Goal: Task Accomplishment & Management: Manage account settings

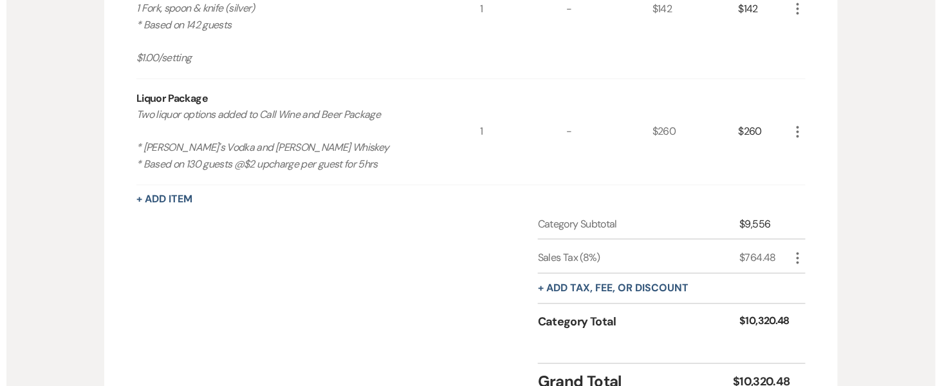
scroll to position [720, 0]
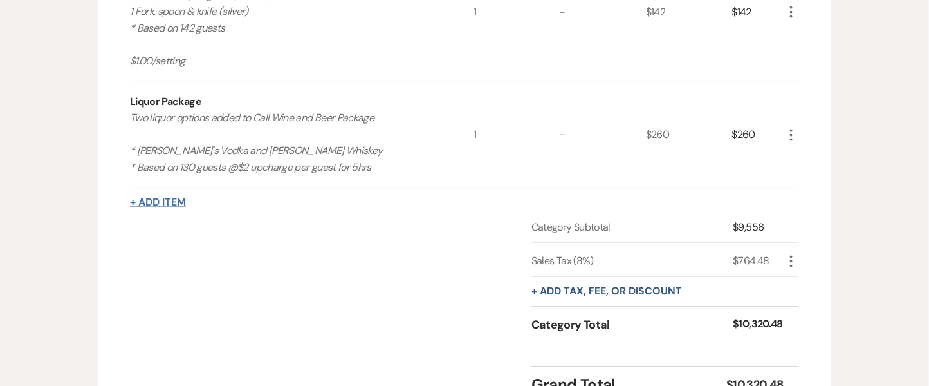
click at [158, 198] on button "+ Add Item" at bounding box center [158, 203] width 56 height 10
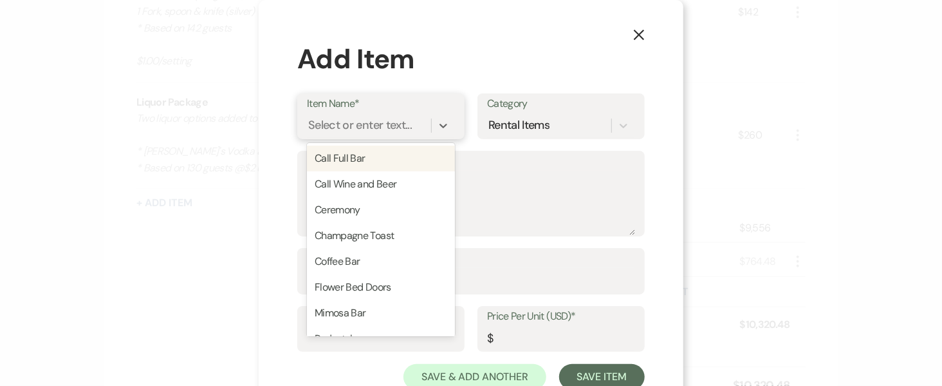
click at [366, 122] on div "Select or enter text..." at bounding box center [360, 125] width 104 height 17
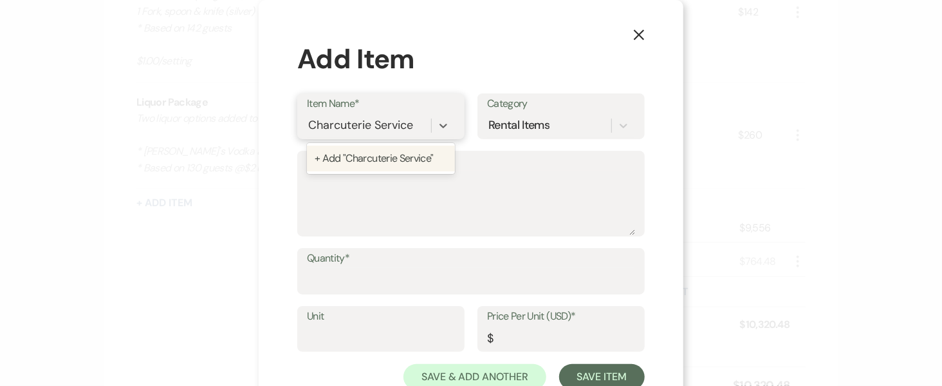
type input "Charcuterie Service"
click at [366, 158] on div "+ Add "Charcuterie Service "" at bounding box center [381, 158] width 148 height 26
click at [355, 183] on textarea "Description" at bounding box center [471, 203] width 328 height 64
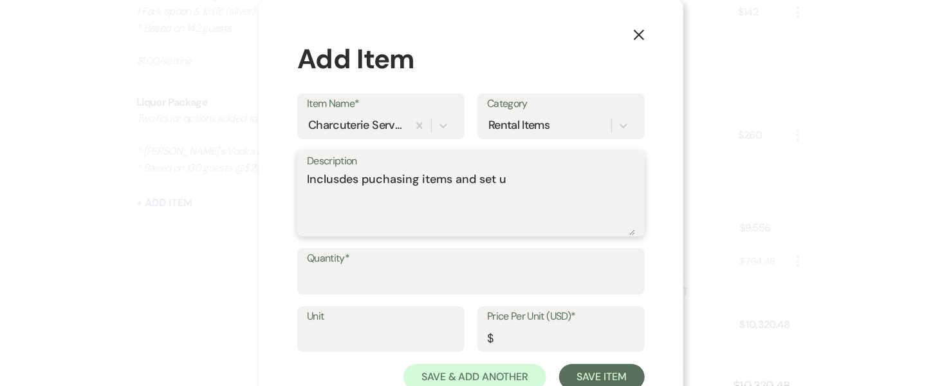
click at [503, 182] on textarea "Inclusdes puchasing items and set u" at bounding box center [471, 203] width 328 height 64
click at [515, 180] on textarea "Includes purchasing items and set up" at bounding box center [471, 203] width 328 height 64
paste textarea "$176.02"
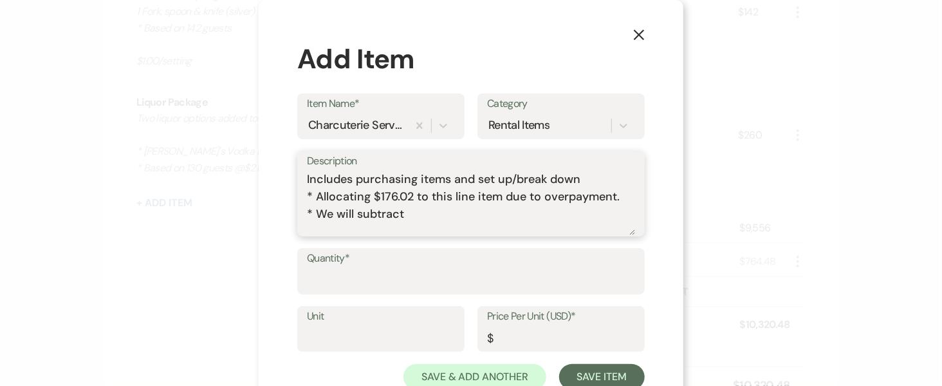
paste textarea "$176.02"
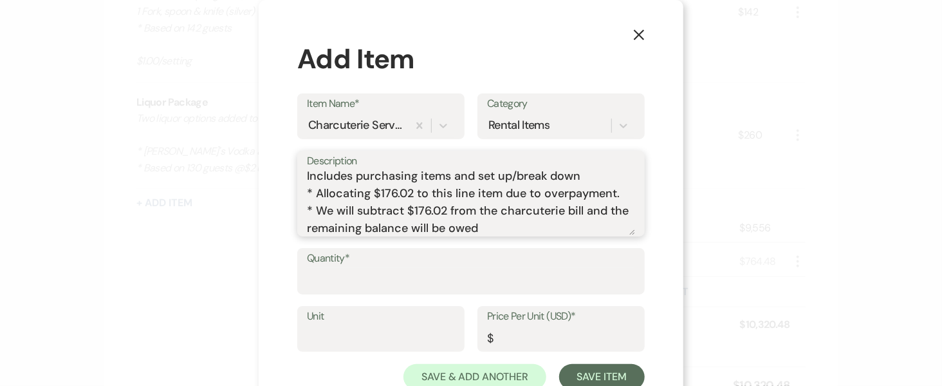
click at [533, 230] on textarea "Includes purchasing items and set up/break down * Allocating $176.02 to this li…" at bounding box center [471, 203] width 328 height 64
type textarea "Includes purchasing items and set up/break down * Allocating $176.02 to this li…"
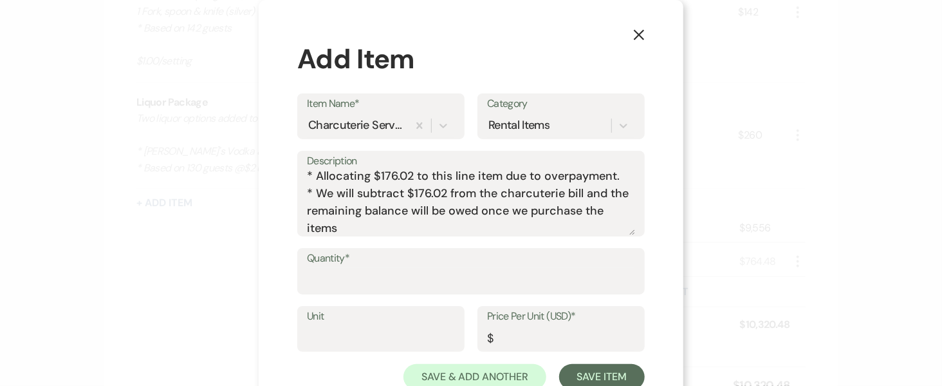
click at [506, 266] on label "Quantity*" at bounding box center [471, 258] width 328 height 19
click at [506, 268] on input "Quantity*" at bounding box center [471, 280] width 328 height 25
type input "1"
click at [529, 339] on input "Price Per Unit (USD)*" at bounding box center [561, 337] width 148 height 25
paste input "176.02"
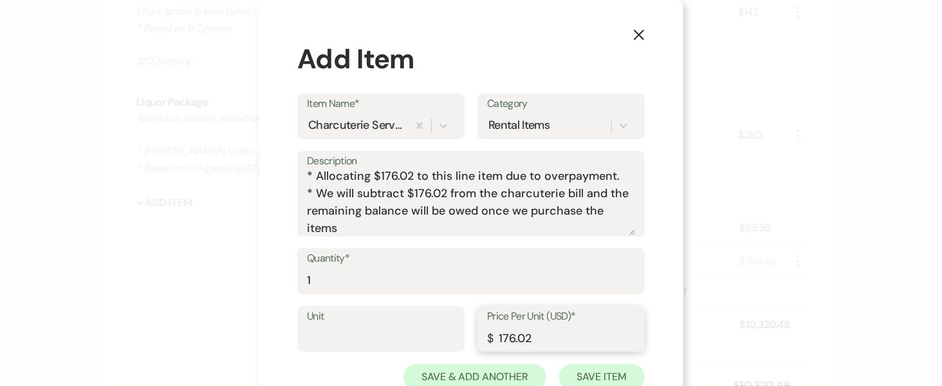
type input "176.02"
click at [613, 379] on button "Save Item" at bounding box center [602, 377] width 86 height 26
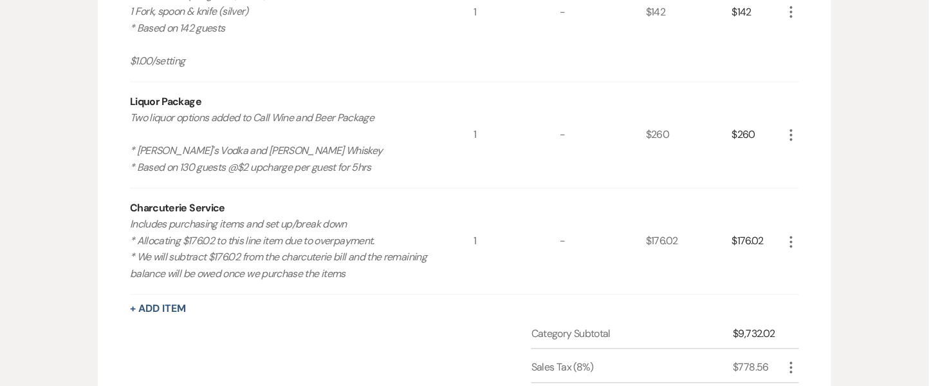
click at [789, 234] on icon "More" at bounding box center [791, 241] width 15 height 15
click at [790, 270] on button "Pencil Edit" at bounding box center [817, 267] width 67 height 21
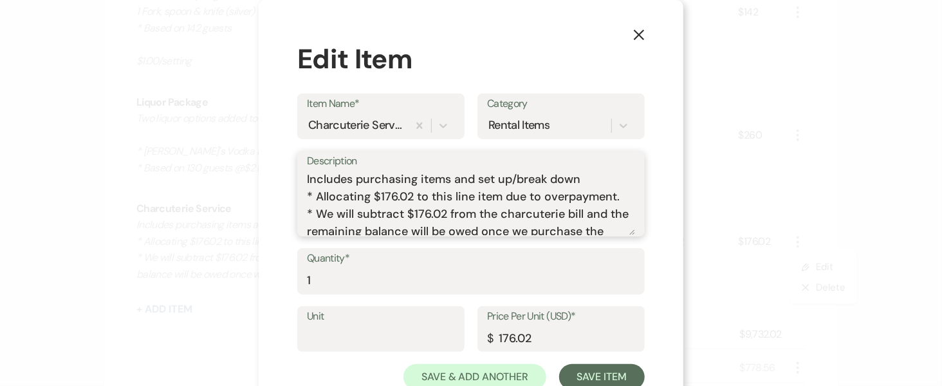
click at [310, 217] on textarea "Includes purchasing items and set up/break down * Allocating $176.02 to this li…" at bounding box center [471, 203] width 328 height 64
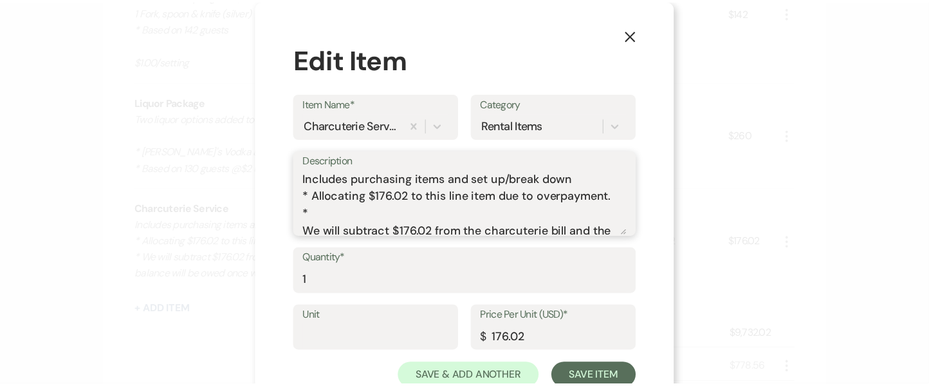
scroll to position [3, 0]
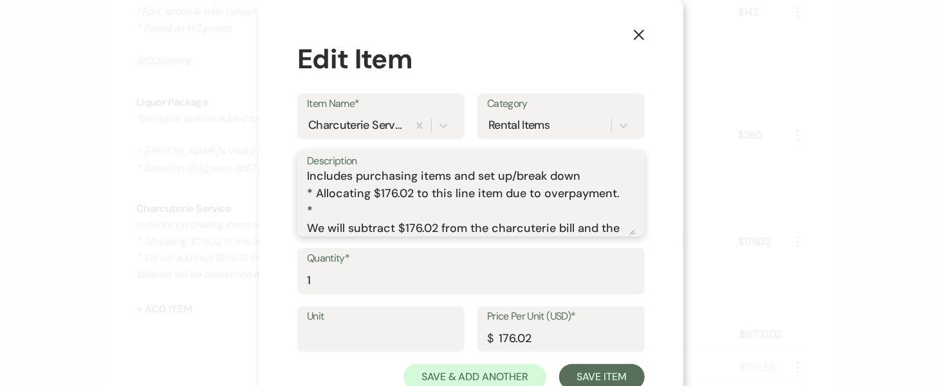
click at [328, 215] on textarea "Includes purchasing items and set up/break down * Allocating $176.02 to this li…" at bounding box center [471, 203] width 328 height 64
type textarea "Includes purchasing items and set up/break down * Allocating $176.02 to this li…"
click at [597, 357] on div "Unit Price Per Unit (USD)* $ 176.02" at bounding box center [471, 335] width 348 height 58
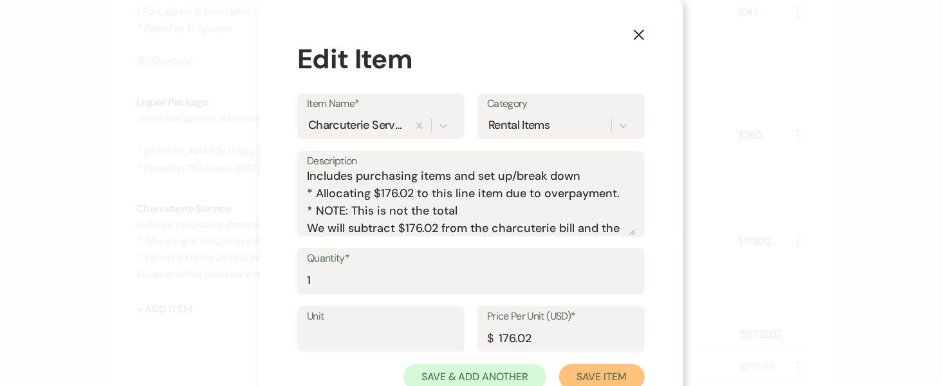
click at [597, 373] on button "Save Item" at bounding box center [602, 377] width 86 height 26
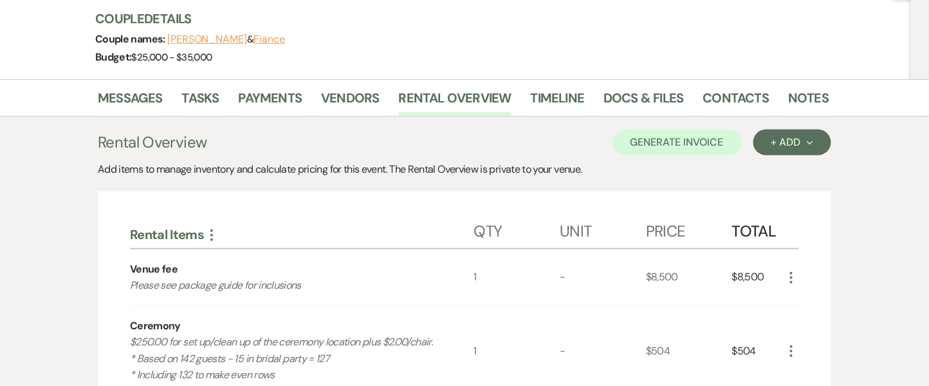
scroll to position [138, 0]
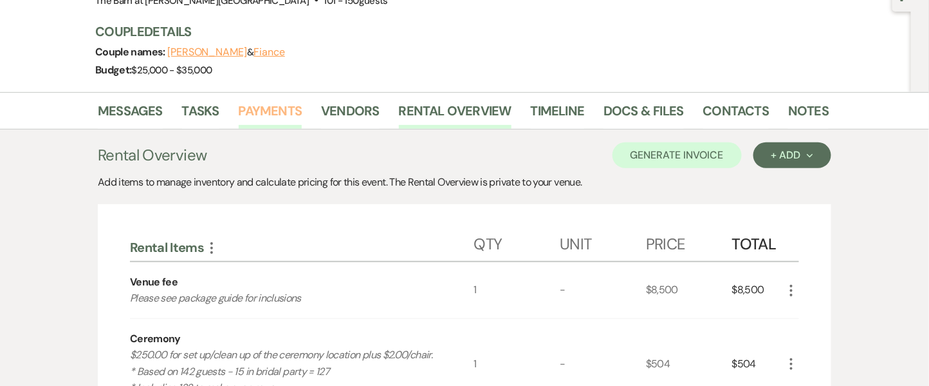
click at [272, 119] on link "Payments" at bounding box center [271, 114] width 64 height 28
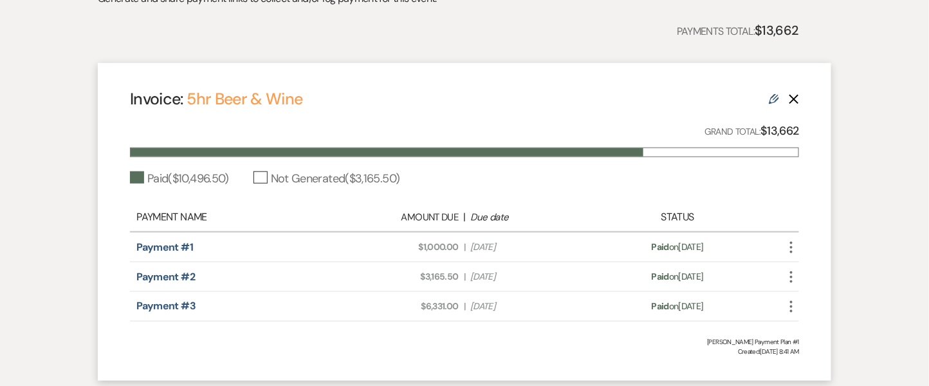
scroll to position [342, 0]
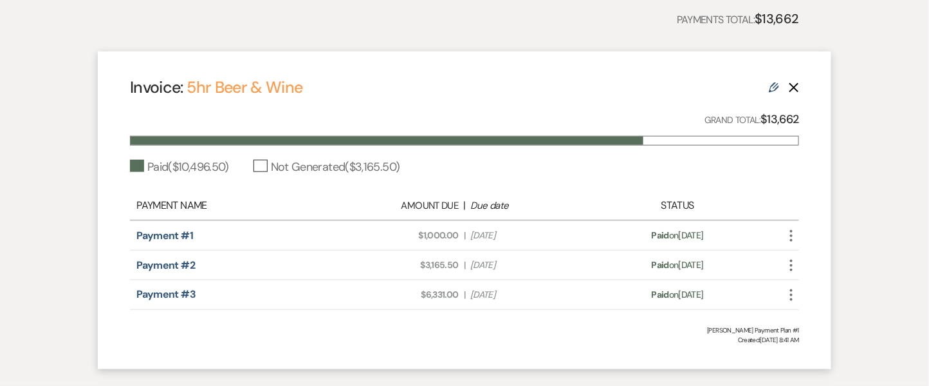
click at [774, 87] on use at bounding box center [774, 87] width 10 height 10
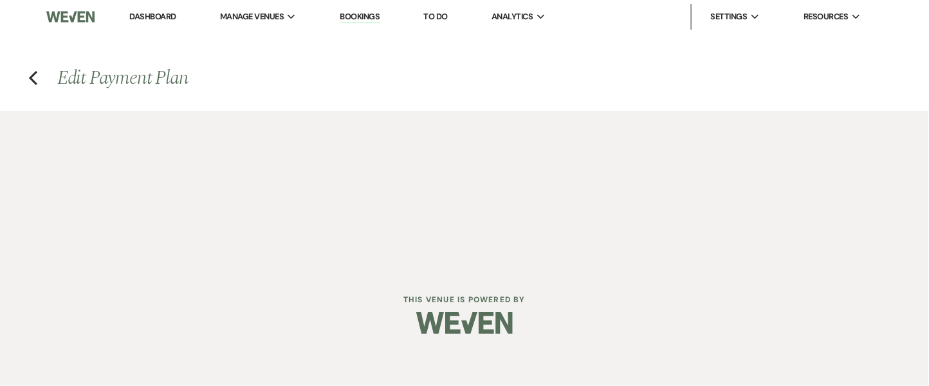
select select "8262"
select select "1"
select select "true"
select select "1"
select select "true"
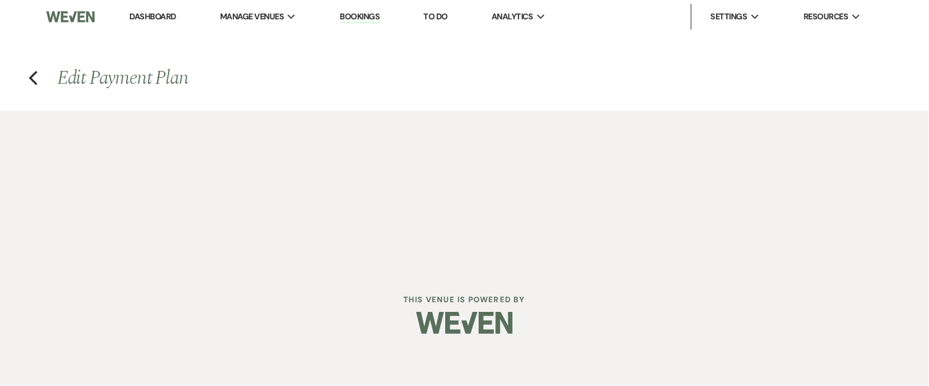
select select "1"
select select "true"
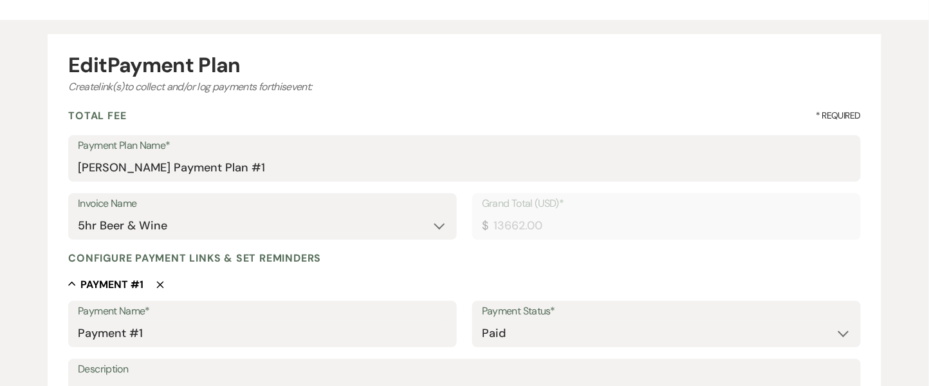
scroll to position [73, 0]
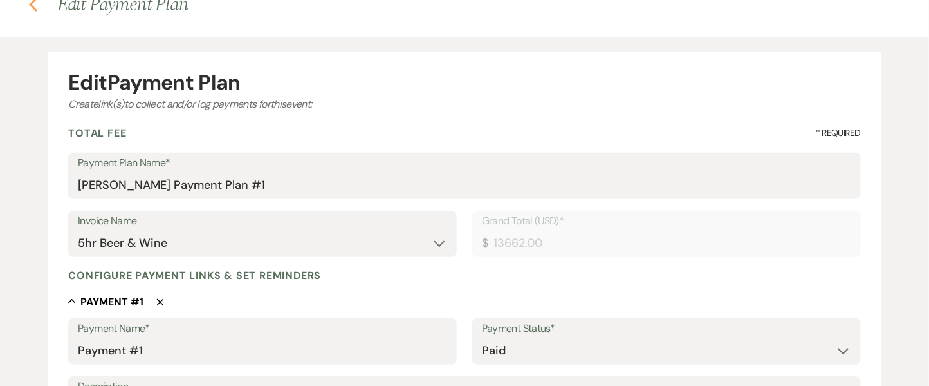
click at [37, 6] on icon "Previous" at bounding box center [33, 4] width 10 height 15
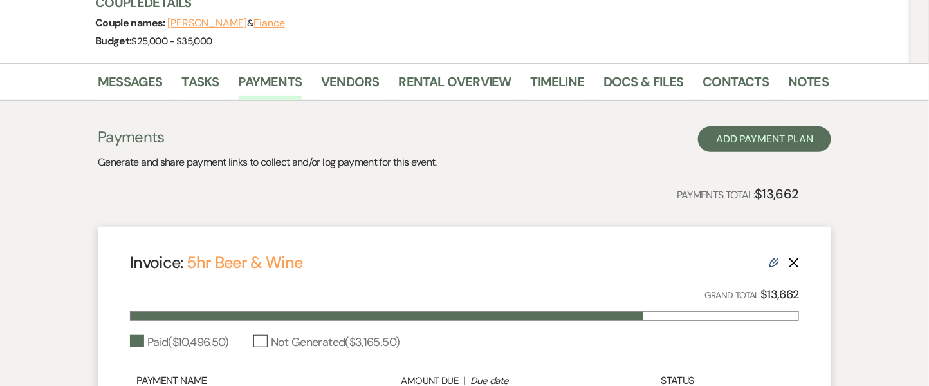
scroll to position [165, 0]
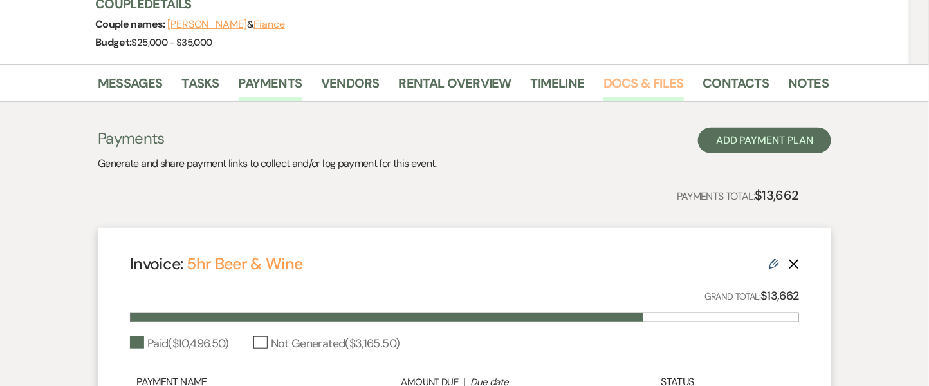
click at [637, 73] on link "Docs & Files" at bounding box center [644, 87] width 80 height 28
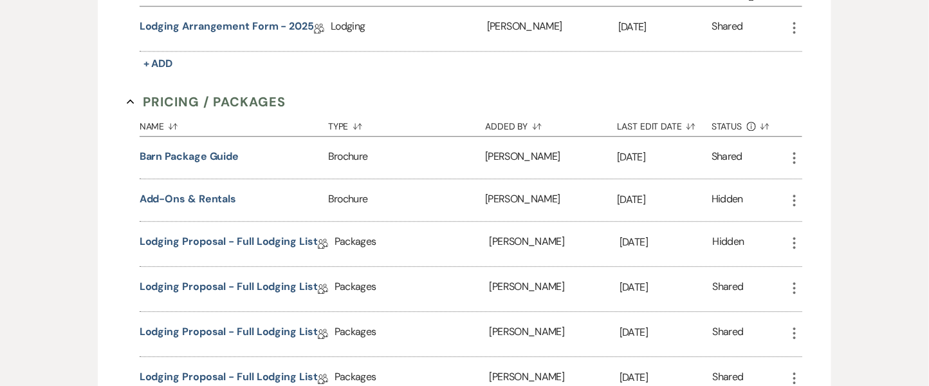
scroll to position [1401, 0]
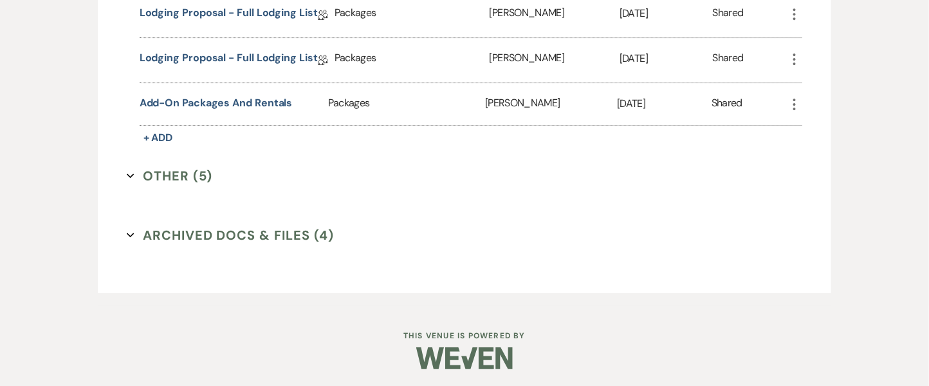
click at [279, 239] on button "Archived Docs & Files (4) Expand" at bounding box center [231, 234] width 208 height 19
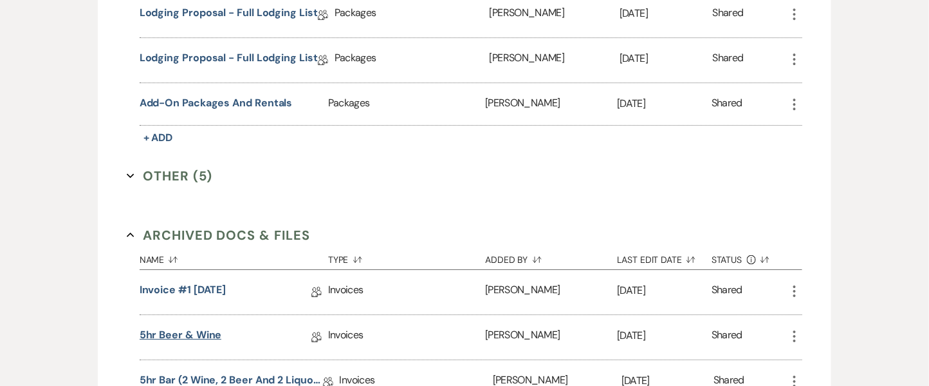
click at [185, 331] on link "5hr Beer & Wine" at bounding box center [181, 337] width 82 height 20
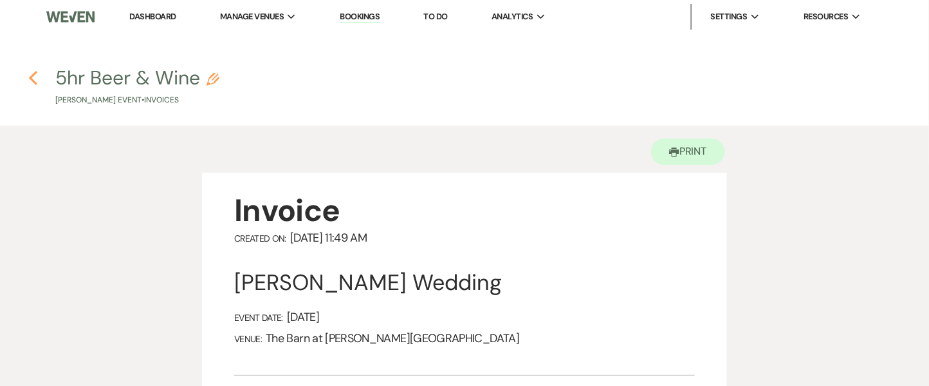
click at [32, 75] on use "button" at bounding box center [33, 78] width 8 height 14
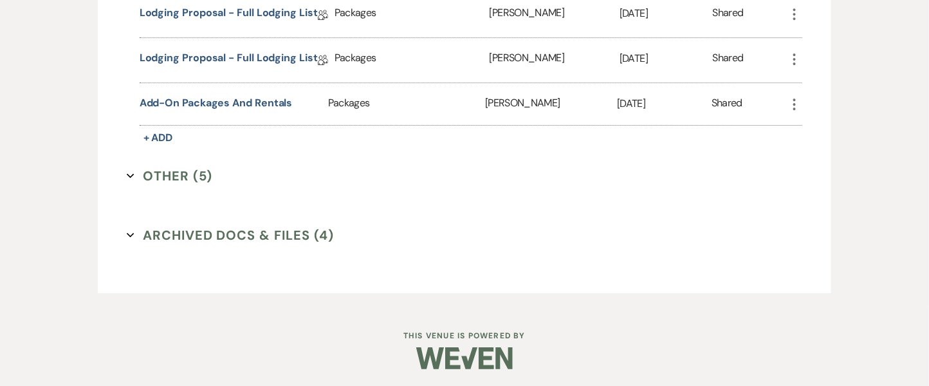
click at [177, 229] on button "Archived Docs & Files (4) Expand" at bounding box center [231, 234] width 208 height 19
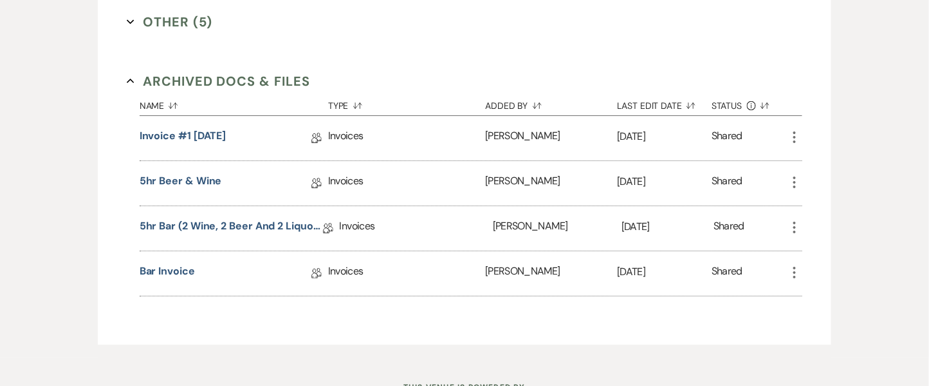
scroll to position [1574, 0]
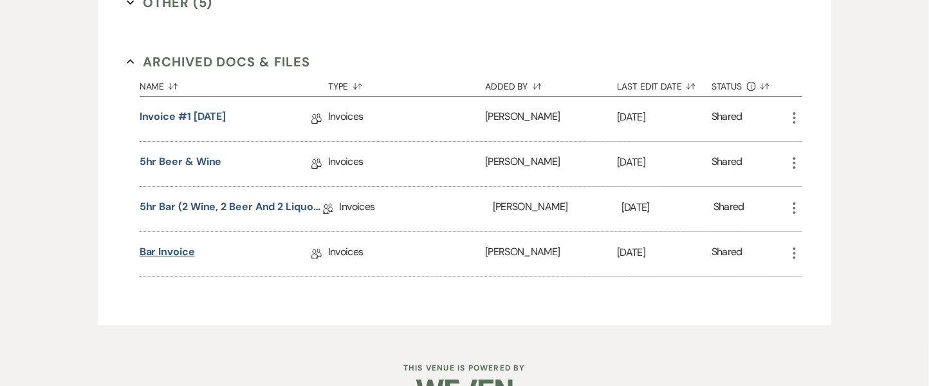
click at [151, 246] on link "Bar Invoice" at bounding box center [167, 254] width 55 height 20
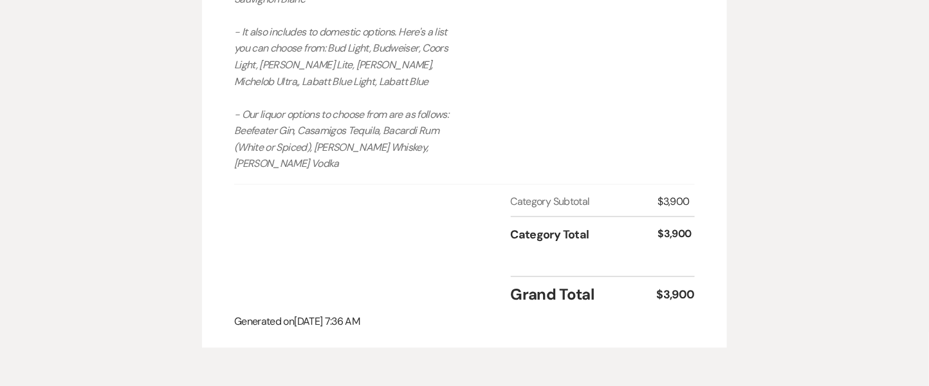
scroll to position [664, 0]
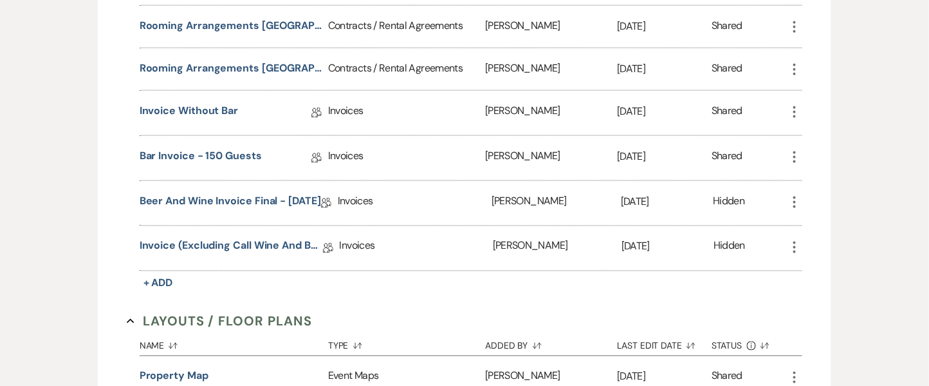
scroll to position [589, 0]
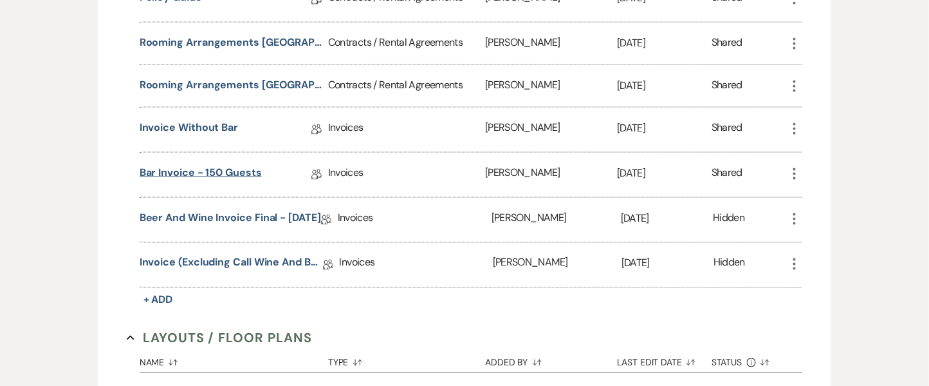
click at [191, 175] on link "Bar Invoice - 150 guests" at bounding box center [201, 175] width 122 height 20
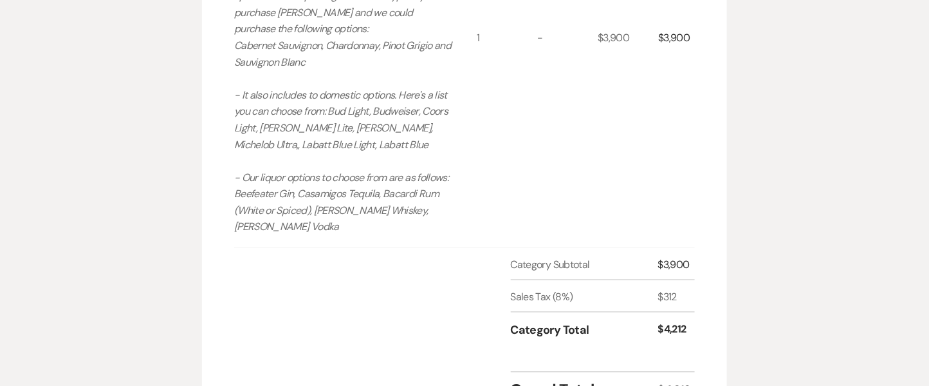
scroll to position [595, 0]
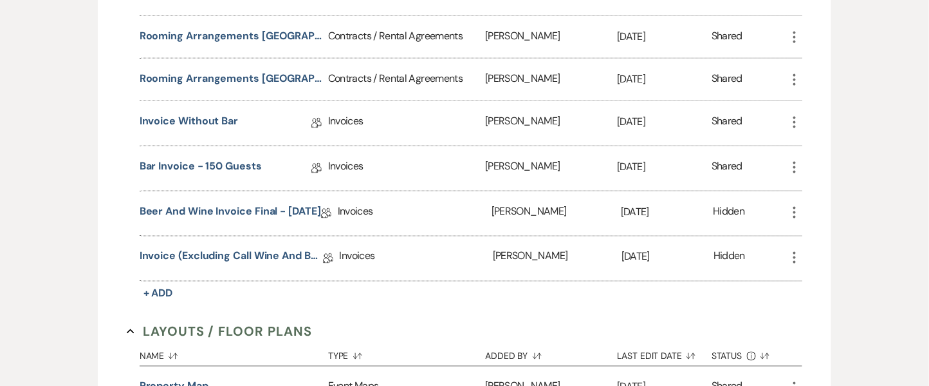
scroll to position [589, 0]
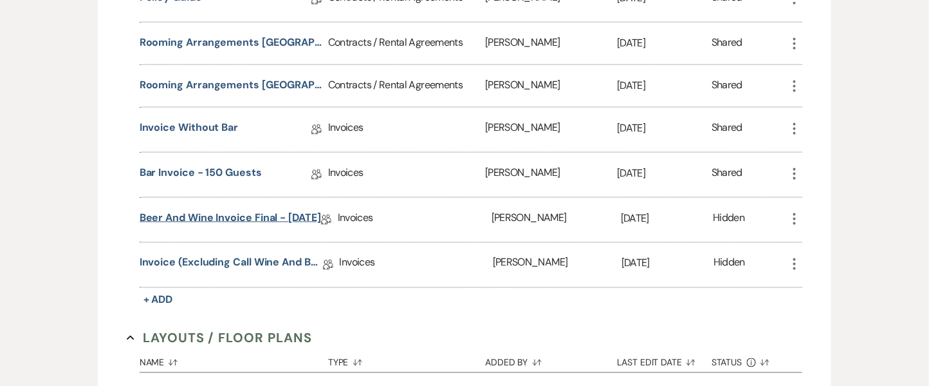
click at [199, 214] on link "Beer and Wine Invoice Final - [DATE]" at bounding box center [231, 220] width 182 height 20
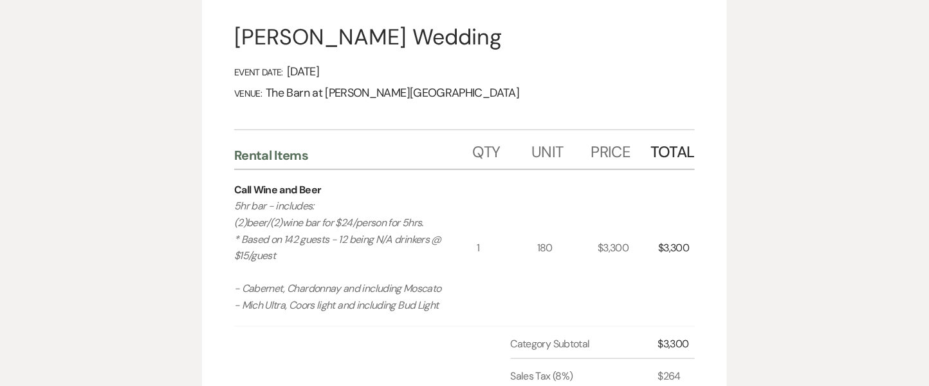
scroll to position [248, 0]
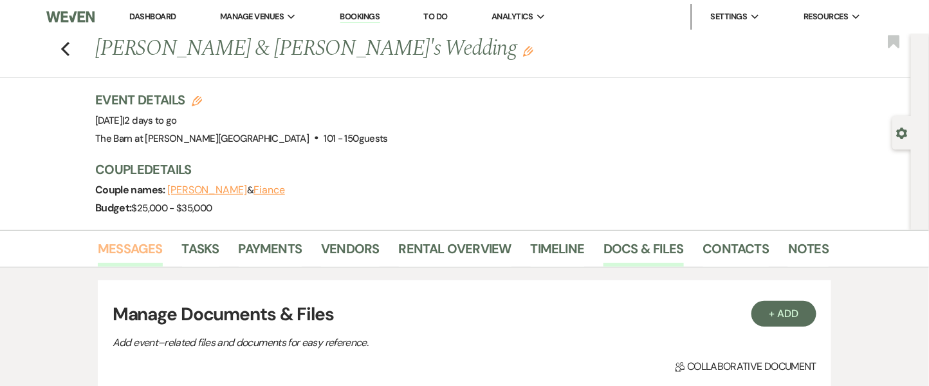
click at [143, 250] on link "Messages" at bounding box center [130, 252] width 65 height 28
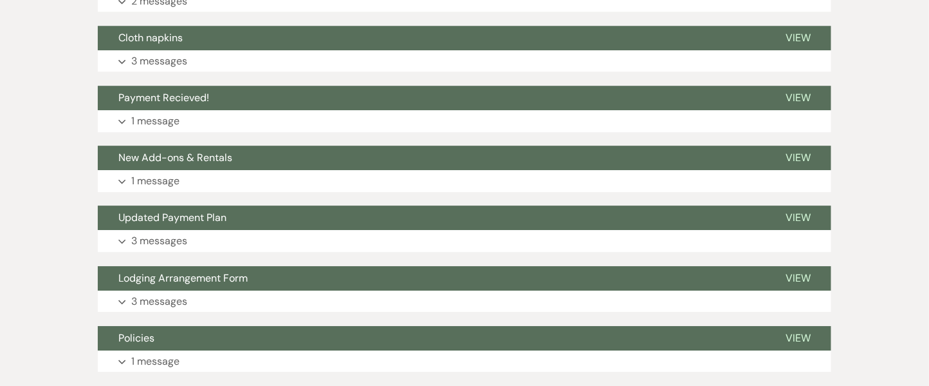
scroll to position [1202, 0]
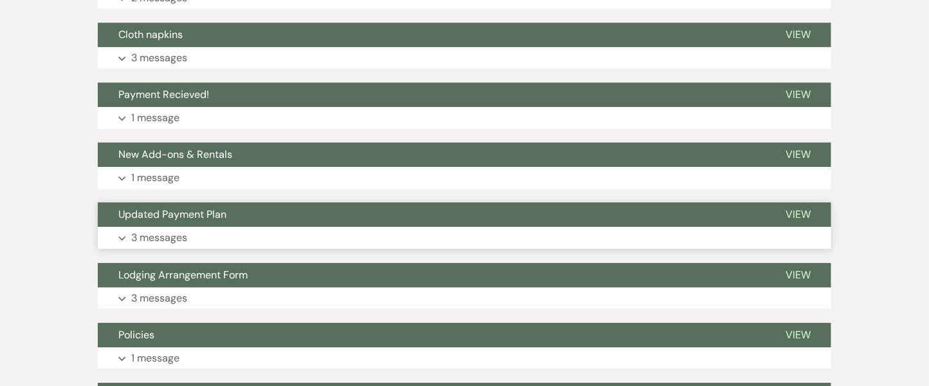
click at [171, 237] on p "3 messages" at bounding box center [159, 237] width 56 height 17
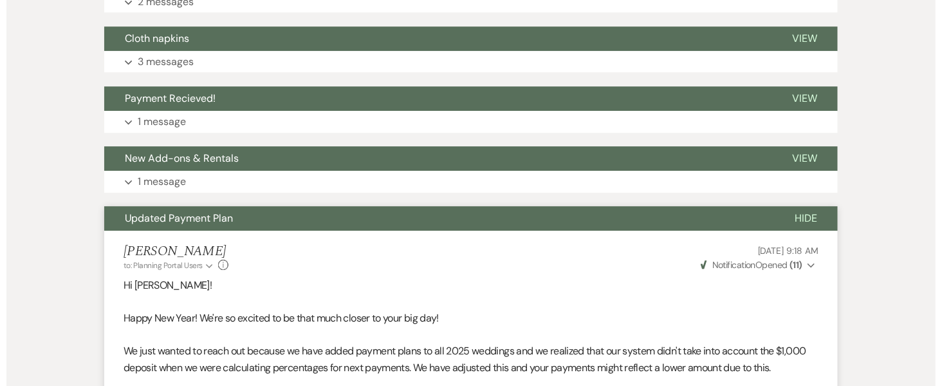
scroll to position [1354, 0]
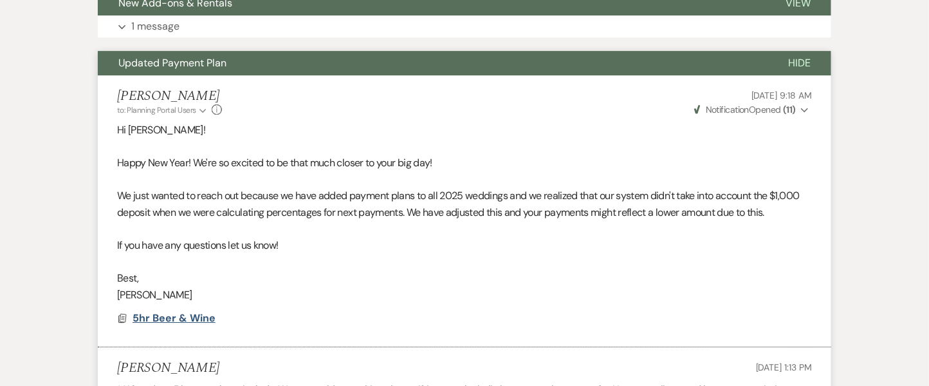
click at [153, 319] on span "5hr Beer & Wine" at bounding box center [174, 318] width 83 height 14
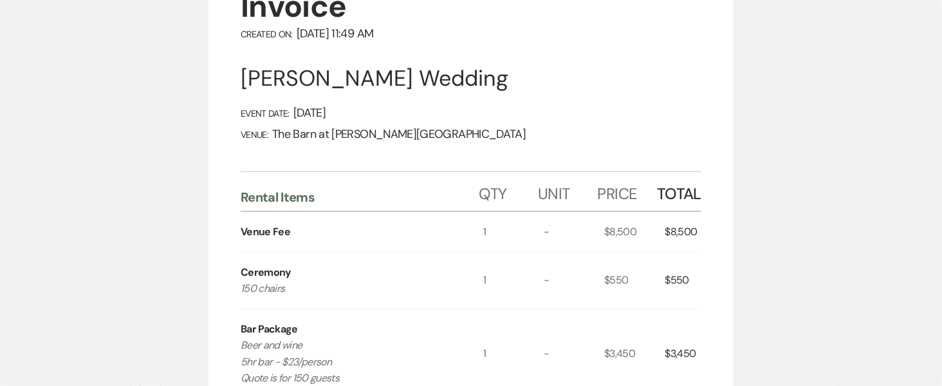
scroll to position [224, 0]
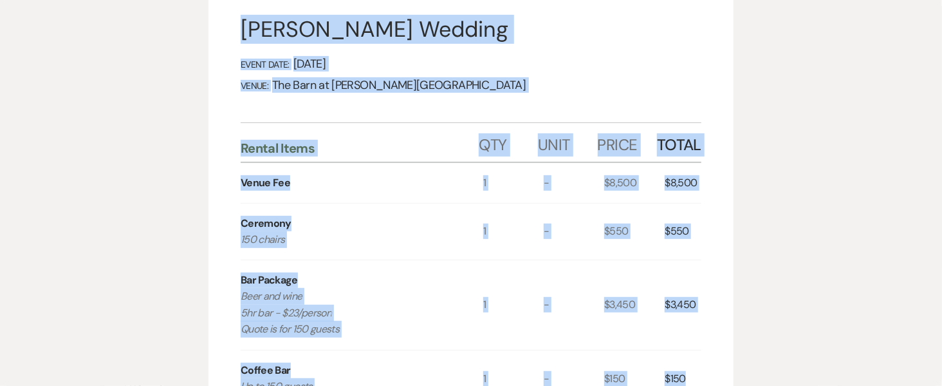
drag, startPoint x: 825, startPoint y: 139, endPoint x: 760, endPoint y: 359, distance: 229.7
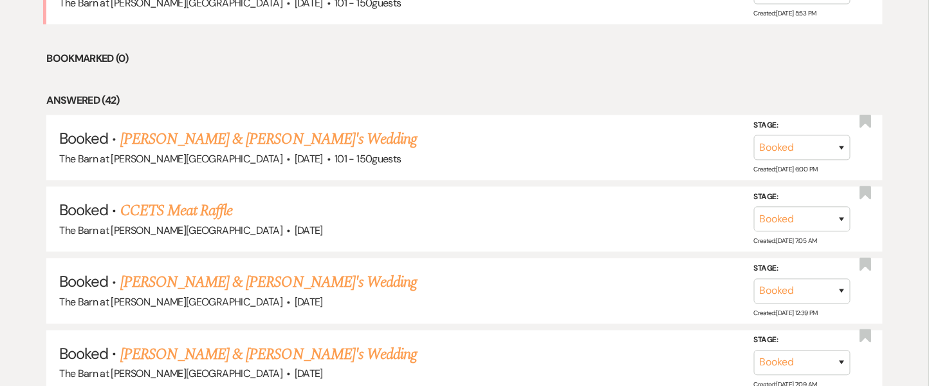
scroll to position [705, 0]
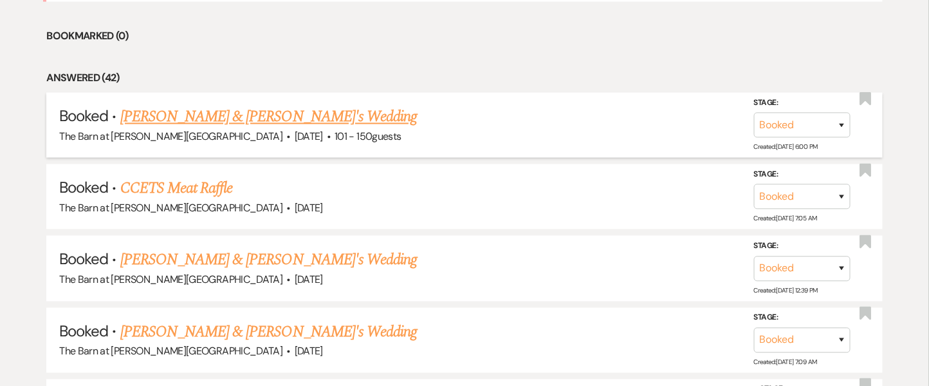
click at [241, 107] on link "[PERSON_NAME] & [PERSON_NAME]'s Wedding" at bounding box center [268, 117] width 297 height 23
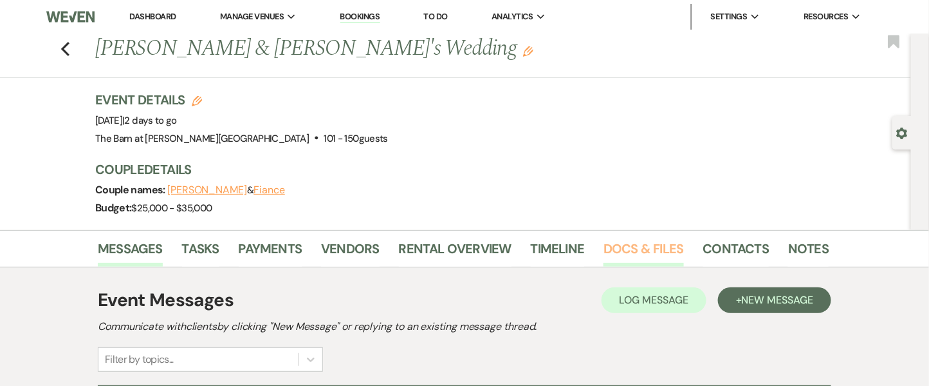
click at [640, 254] on link "Docs & Files" at bounding box center [644, 252] width 80 height 28
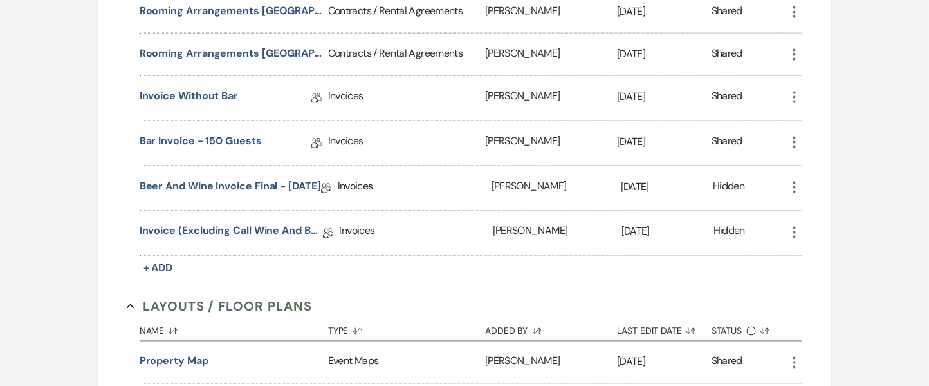
scroll to position [628, 0]
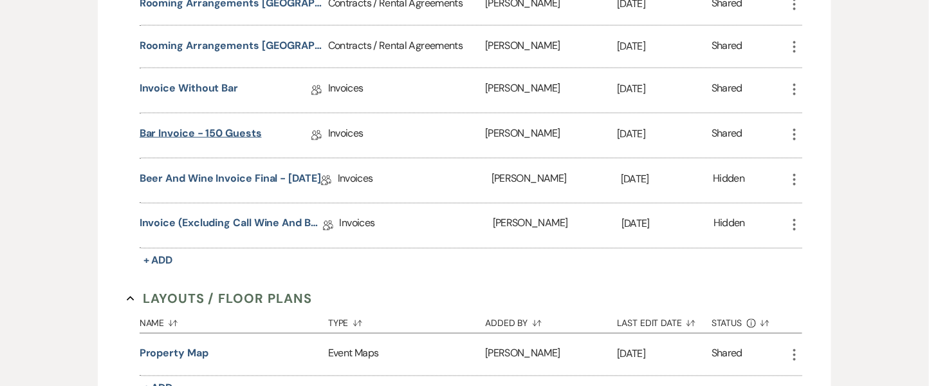
click at [222, 129] on link "Bar Invoice - 150 guests" at bounding box center [201, 136] width 122 height 20
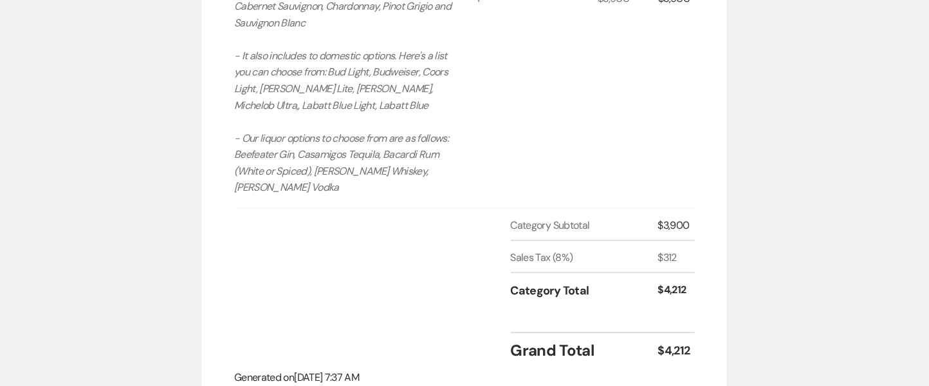
scroll to position [658, 0]
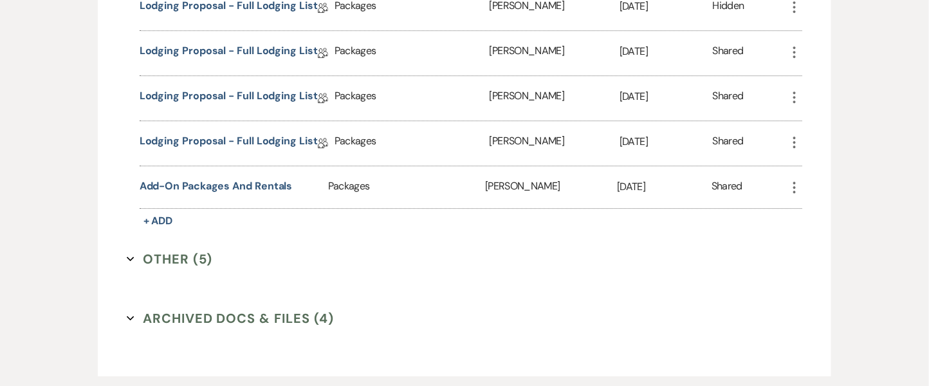
scroll to position [1401, 0]
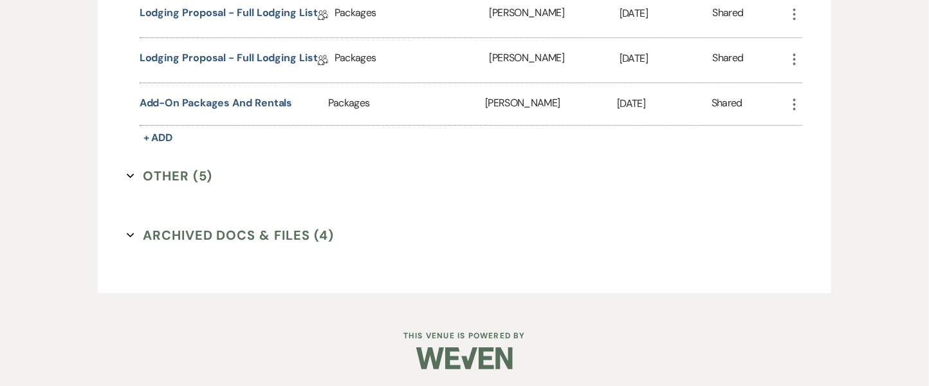
click at [198, 178] on button "Other (5) Expand" at bounding box center [170, 175] width 86 height 19
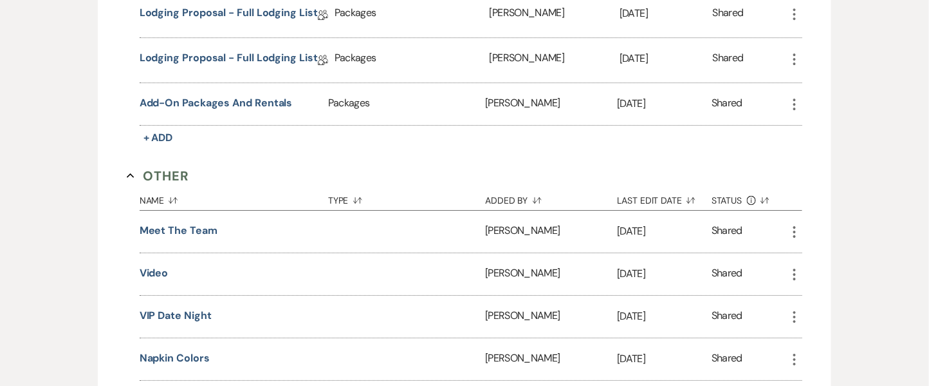
scroll to position [1662, 0]
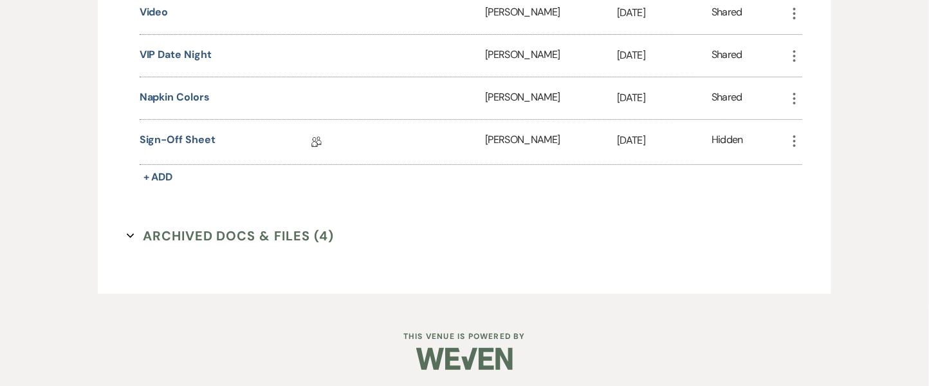
click at [268, 232] on button "Archived Docs & Files (4) Expand" at bounding box center [231, 235] width 208 height 19
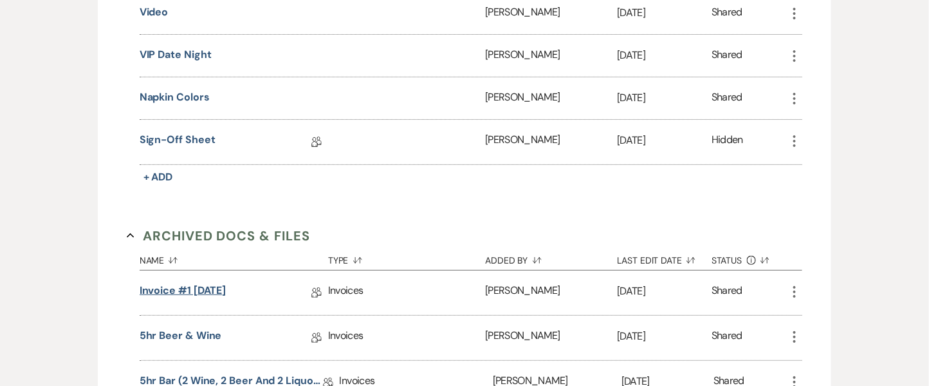
click at [210, 283] on link "Invoice #1 [DATE]" at bounding box center [183, 293] width 87 height 20
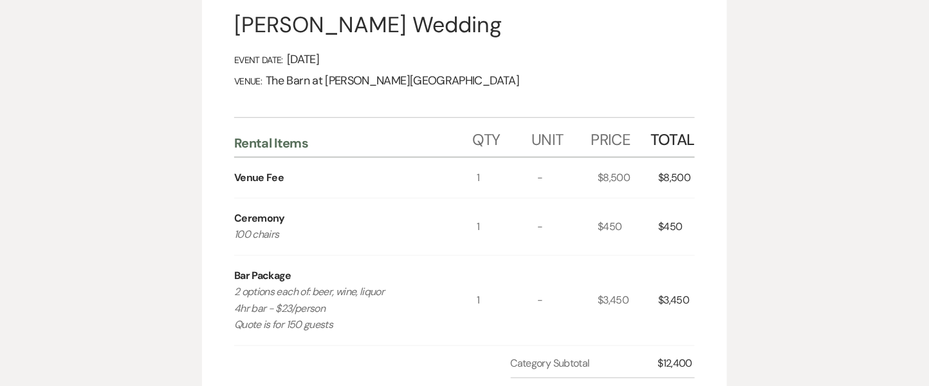
scroll to position [258, 0]
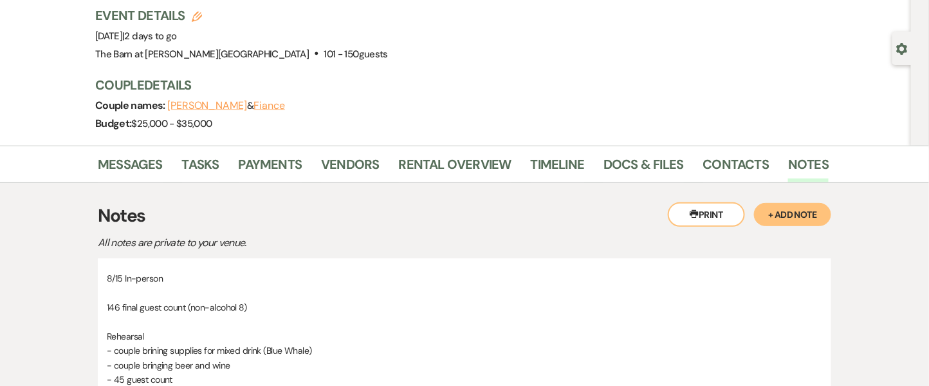
scroll to position [61, 0]
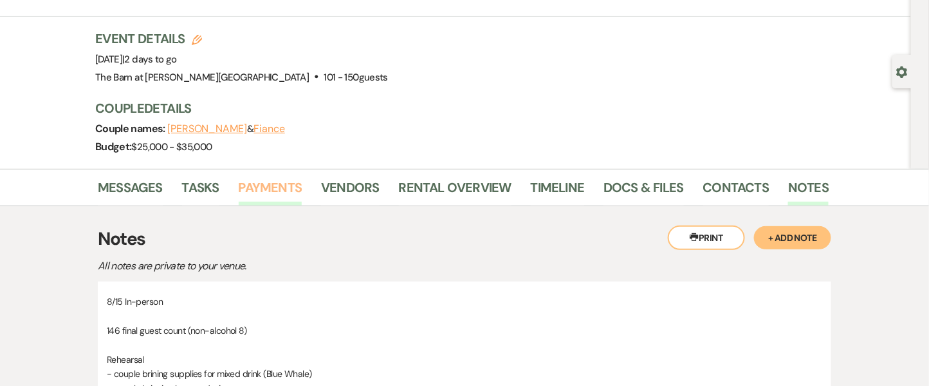
click at [290, 188] on link "Payments" at bounding box center [271, 191] width 64 height 28
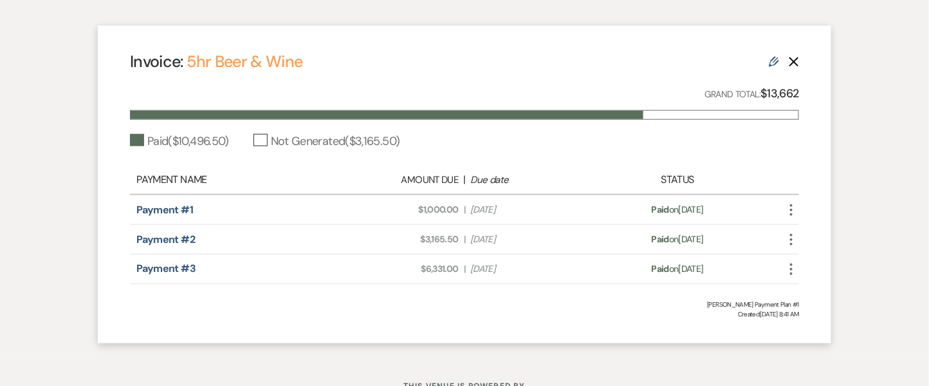
scroll to position [356, 0]
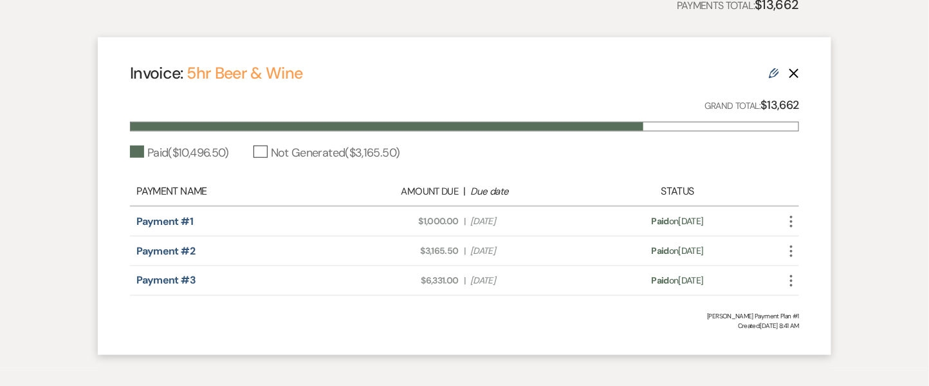
click at [775, 71] on use at bounding box center [774, 73] width 10 height 10
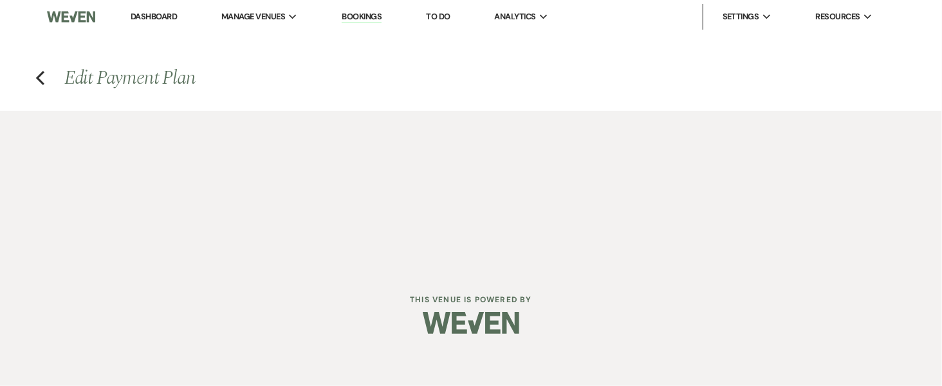
select select "8262"
select select "1"
select select "true"
select select "1"
select select "true"
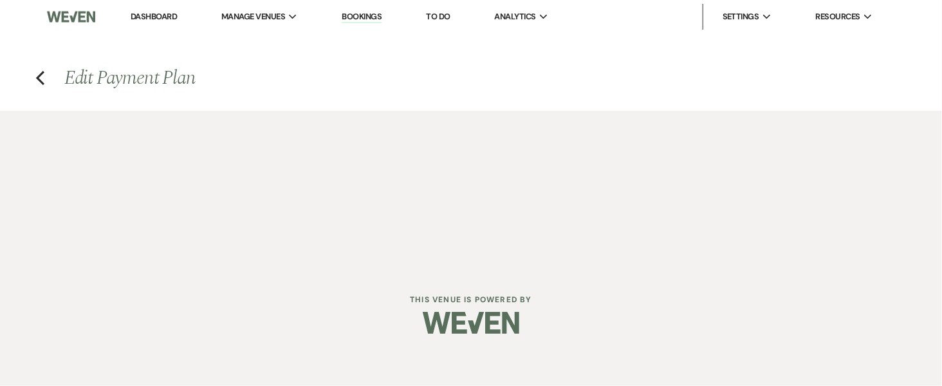
select select "1"
select select "true"
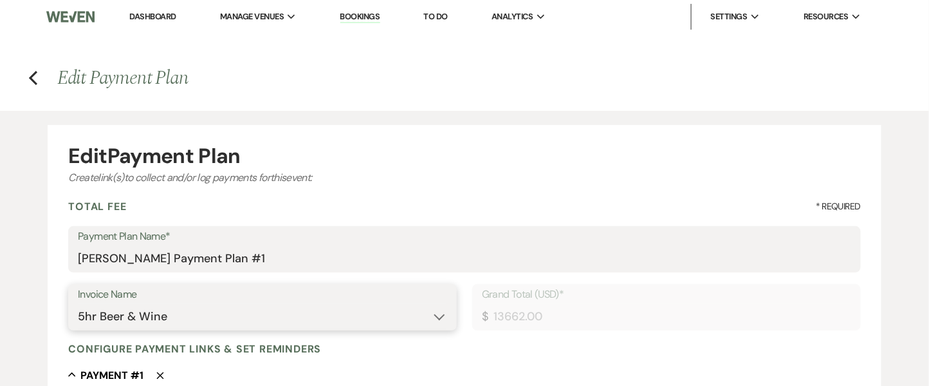
click at [243, 315] on select "N/A Invoice #1 [DATE] 5hr Bar (2 wine, 2 beer and 2 liquor) - 150 guests 5hr Be…" at bounding box center [262, 316] width 369 height 25
select select "27634"
click at [78, 304] on select "N/A Invoice #1 [DATE] 5hr Bar (2 wine, 2 beer and 2 liquor) - 150 guests 5hr Be…" at bounding box center [262, 316] width 369 height 25
type input "10320.48"
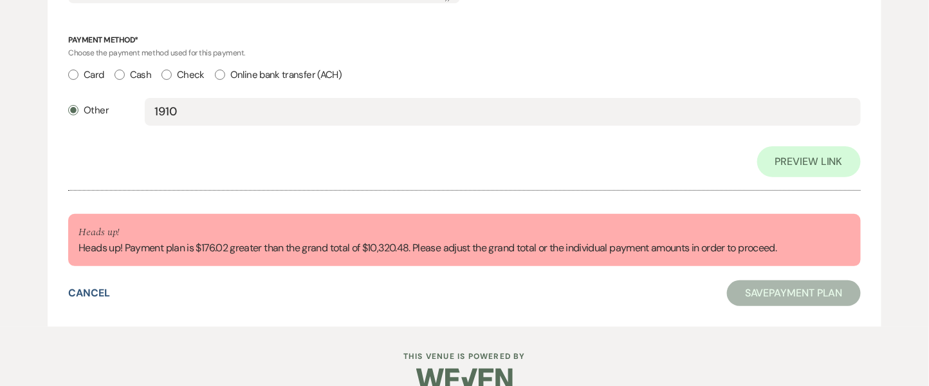
scroll to position [1694, 0]
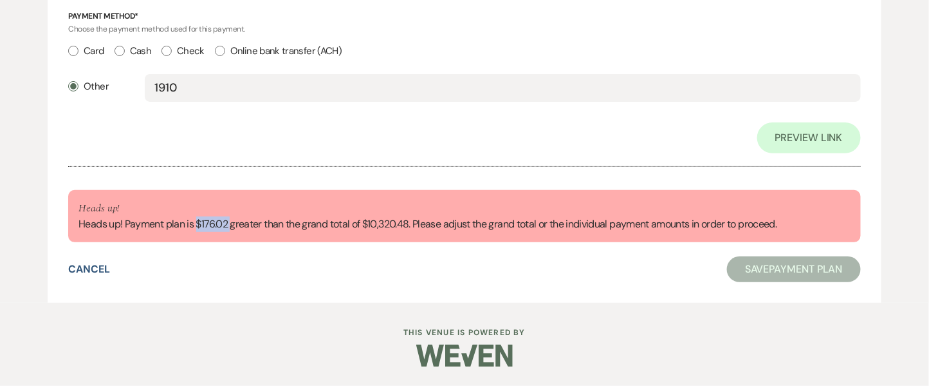
drag, startPoint x: 230, startPoint y: 224, endPoint x: 197, endPoint y: 225, distance: 33.5
click at [197, 225] on div "Heads up! Heads up! Payment plan is $176.02 greater than the grand total of $10…" at bounding box center [428, 216] width 698 height 32
copy div "$176.02"
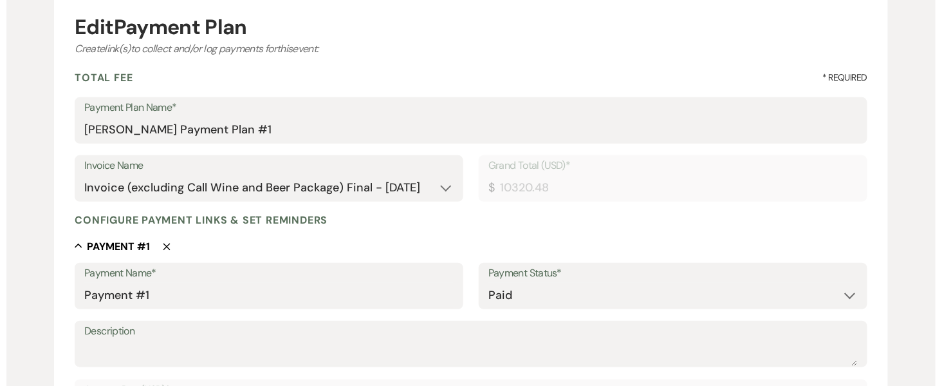
scroll to position [0, 0]
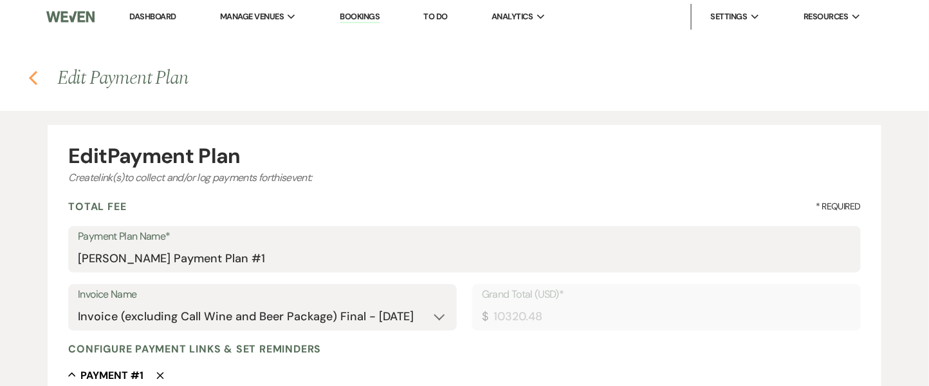
click at [33, 78] on icon "Previous" at bounding box center [33, 77] width 10 height 15
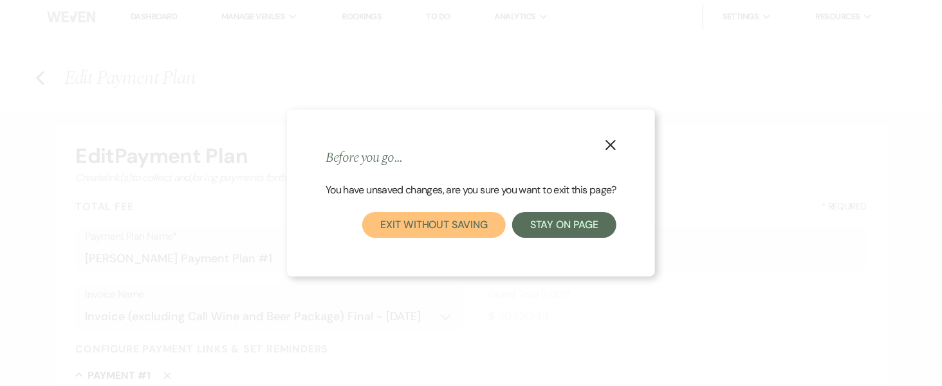
click at [423, 224] on button "Exit without saving" at bounding box center [433, 225] width 143 height 26
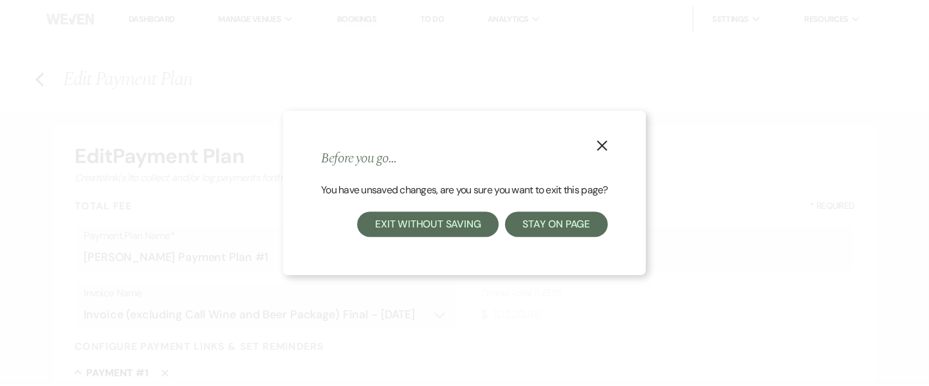
scroll to position [4, 0]
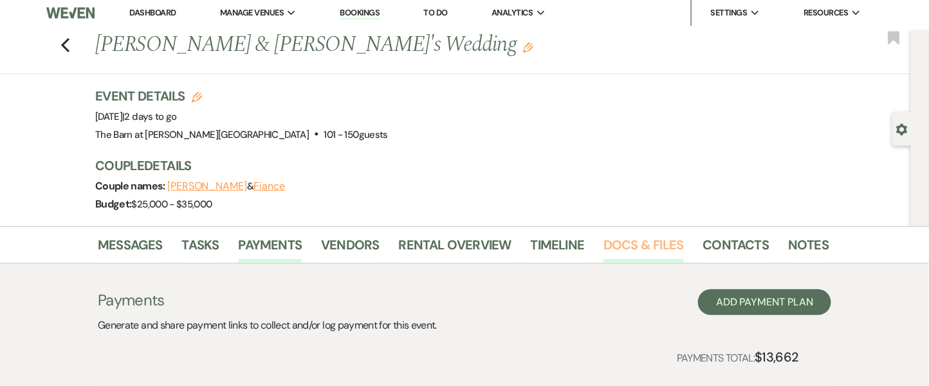
click at [643, 245] on link "Docs & Files" at bounding box center [644, 248] width 80 height 28
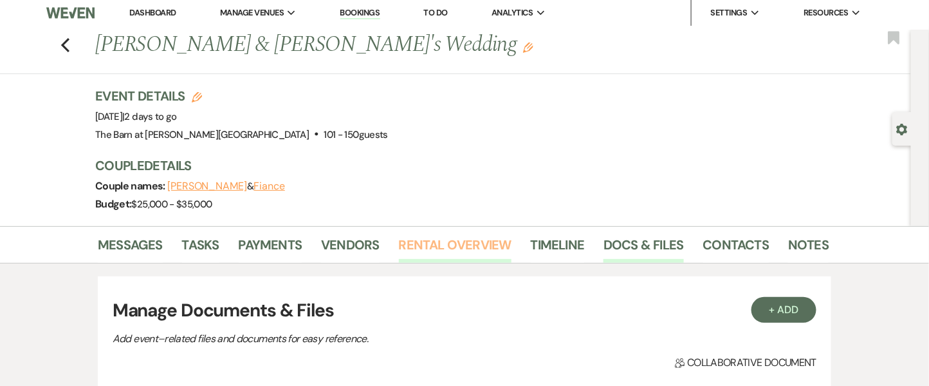
click at [463, 238] on link "Rental Overview" at bounding box center [455, 248] width 113 height 28
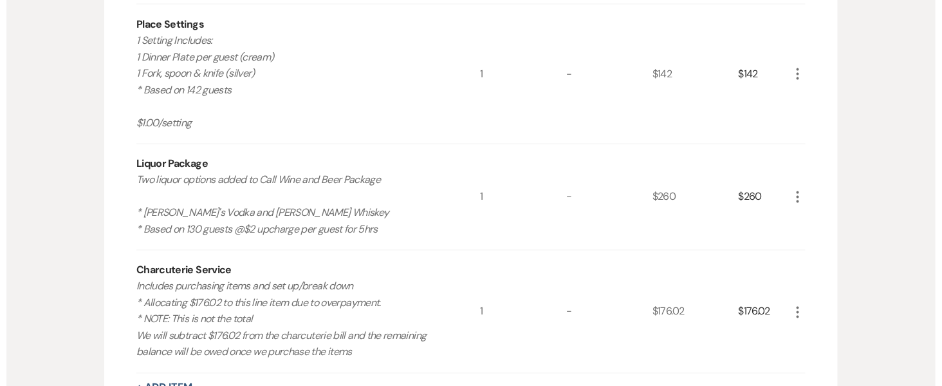
scroll to position [669, 0]
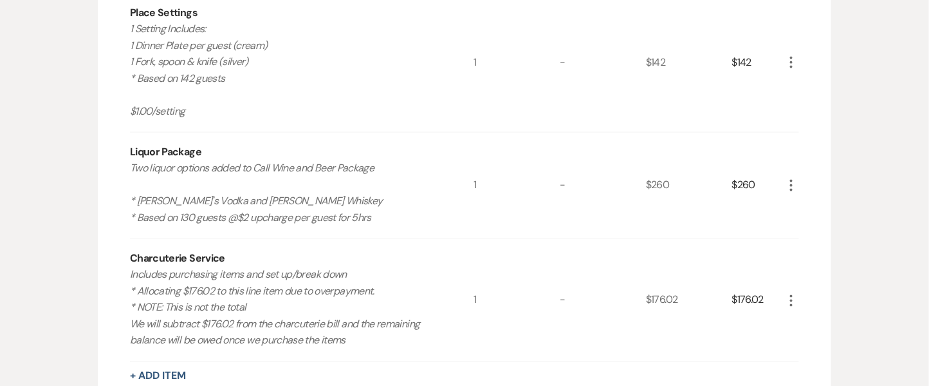
click at [790, 187] on icon "More" at bounding box center [791, 185] width 15 height 15
click at [807, 218] on button "Pencil Edit" at bounding box center [817, 210] width 67 height 21
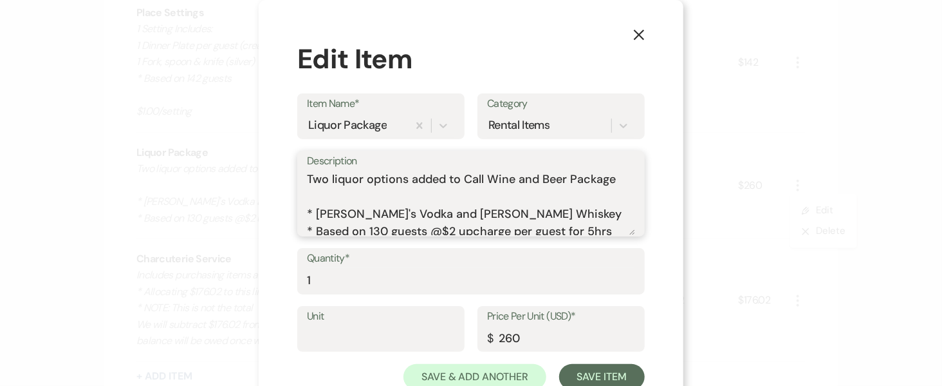
click at [447, 221] on textarea "Two liquor options added to Call Wine and Beer Package * [PERSON_NAME]'s Vodka …" at bounding box center [471, 203] width 328 height 64
click at [447, 233] on textarea "Two liquor options added to Call Wine and Beer Package * [PERSON_NAME]'s Vodka …" at bounding box center [471, 203] width 328 height 64
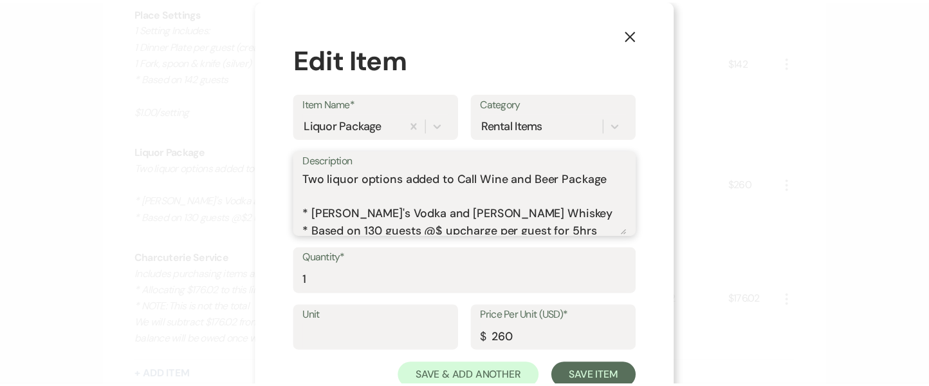
scroll to position [3, 0]
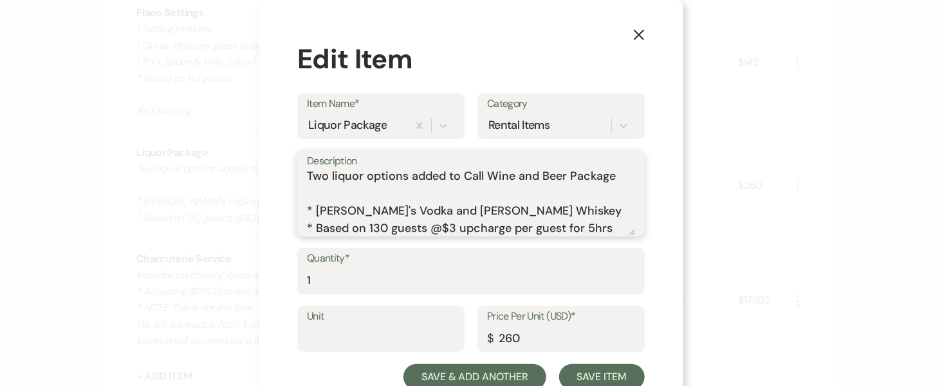
type textarea "Two liquor options added to Call Wine and Beer Package * [PERSON_NAME]'s Vodka …"
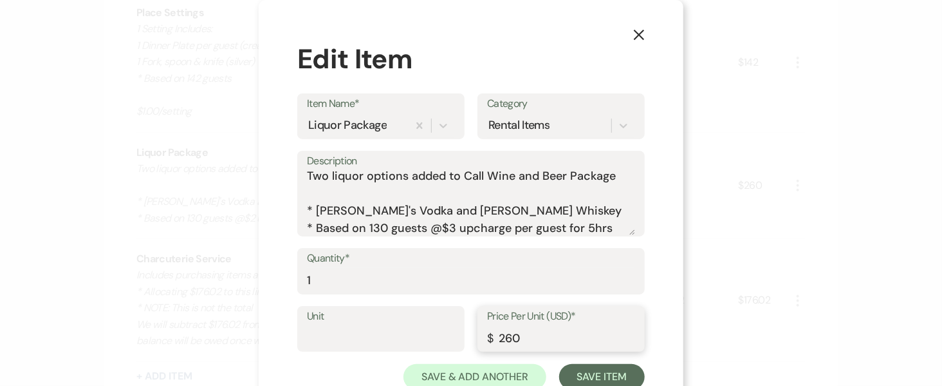
drag, startPoint x: 518, startPoint y: 338, endPoint x: 481, endPoint y: 339, distance: 36.1
click at [481, 339] on div "Price Per Unit (USD)* $ 260" at bounding box center [561, 329] width 167 height 46
type input "390"
click at [603, 377] on button "Save Item" at bounding box center [602, 377] width 86 height 26
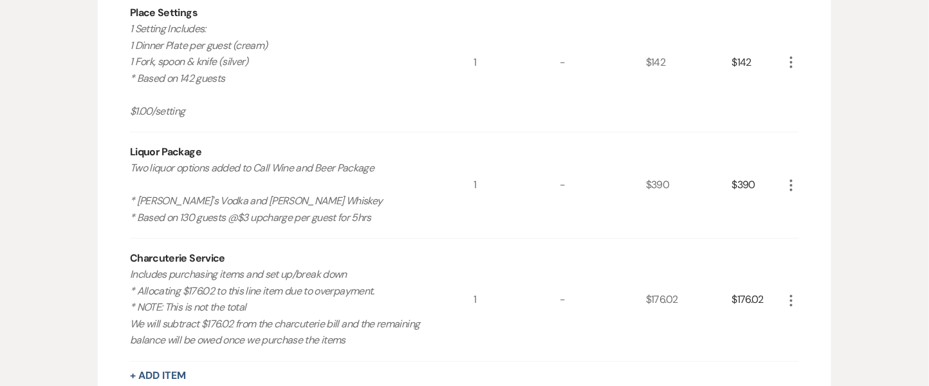
click at [793, 298] on use "button" at bounding box center [791, 301] width 3 height 12
click at [794, 324] on button "Pencil Edit" at bounding box center [817, 325] width 67 height 21
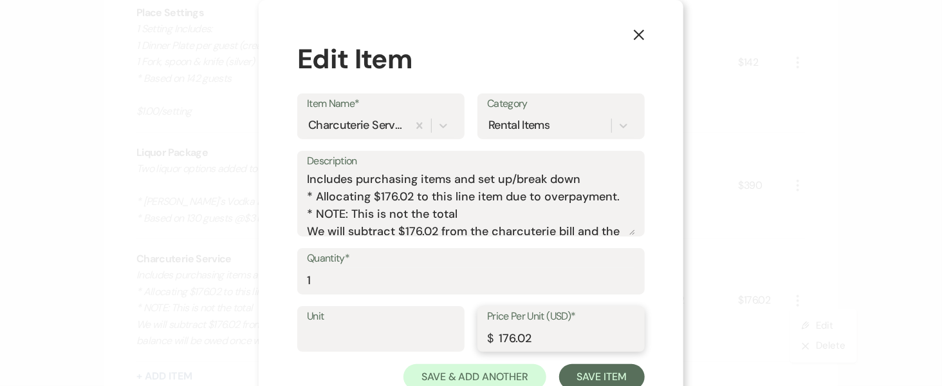
drag, startPoint x: 536, startPoint y: 334, endPoint x: 471, endPoint y: 341, distance: 64.8
click at [478, 341] on div "Price Per Unit (USD)* $ 176.02" at bounding box center [561, 329] width 167 height 46
type input "0"
click at [566, 375] on button "Save Item" at bounding box center [602, 377] width 86 height 26
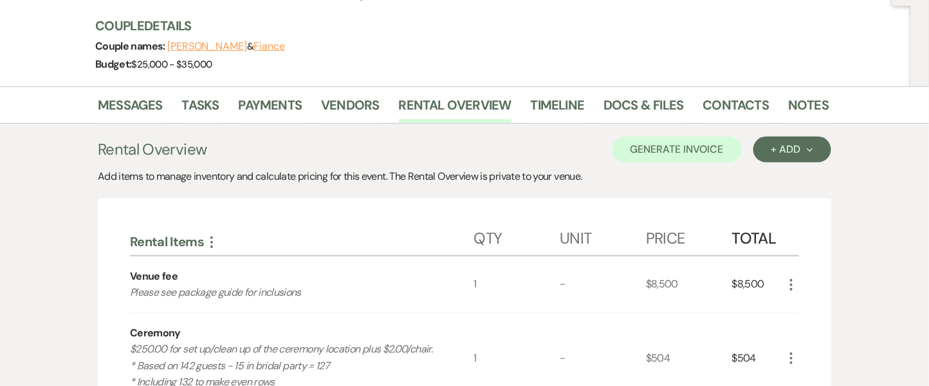
scroll to position [123, 0]
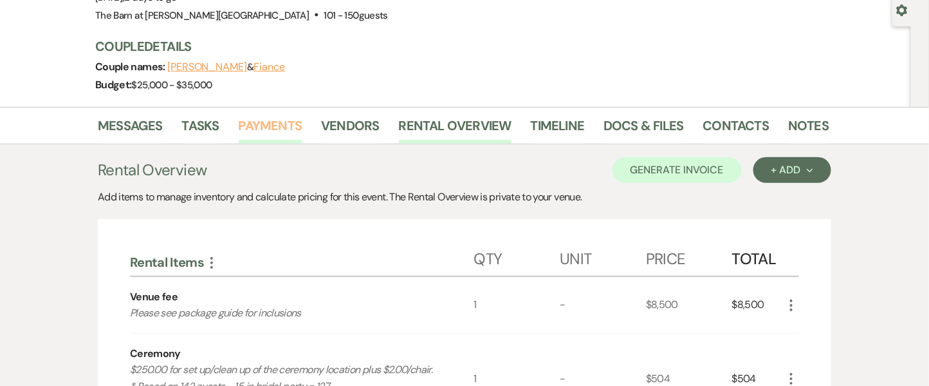
click at [255, 124] on link "Payments" at bounding box center [271, 129] width 64 height 28
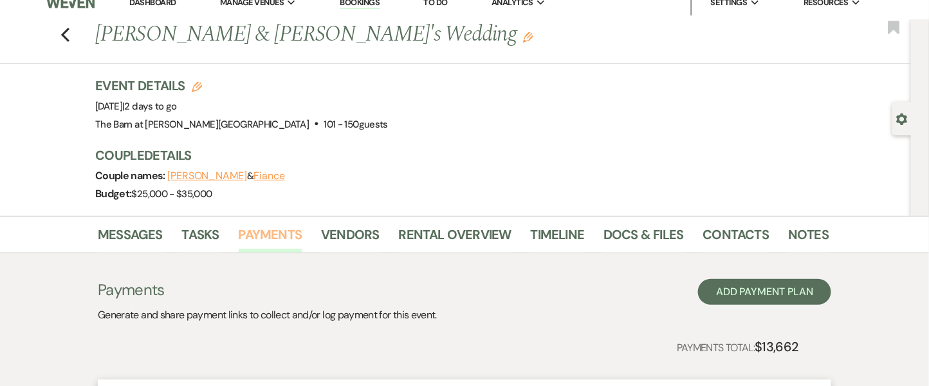
scroll to position [123, 0]
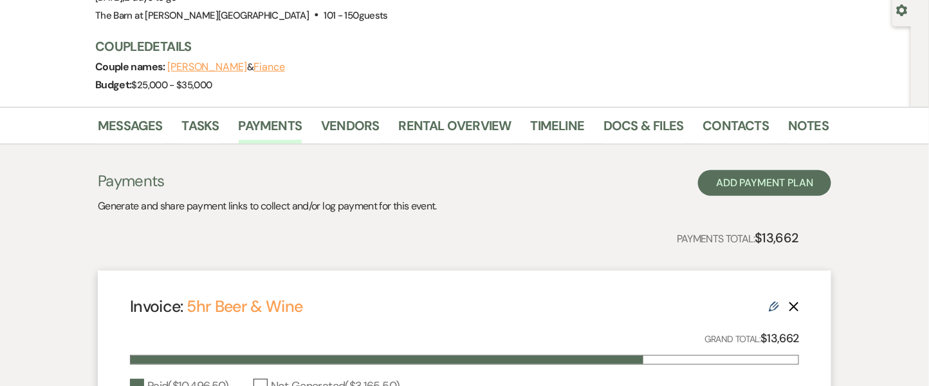
click at [772, 301] on icon "Edit" at bounding box center [774, 306] width 10 height 10
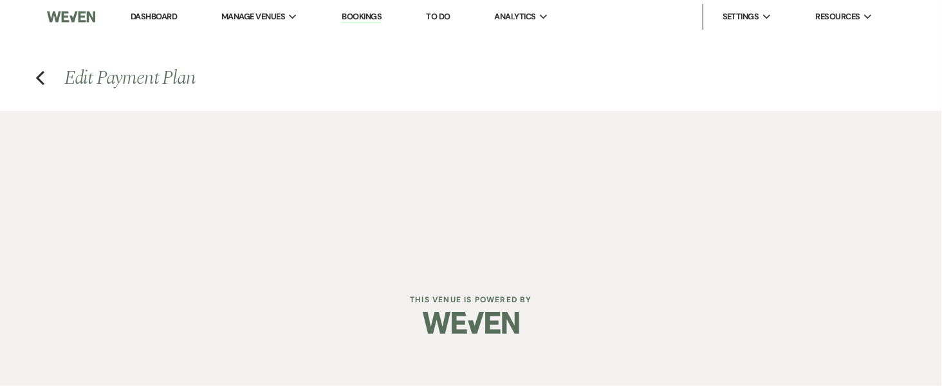
select select "8262"
select select "1"
select select "true"
select select "1"
select select "true"
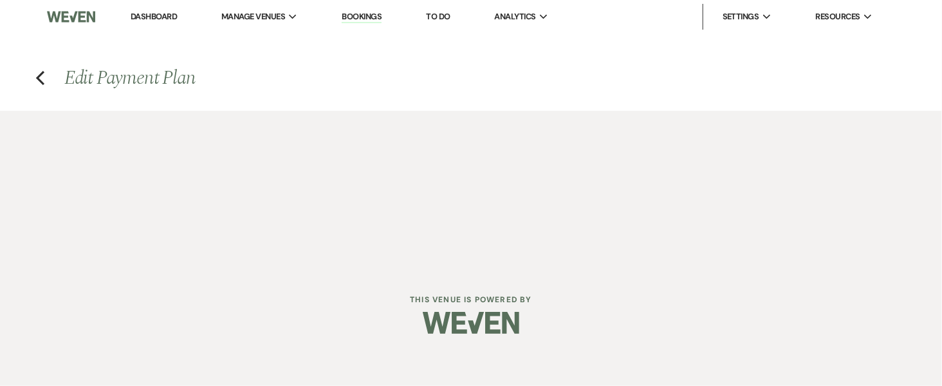
select select "1"
select select "true"
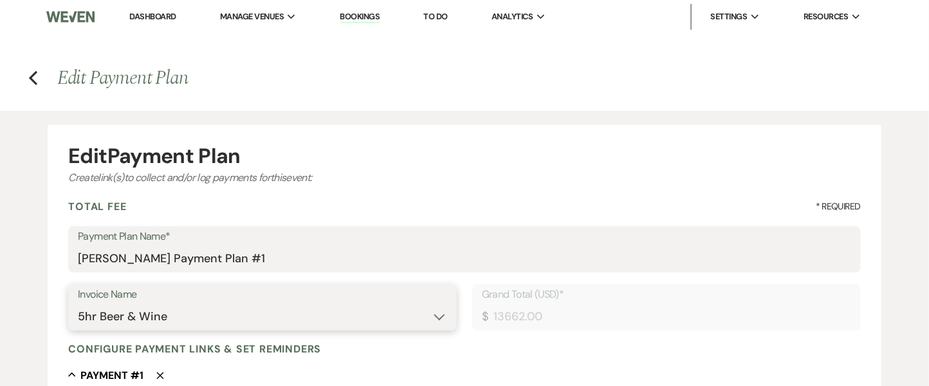
click at [283, 317] on select "N/A Invoice #1 [DATE] 5hr Bar (2 wine, 2 beer and 2 liquor) - 150 guests 5hr Be…" at bounding box center [262, 316] width 369 height 25
click at [28, 80] on icon "Previous" at bounding box center [33, 77] width 10 height 15
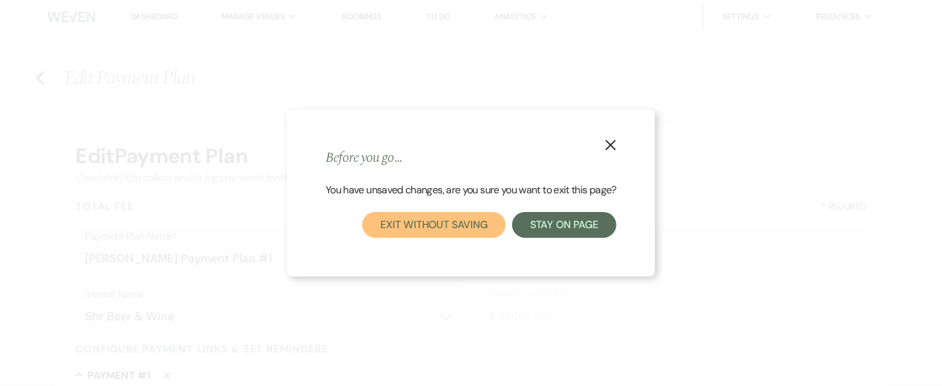
click at [412, 234] on button "Exit without saving" at bounding box center [433, 225] width 143 height 26
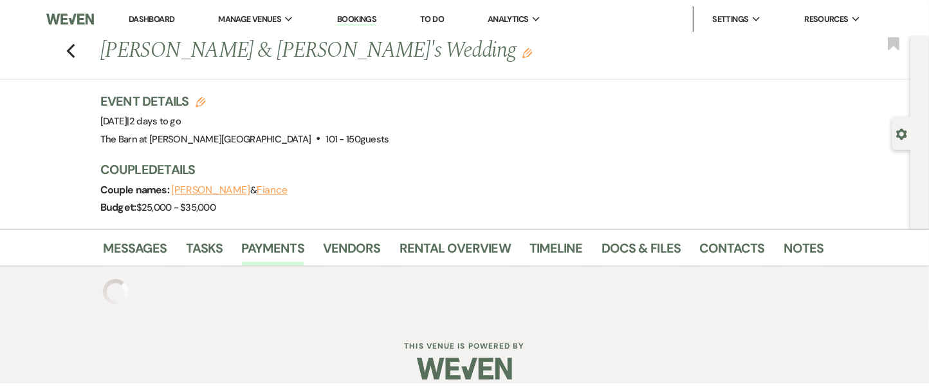
scroll to position [4, 0]
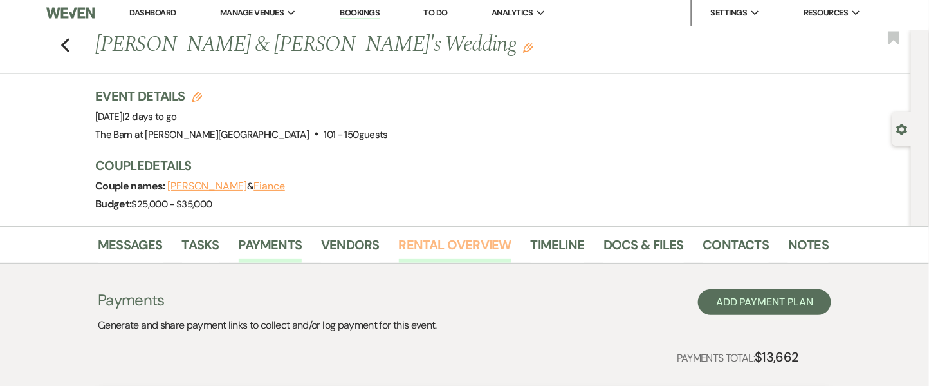
click at [430, 246] on link "Rental Overview" at bounding box center [455, 248] width 113 height 28
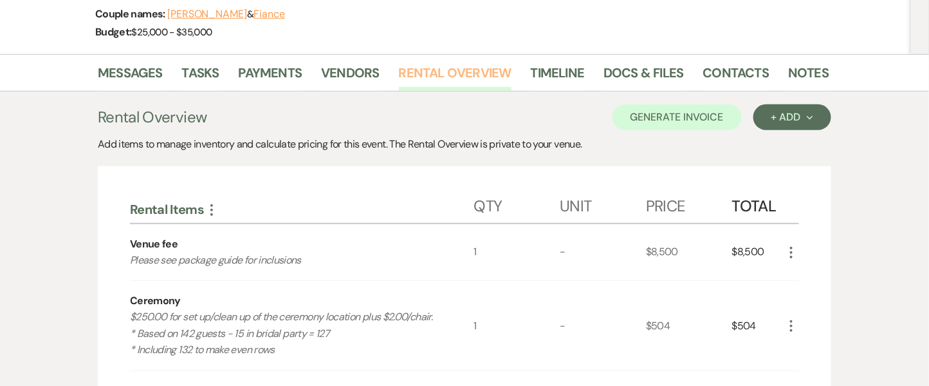
scroll to position [121, 0]
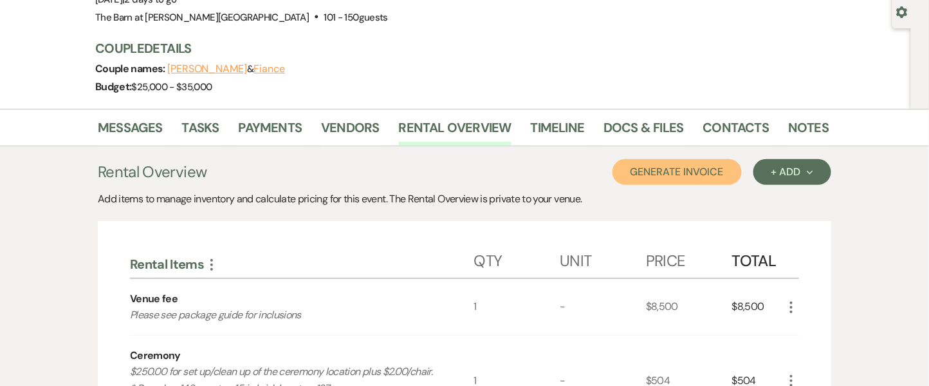
click at [681, 167] on button "Generate Invoice" at bounding box center [677, 172] width 129 height 26
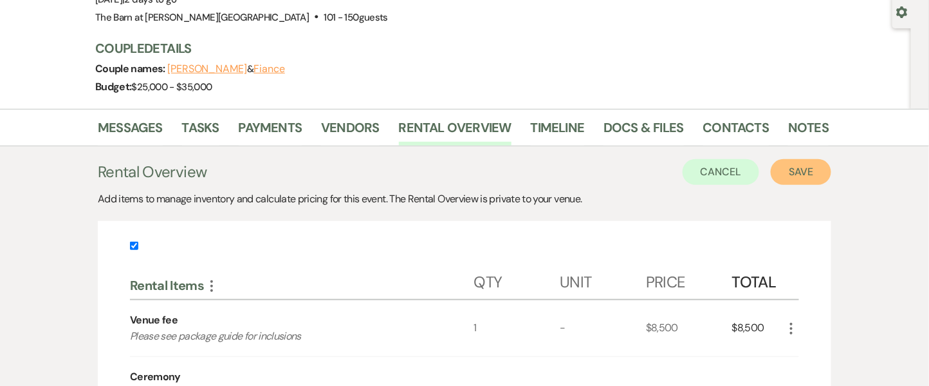
click at [823, 166] on button "Save" at bounding box center [801, 172] width 61 height 26
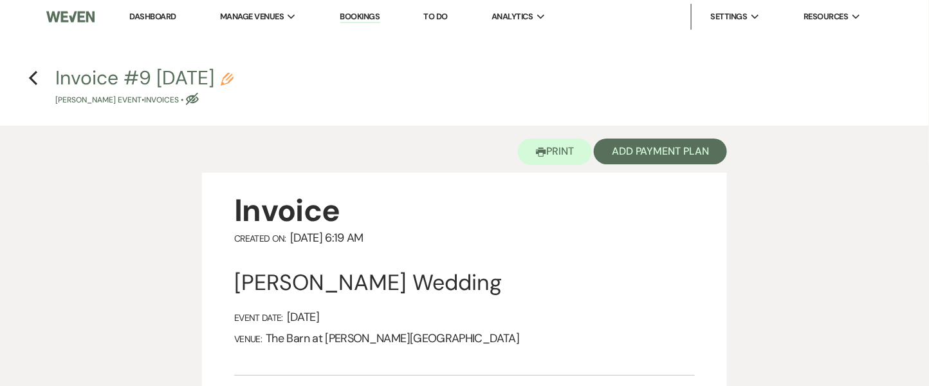
click at [26, 84] on h4 "Previous Invoice #9 [DATE] Pencil [PERSON_NAME] Event • Invoices • Eye Blocked" at bounding box center [464, 85] width 927 height 42
click at [33, 77] on icon "Previous" at bounding box center [33, 77] width 10 height 15
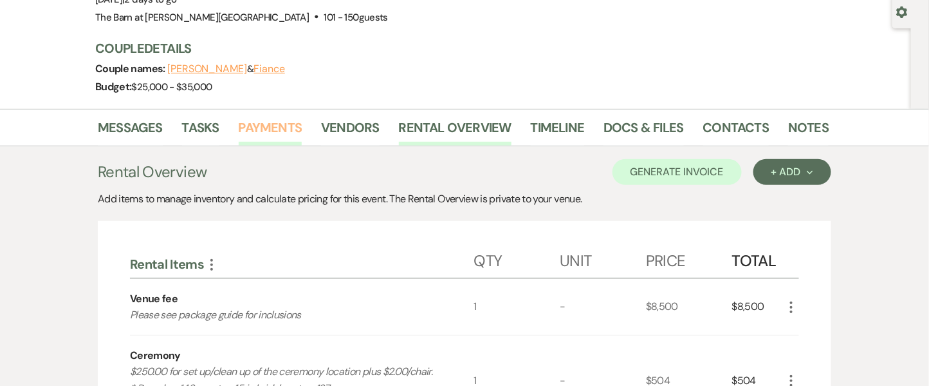
click at [281, 127] on link "Payments" at bounding box center [271, 131] width 64 height 28
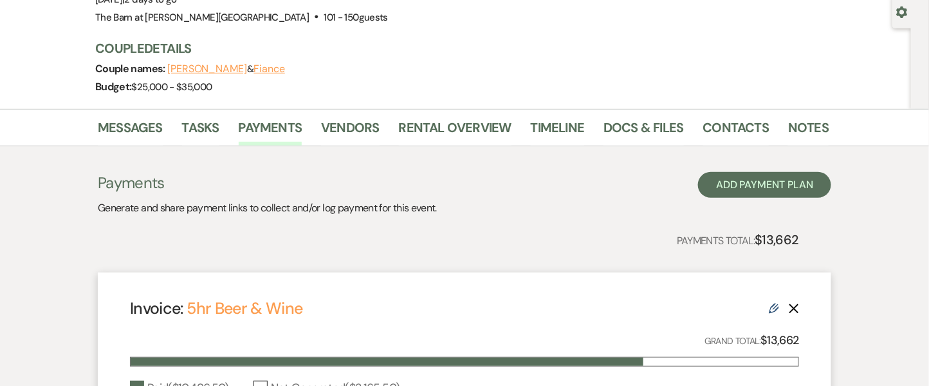
click at [778, 303] on icon "Edit" at bounding box center [774, 308] width 10 height 10
select select "8262"
select select "1"
select select "true"
select select "1"
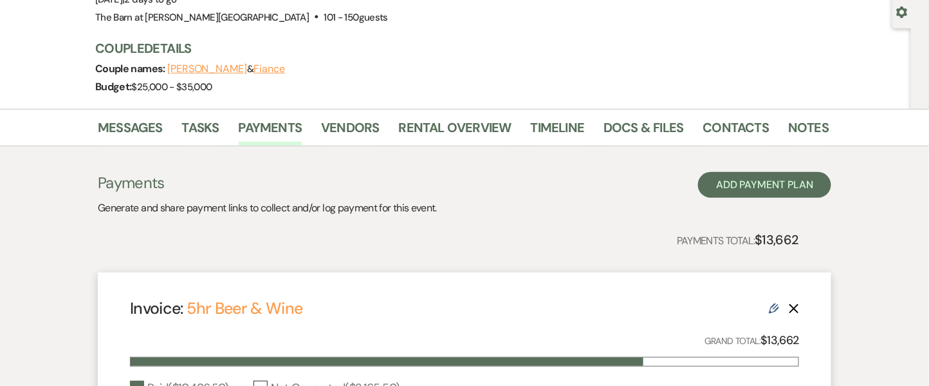
select select "true"
select select "1"
select select "true"
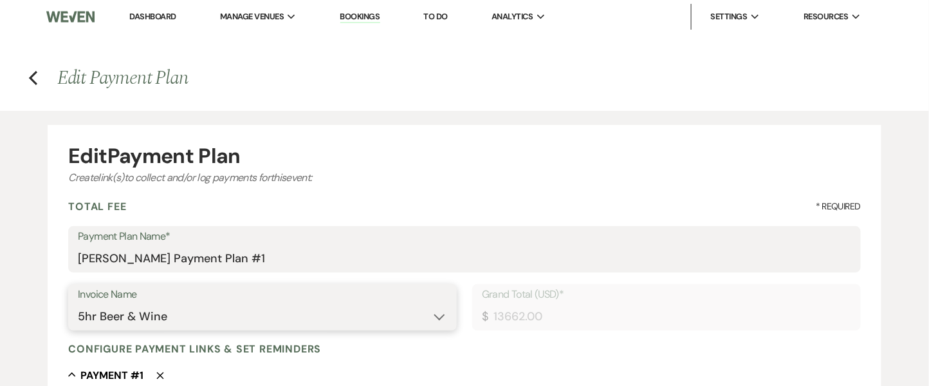
click at [383, 312] on select "N/A Invoice #1 [DATE] 5hr Bar (2 wine, 2 beer and 2 liquor) - 150 guests 5hr Be…" at bounding box center [262, 316] width 369 height 25
select select "27638"
click at [78, 304] on select "N/A Invoice #1 [DATE] 5hr Bar (2 wine, 2 beer and 2 liquor) - 150 guests 5hr Be…" at bounding box center [262, 316] width 369 height 25
type input "10460.88"
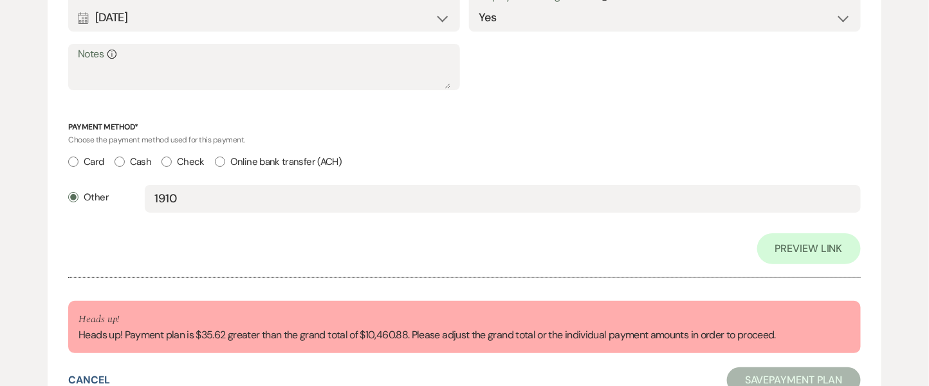
scroll to position [1627, 0]
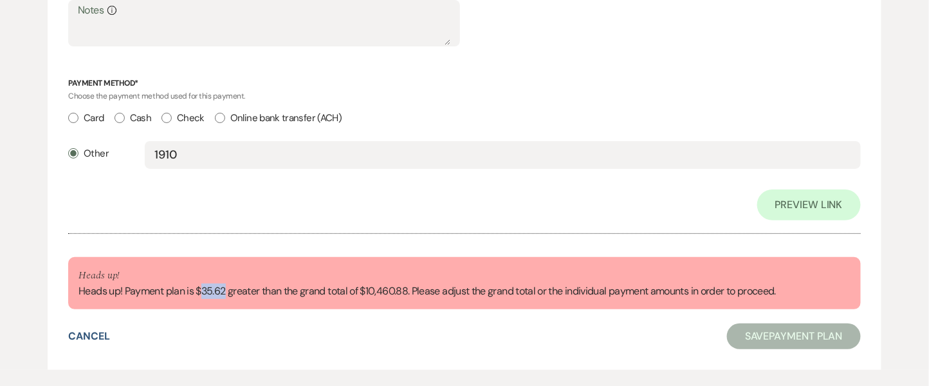
drag, startPoint x: 225, startPoint y: 288, endPoint x: 201, endPoint y: 289, distance: 23.2
click at [201, 289] on div "Heads up! Heads up! Payment plan is $35.62 greater than the grand total of $10,…" at bounding box center [428, 283] width 698 height 32
copy div "35.62"
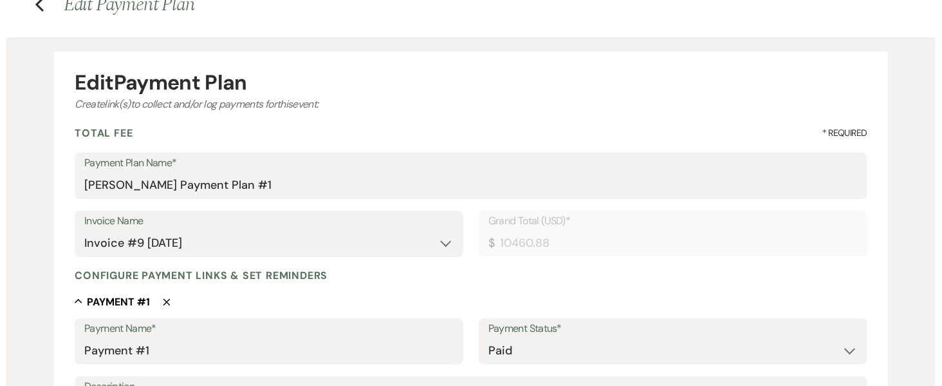
scroll to position [0, 0]
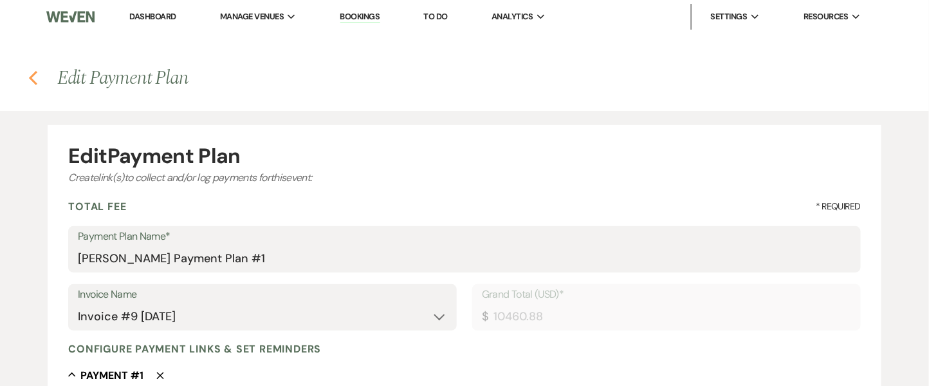
click at [36, 80] on icon "Previous" at bounding box center [33, 77] width 10 height 15
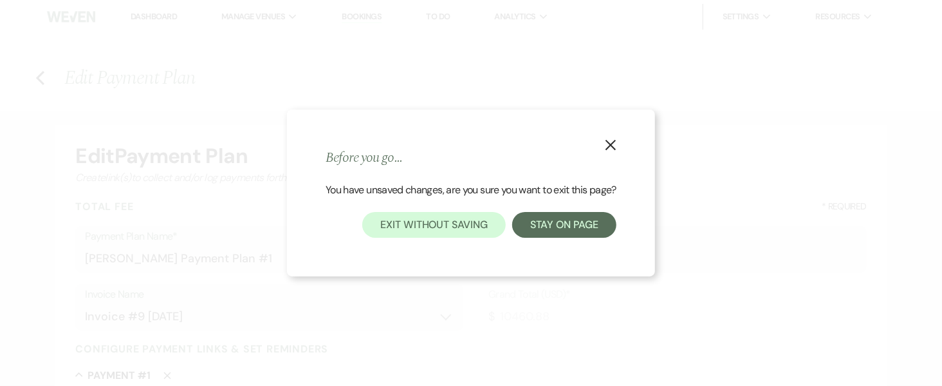
click at [613, 142] on icon "X" at bounding box center [611, 145] width 12 height 12
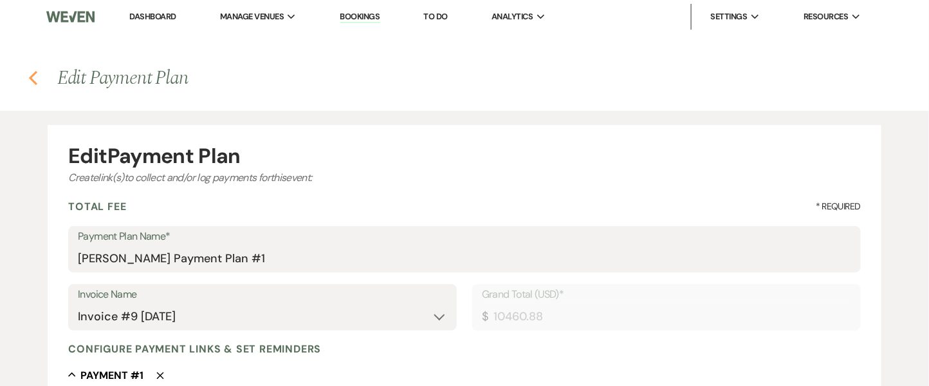
click at [31, 75] on icon "Previous" at bounding box center [33, 77] width 10 height 15
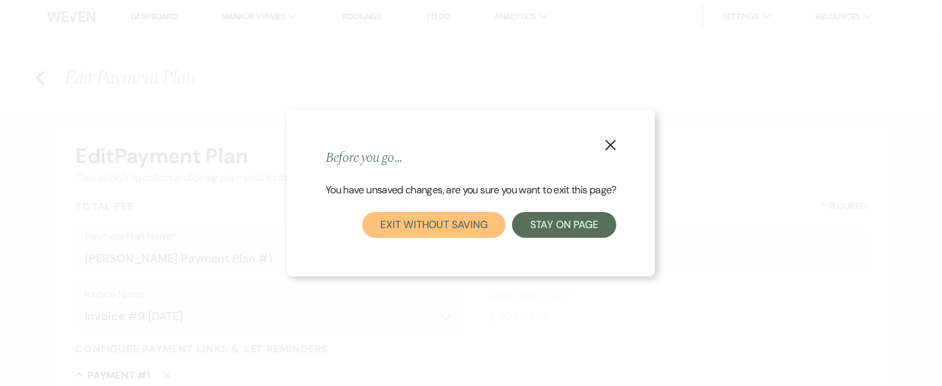
click at [457, 227] on button "Exit without saving" at bounding box center [433, 225] width 143 height 26
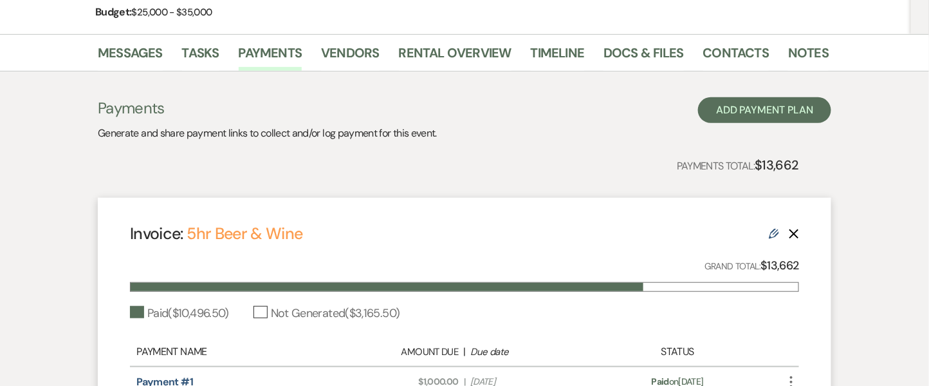
scroll to position [170, 0]
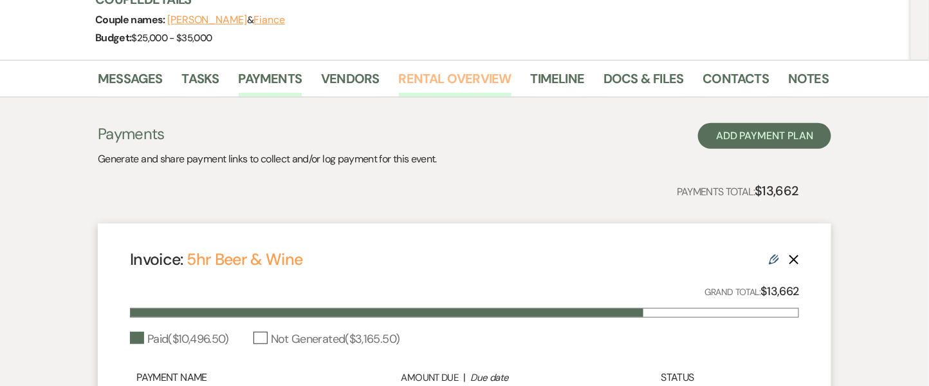
click at [419, 86] on link "Rental Overview" at bounding box center [455, 82] width 113 height 28
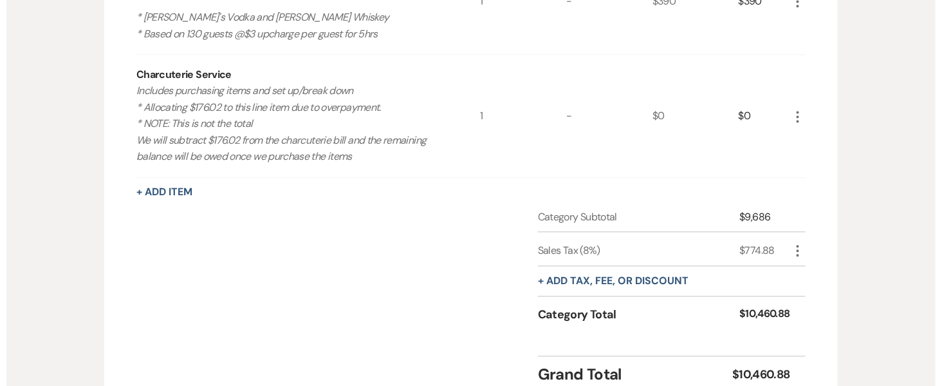
scroll to position [760, 0]
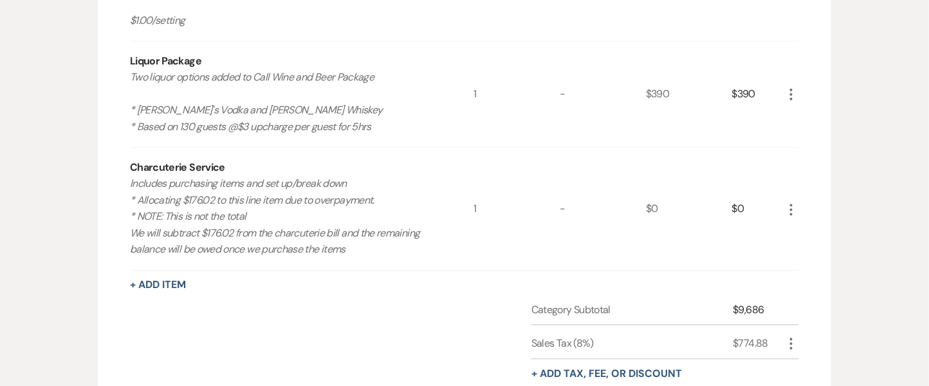
click at [787, 205] on icon "More" at bounding box center [791, 209] width 15 height 15
click at [808, 230] on button "Pencil Edit" at bounding box center [817, 235] width 67 height 21
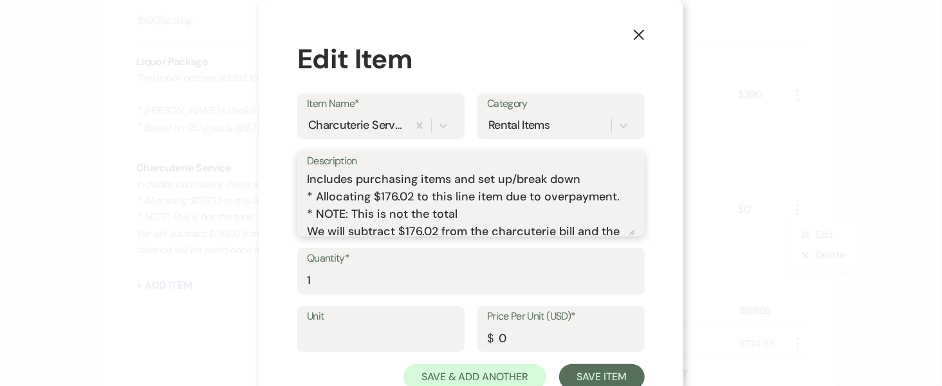
click at [307, 176] on textarea "Includes purchasing items and set up/break down * Allocating $176.02 to this li…" at bounding box center [471, 203] width 328 height 64
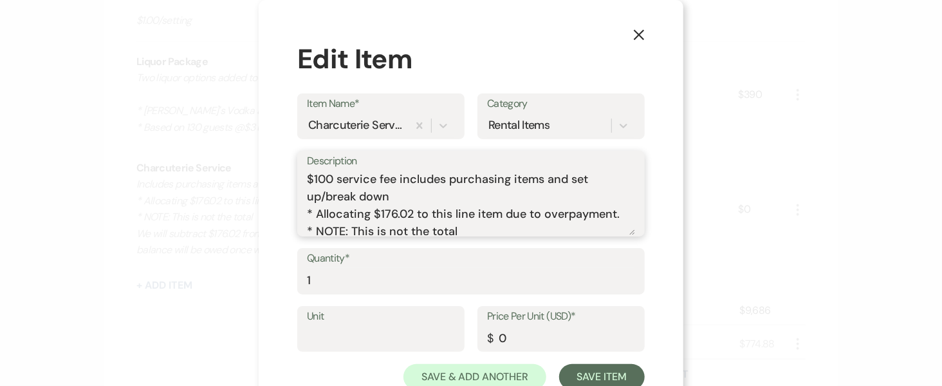
click at [537, 178] on textarea "$100 service fee includes purchasing items and set up/break down * Allocating $…" at bounding box center [471, 203] width 328 height 64
drag, startPoint x: 558, startPoint y: 178, endPoint x: 536, endPoint y: 178, distance: 22.5
click at [536, 178] on textarea "$100 service fee includes purchasing items and set up/break down * Allocating $…" at bounding box center [471, 203] width 328 height 64
click at [583, 177] on textarea "$100 service fee includes purchasing items, set up/break down * Allocating $176…" at bounding box center [471, 203] width 328 height 64
drag, startPoint x: 458, startPoint y: 225, endPoint x: 353, endPoint y: 209, distance: 106.8
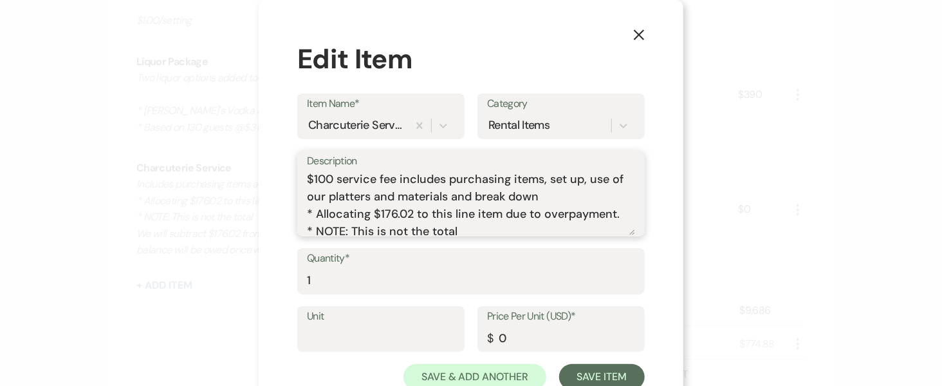
click at [353, 209] on textarea "$100 service fee includes purchasing items, set up, use of our platters and mat…" at bounding box center [471, 203] width 328 height 64
drag, startPoint x: 301, startPoint y: 207, endPoint x: 613, endPoint y: 222, distance: 312.5
click at [613, 222] on textarea "$100 service fee includes purchasing items, set up, use of our platters and mat…" at bounding box center [471, 203] width 328 height 64
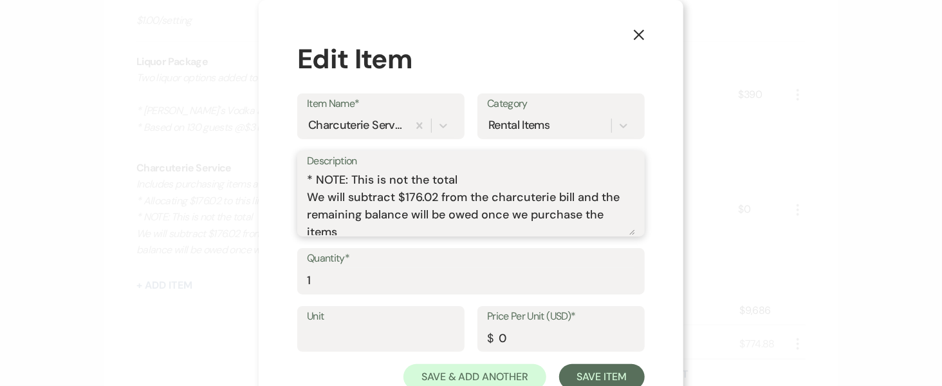
drag, startPoint x: 342, startPoint y: 196, endPoint x: 460, endPoint y: 200, distance: 117.9
click at [460, 200] on textarea "$100 service fee includes purchasing items, set up, use of our platters and mat…" at bounding box center [471, 203] width 328 height 64
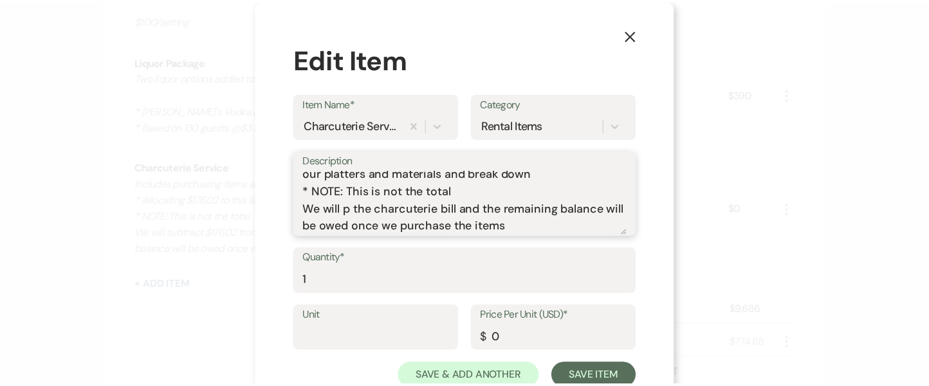
scroll to position [23, 0]
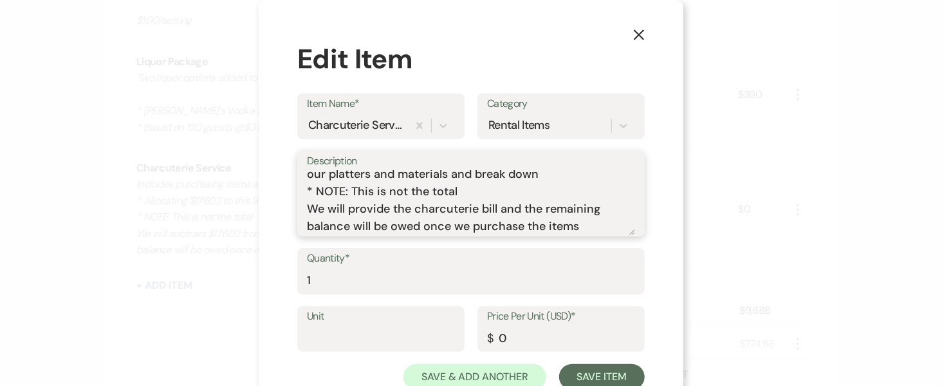
drag, startPoint x: 490, startPoint y: 214, endPoint x: 386, endPoint y: 231, distance: 106.4
click at [386, 231] on textarea "$100 service fee includes purchasing items, set up, use of our platters and mat…" at bounding box center [471, 203] width 328 height 64
type textarea "$100 service fee includes purchasing items, set up, use of our platters and mat…"
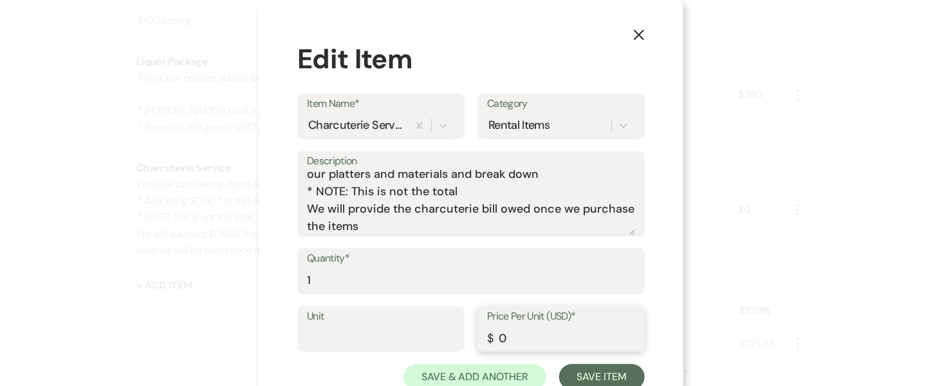
drag, startPoint x: 537, startPoint y: 326, endPoint x: 496, endPoint y: 332, distance: 42.3
click at [496, 332] on input "0" at bounding box center [561, 337] width 148 height 25
type input "100"
click at [598, 369] on button "Save Item" at bounding box center [602, 377] width 86 height 26
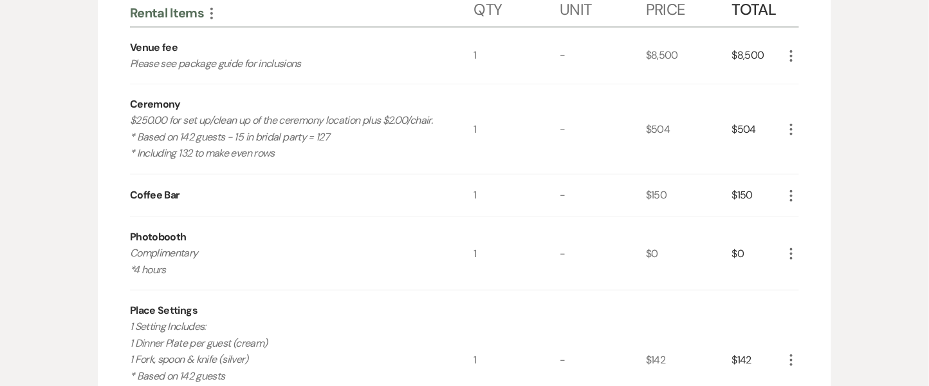
scroll to position [72, 0]
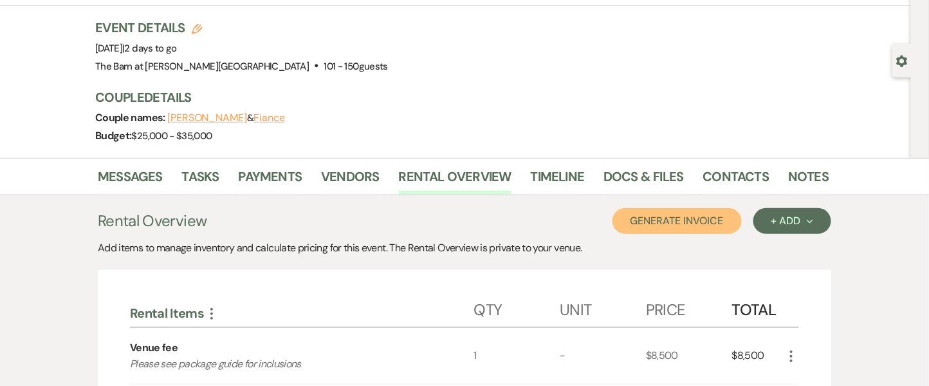
click at [710, 216] on button "Generate Invoice" at bounding box center [677, 221] width 129 height 26
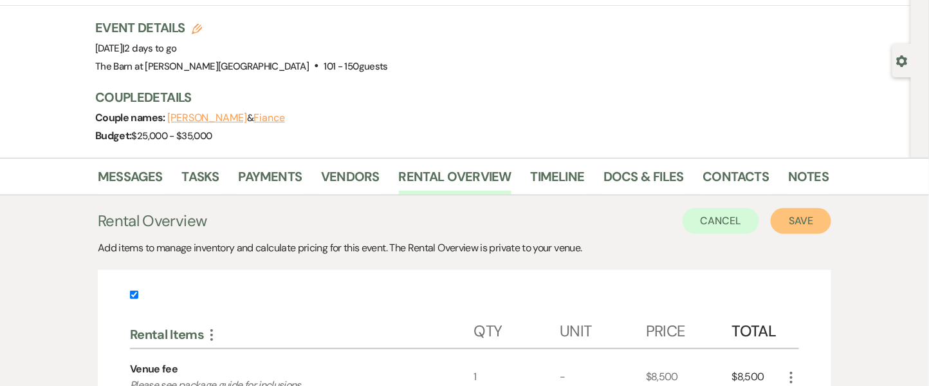
click at [789, 219] on button "Save" at bounding box center [801, 221] width 61 height 26
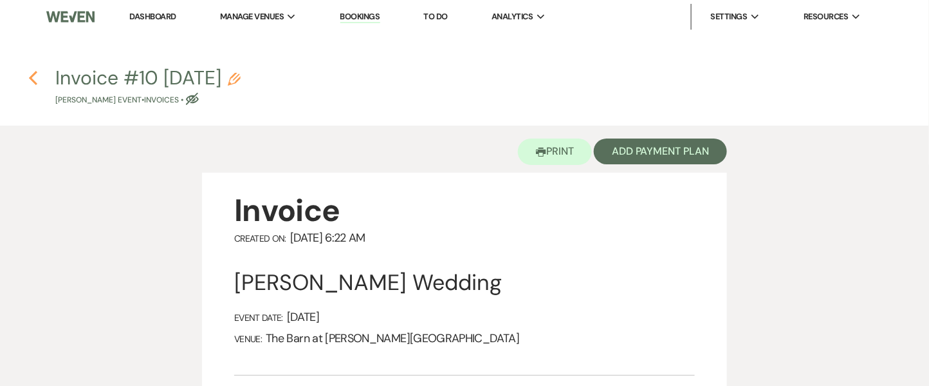
click at [33, 79] on icon "Previous" at bounding box center [33, 77] width 10 height 15
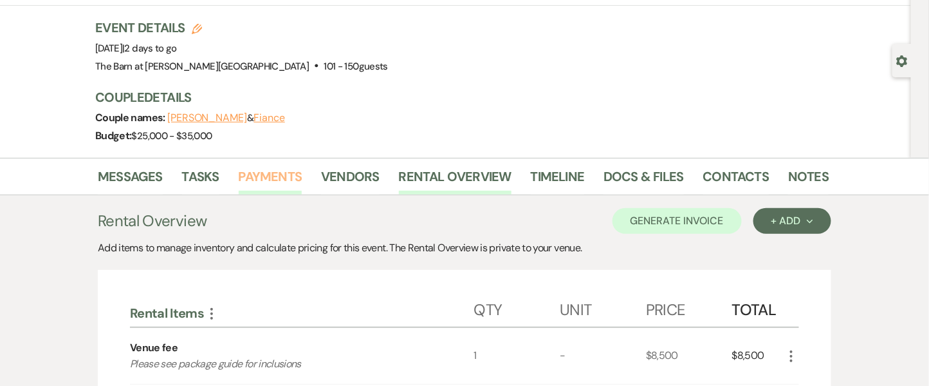
click at [285, 169] on link "Payments" at bounding box center [271, 180] width 64 height 28
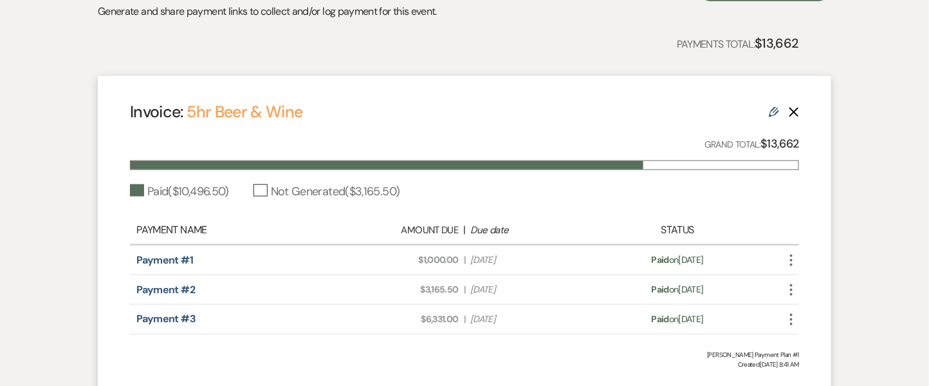
scroll to position [328, 0]
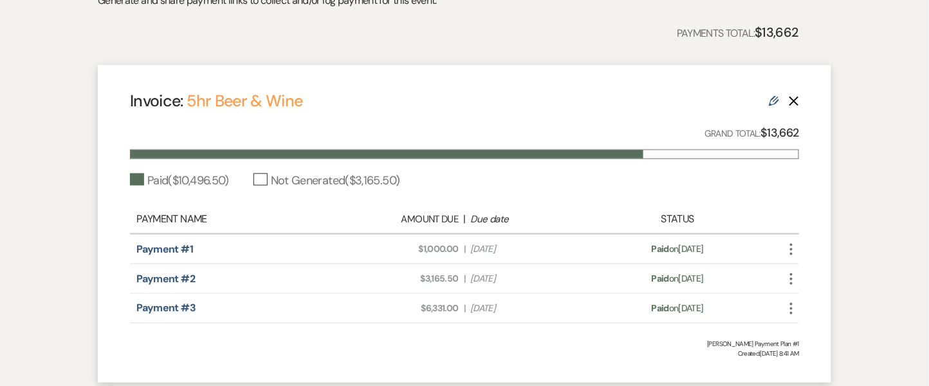
click at [771, 101] on use at bounding box center [774, 101] width 10 height 10
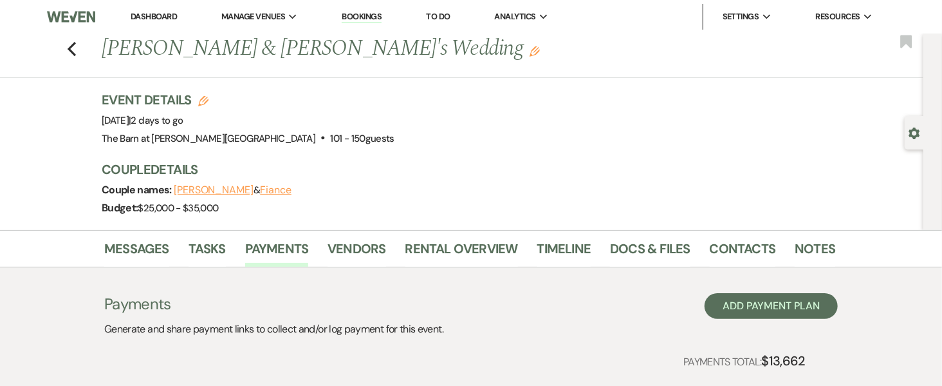
select select "8262"
select select "1"
select select "true"
select select "1"
select select "true"
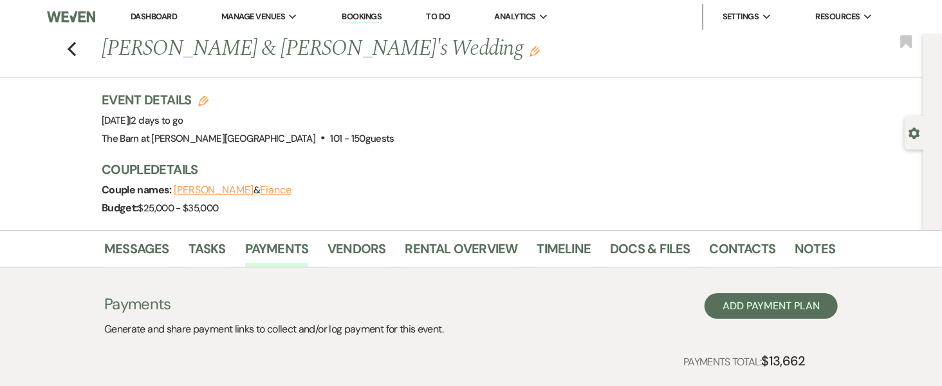
select select "1"
select select "true"
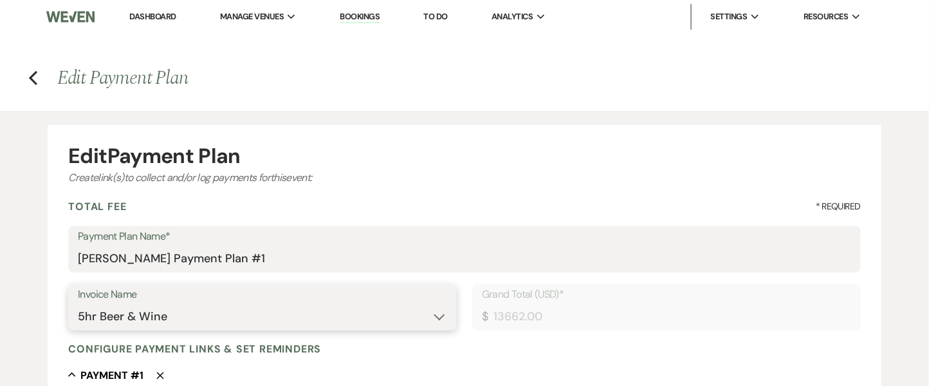
click at [291, 317] on select "N/A Invoice #1 [DATE] 5hr Bar (2 wine, 2 beer and 2 liquor) - 150 guests 5hr Be…" at bounding box center [262, 316] width 369 height 25
select select "27639"
click at [78, 304] on select "N/A Invoice #1 [DATE] 5hr Bar (2 wine, 2 beer and 2 liquor) - 150 guests 5hr Be…" at bounding box center [262, 316] width 369 height 25
type input "10568.88"
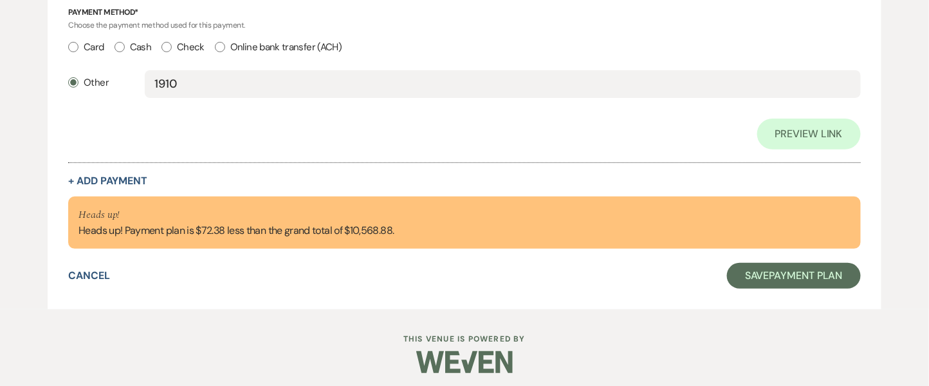
scroll to position [1704, 0]
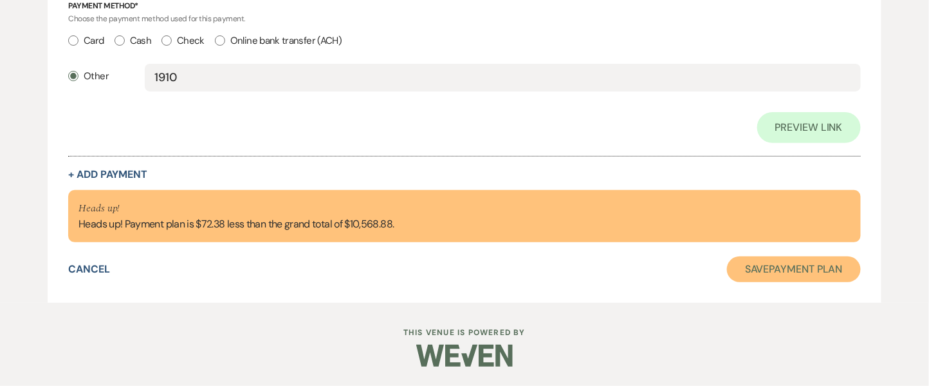
click at [806, 268] on button "Save Payment Plan" at bounding box center [794, 269] width 134 height 26
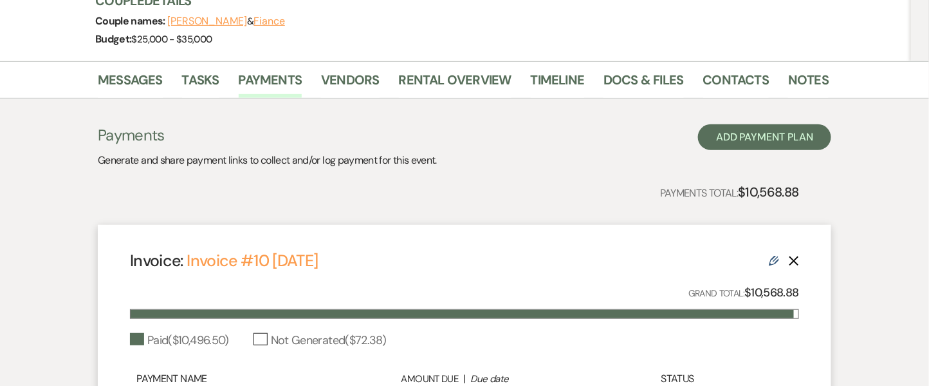
scroll to position [167, 0]
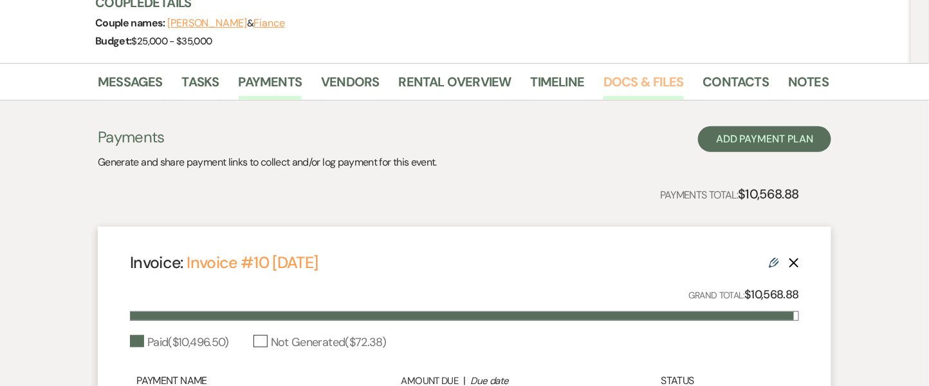
click at [653, 79] on link "Docs & Files" at bounding box center [644, 85] width 80 height 28
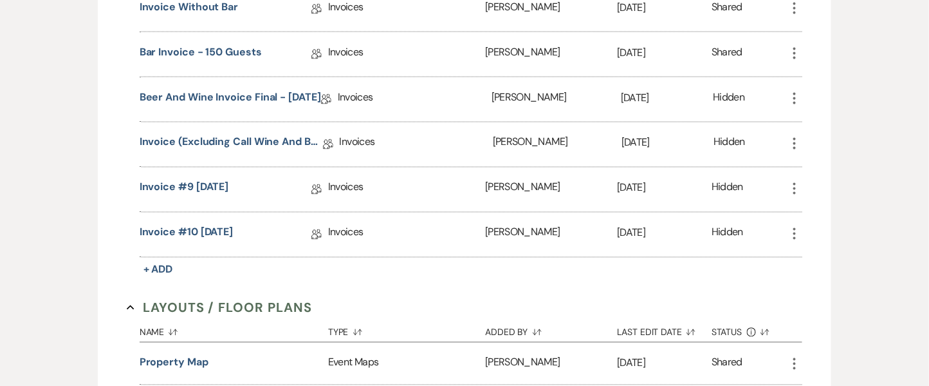
scroll to position [720, 0]
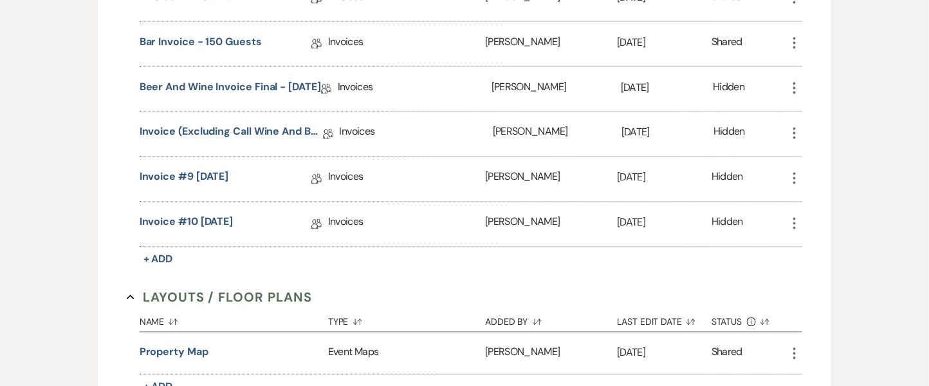
click at [798, 216] on icon "More" at bounding box center [794, 223] width 15 height 15
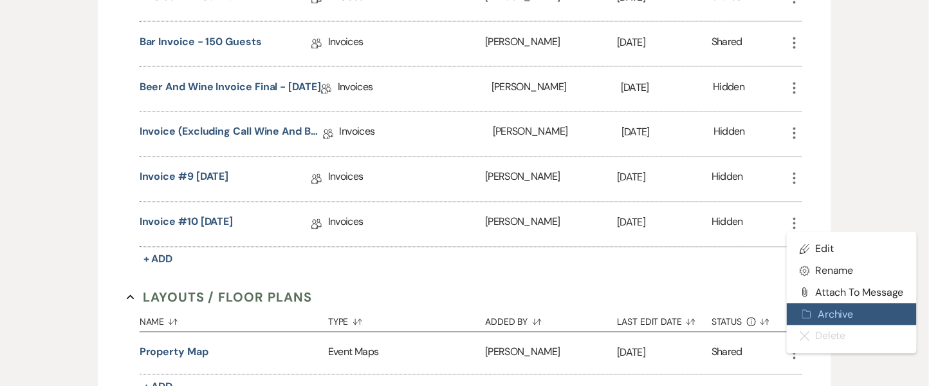
click at [819, 309] on button "Archive Archive" at bounding box center [852, 314] width 130 height 22
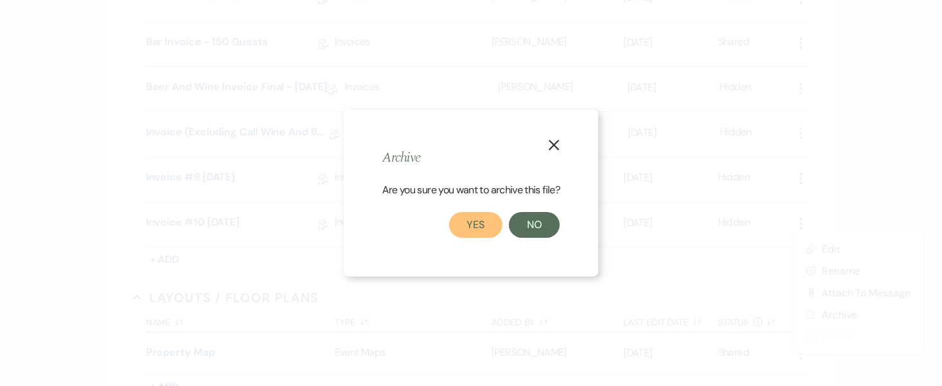
click at [465, 223] on button "Yes" at bounding box center [476, 225] width 54 height 26
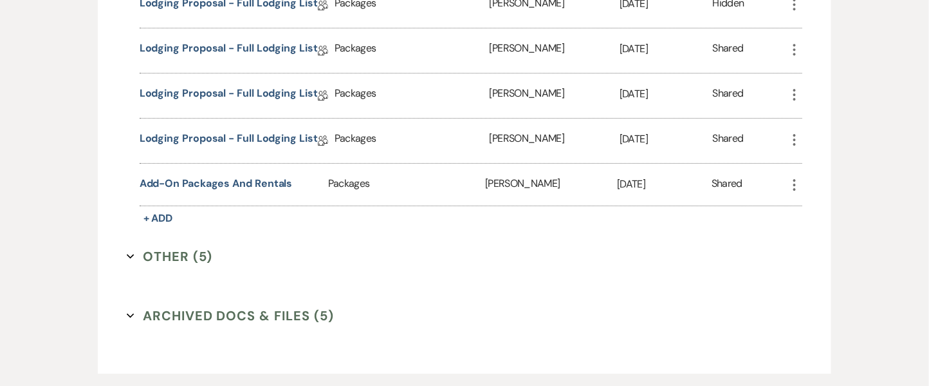
scroll to position [1384, 0]
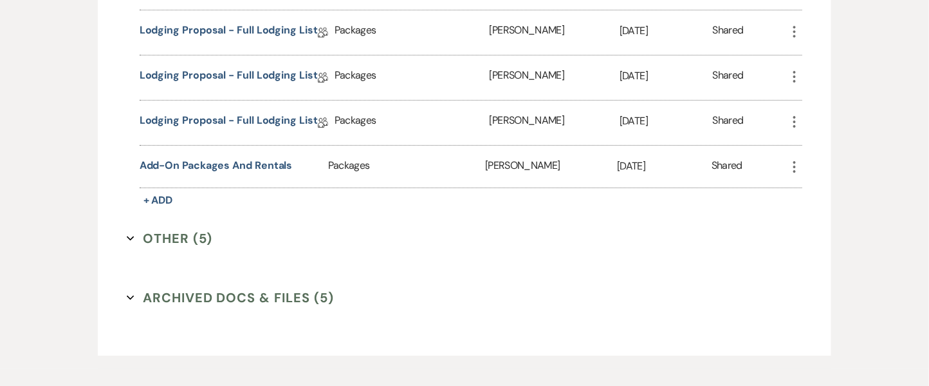
click at [196, 241] on button "Other (5) Expand" at bounding box center [170, 238] width 86 height 19
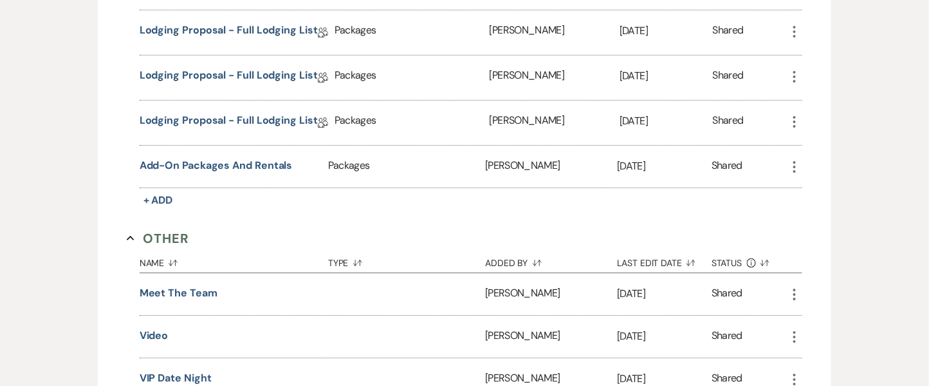
scroll to position [1707, 0]
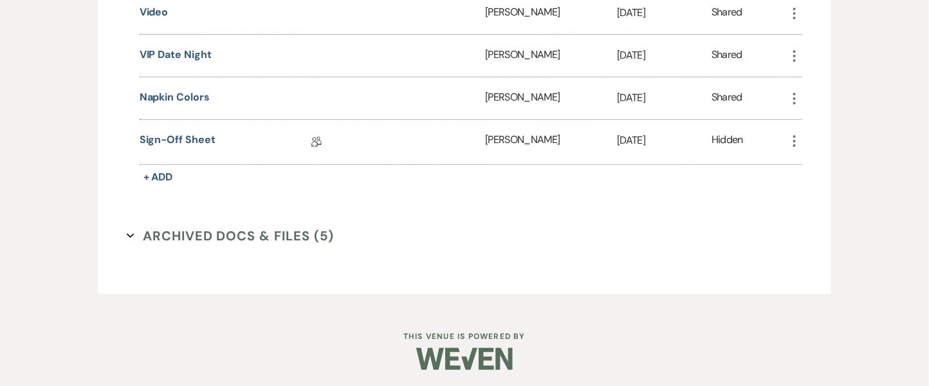
click at [272, 238] on button "Archived Docs & Files (5) Expand" at bounding box center [231, 235] width 208 height 19
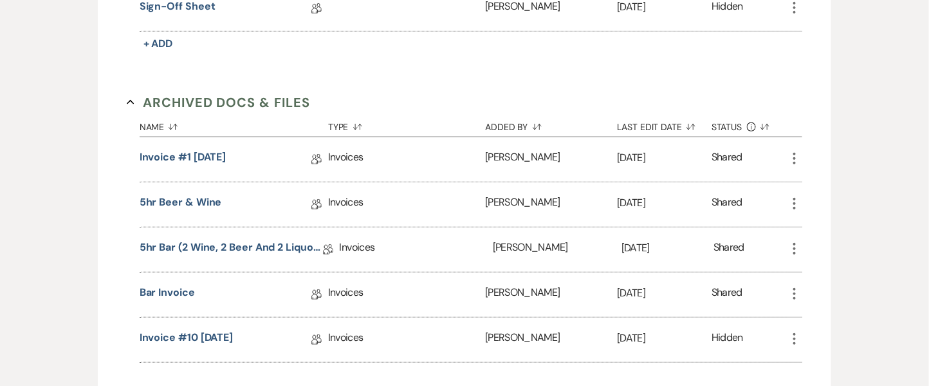
scroll to position [1886, 0]
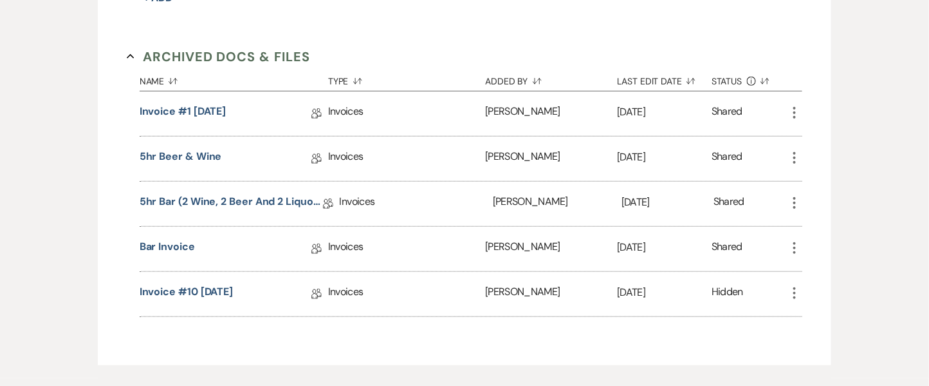
click at [786, 293] on div "Hidden" at bounding box center [749, 294] width 75 height 44
click at [796, 293] on use "button" at bounding box center [795, 293] width 3 height 12
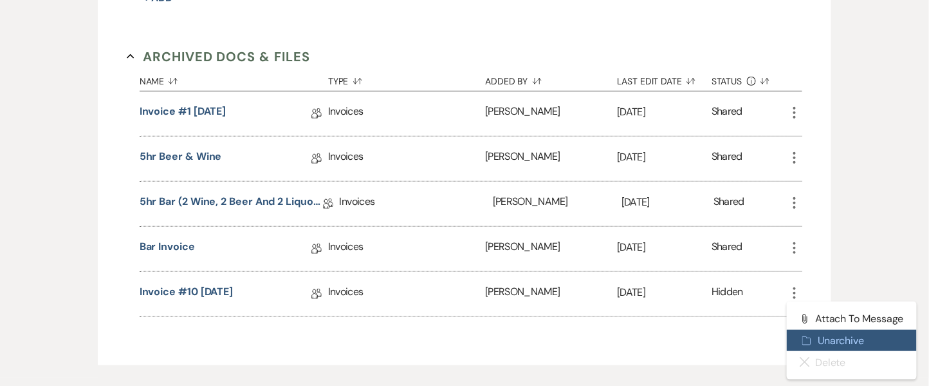
click at [823, 341] on button "Archive Unarchive" at bounding box center [852, 341] width 130 height 22
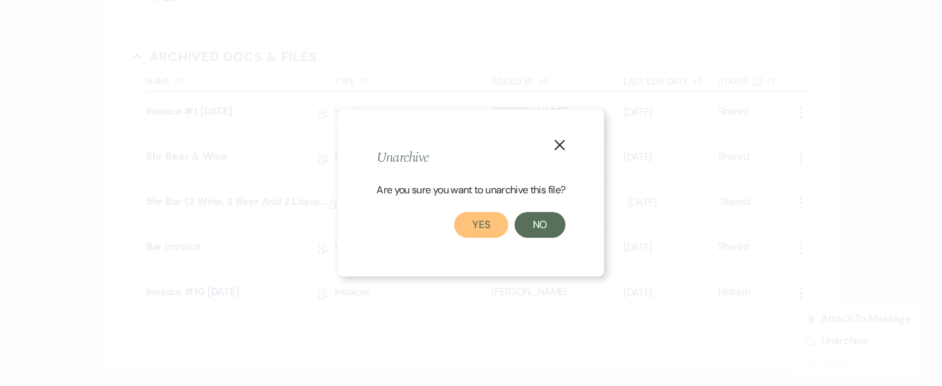
click at [481, 227] on button "Yes" at bounding box center [481, 225] width 54 height 26
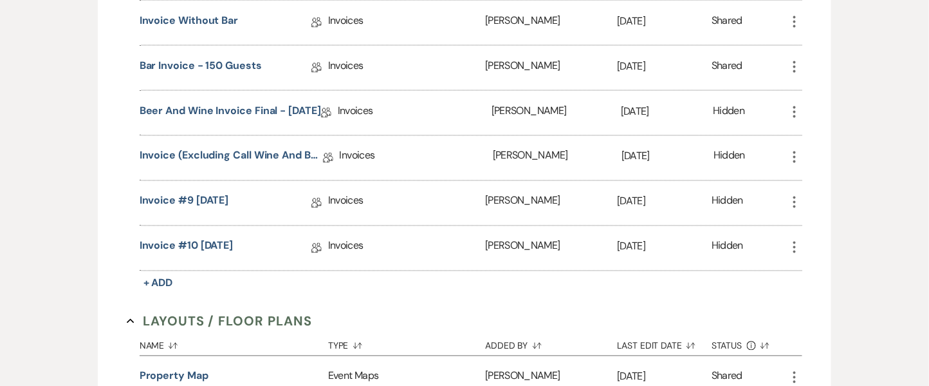
scroll to position [651, 0]
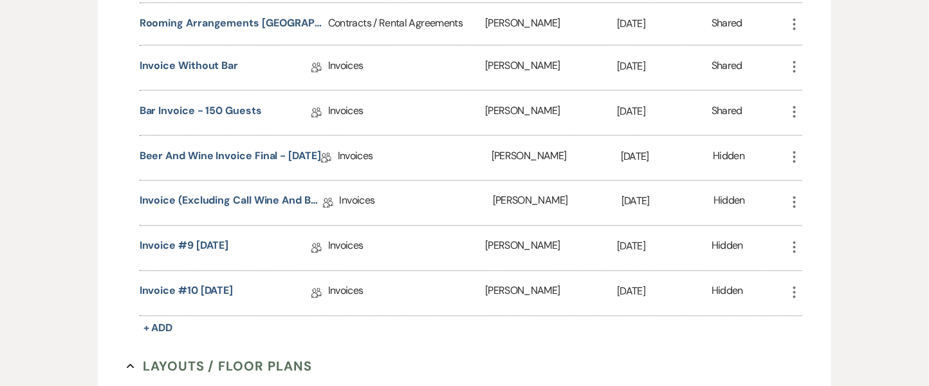
click at [798, 244] on icon "More" at bounding box center [794, 246] width 15 height 15
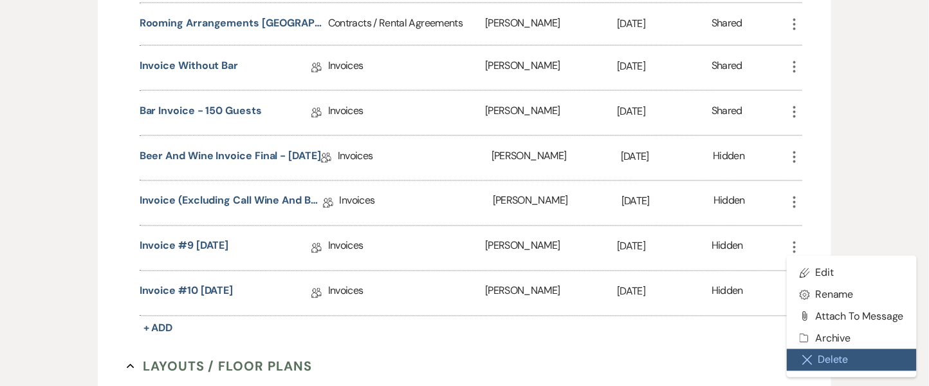
click at [819, 363] on button "Close Delete X Delete" at bounding box center [852, 360] width 130 height 22
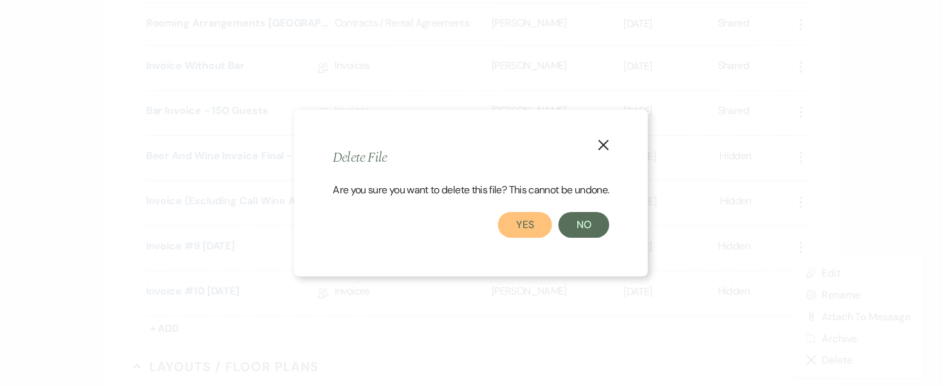
click at [527, 229] on button "Yes" at bounding box center [525, 225] width 54 height 26
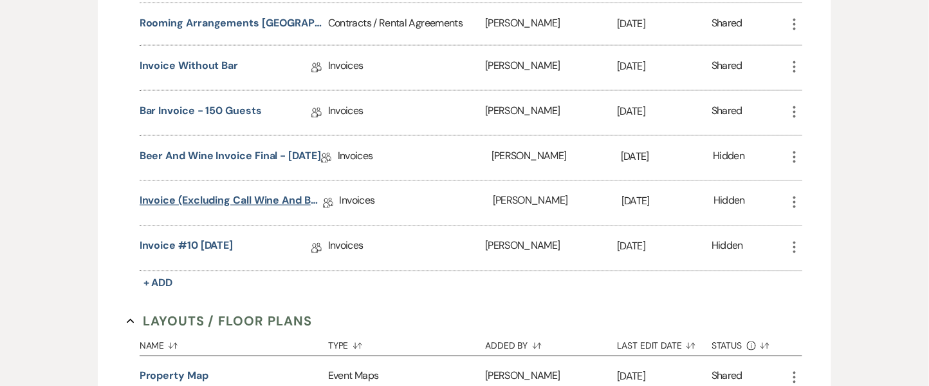
click at [299, 205] on link "Invoice (excluding Call Wine and Beer Package) Final - [DATE]" at bounding box center [231, 203] width 183 height 20
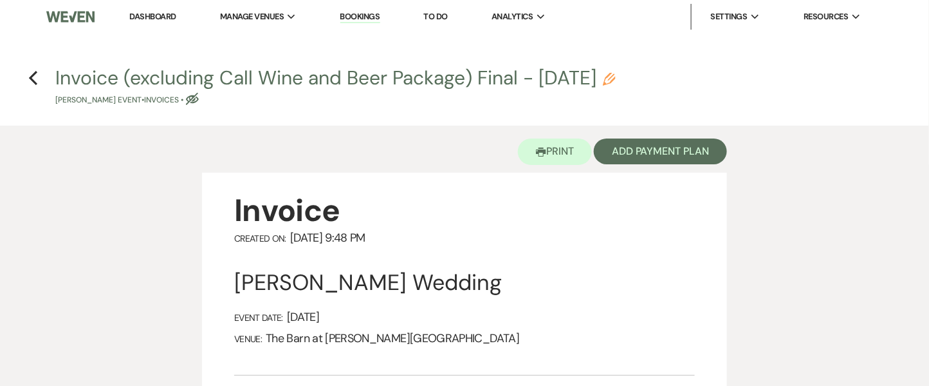
drag, startPoint x: 621, startPoint y: 78, endPoint x: 512, endPoint y: 61, distance: 110.2
click at [616, 77] on icon "Pencil" at bounding box center [609, 79] width 13 height 13
select select "22"
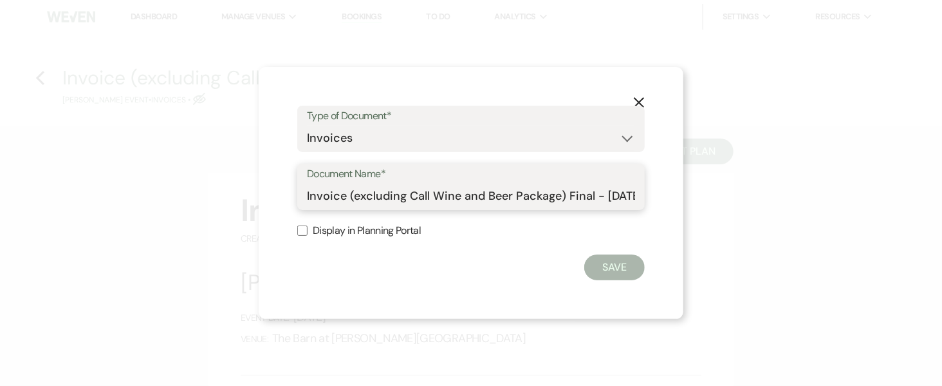
click at [511, 192] on input "Invoice (excluding Call Wine and Beer Package) Final - [DATE]" at bounding box center [471, 195] width 328 height 25
click at [644, 102] on icon "X" at bounding box center [639, 103] width 12 height 12
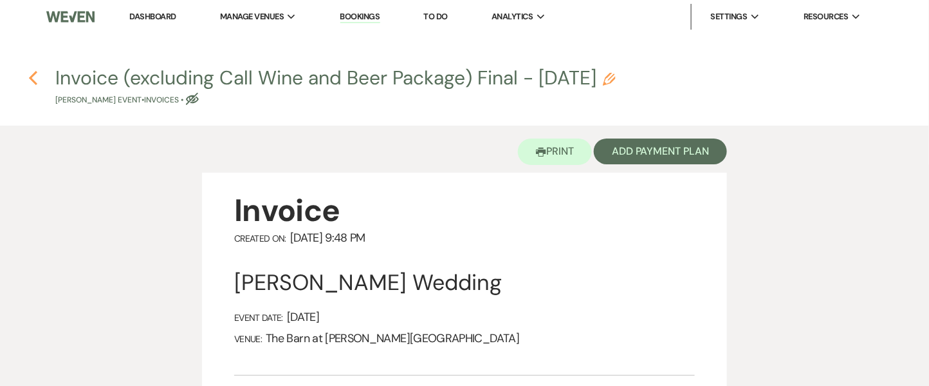
click at [35, 70] on icon "Previous" at bounding box center [33, 77] width 10 height 15
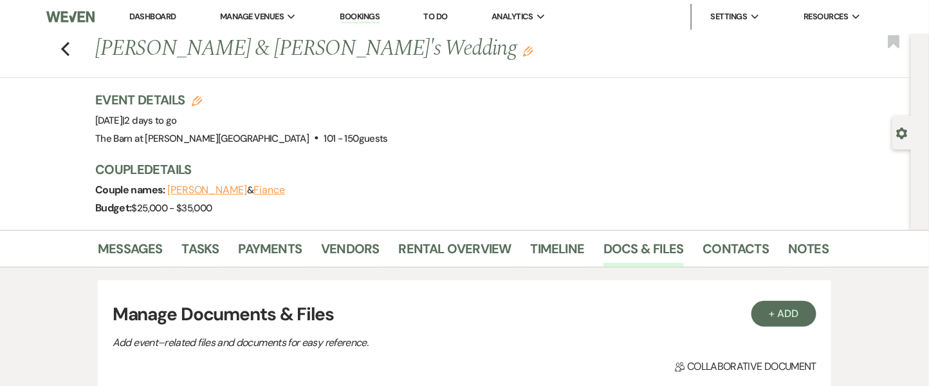
scroll to position [651, 0]
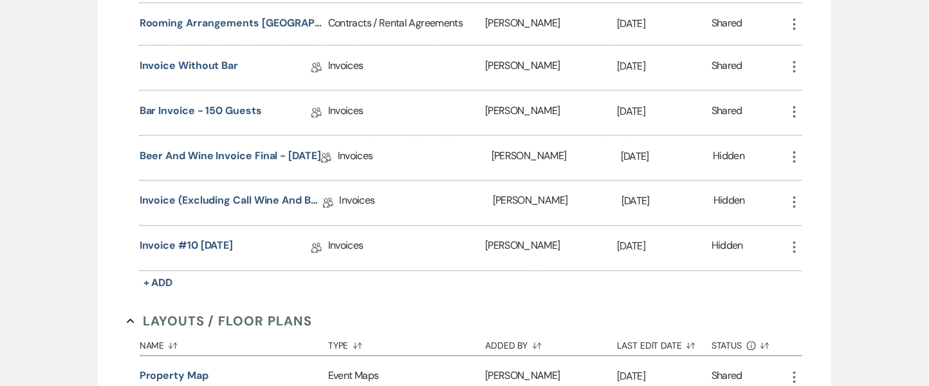
click at [797, 201] on icon "More" at bounding box center [794, 201] width 15 height 15
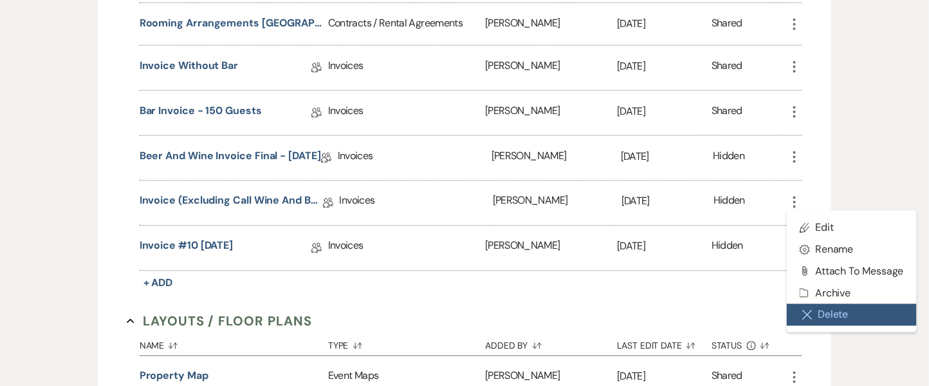
click at [812, 319] on button "Close Delete X Delete" at bounding box center [852, 315] width 130 height 22
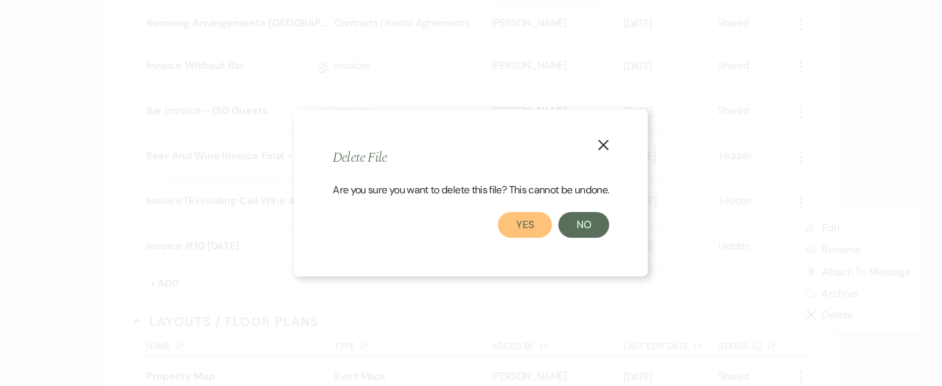
click at [519, 222] on button "Yes" at bounding box center [525, 225] width 54 height 26
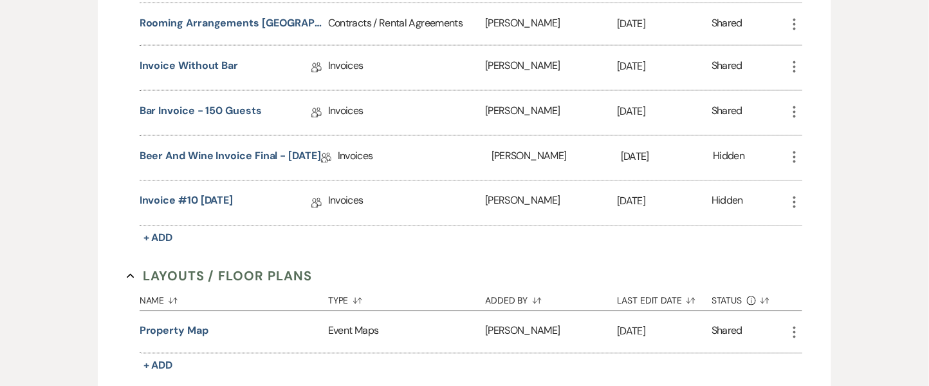
click at [797, 61] on icon "More" at bounding box center [794, 66] width 15 height 15
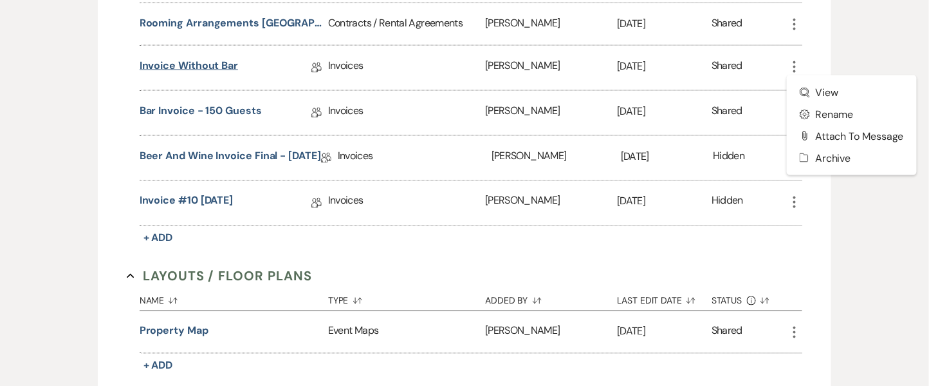
click at [209, 68] on link "Invoice without bar" at bounding box center [189, 68] width 98 height 20
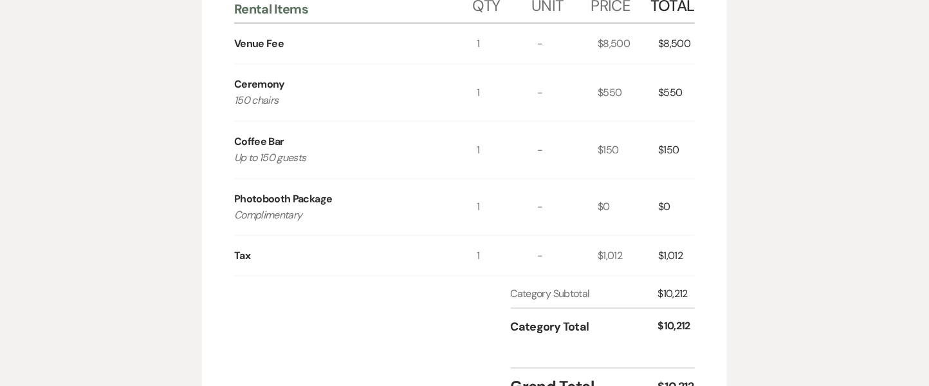
scroll to position [394, 0]
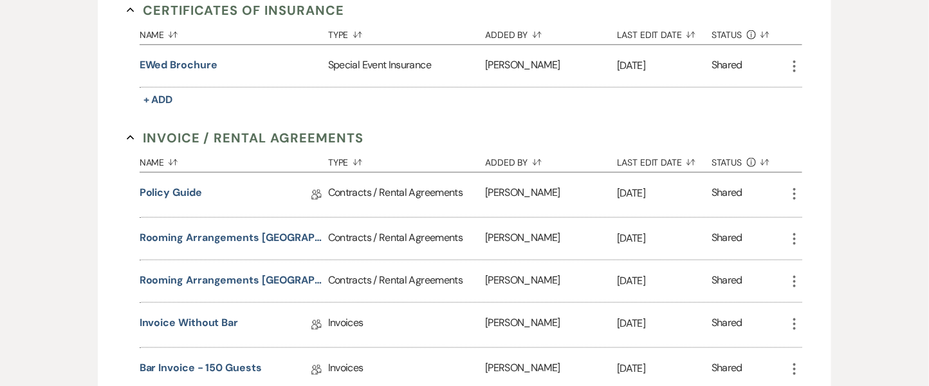
scroll to position [651, 0]
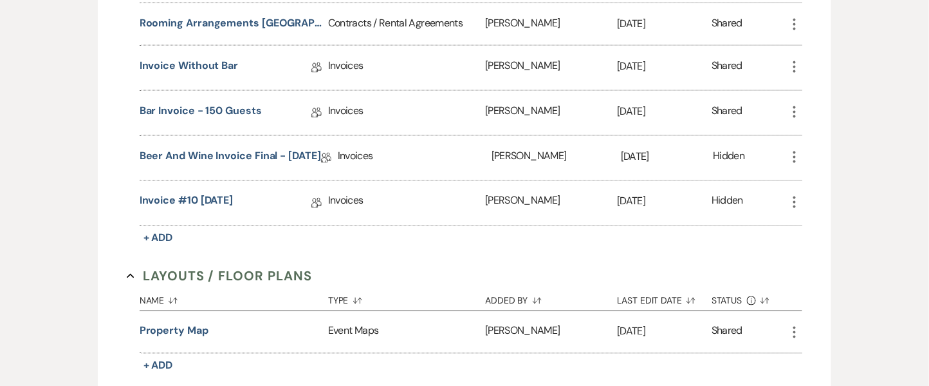
click at [796, 62] on icon "More" at bounding box center [794, 66] width 15 height 15
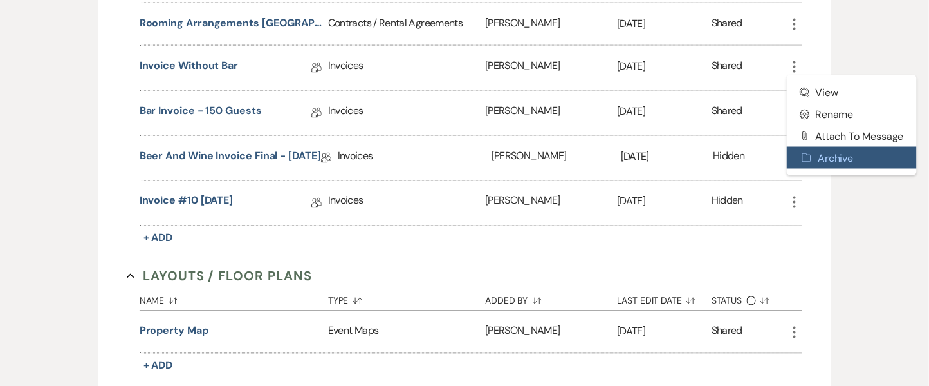
click at [819, 159] on button "Archive Archive" at bounding box center [852, 158] width 130 height 22
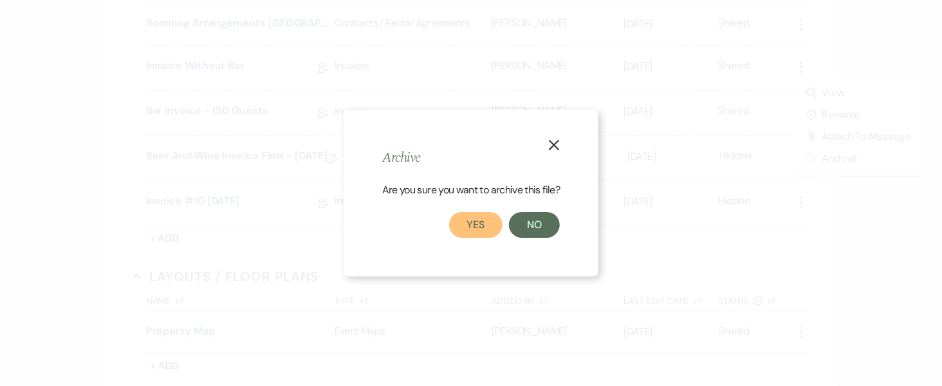
click at [478, 231] on button "Yes" at bounding box center [476, 225] width 54 height 26
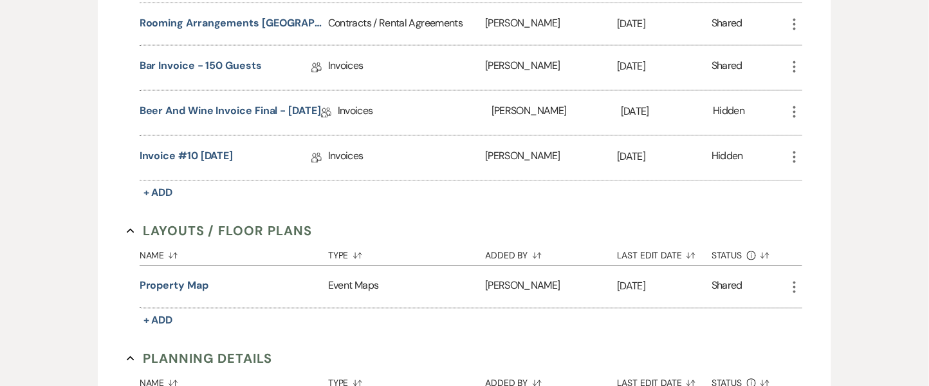
click at [799, 155] on icon "More" at bounding box center [794, 156] width 15 height 15
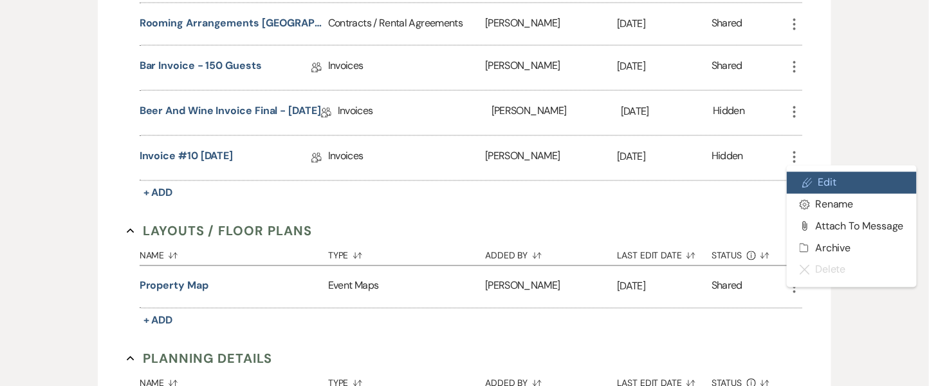
click at [815, 188] on link "Pencil Edit" at bounding box center [852, 183] width 130 height 22
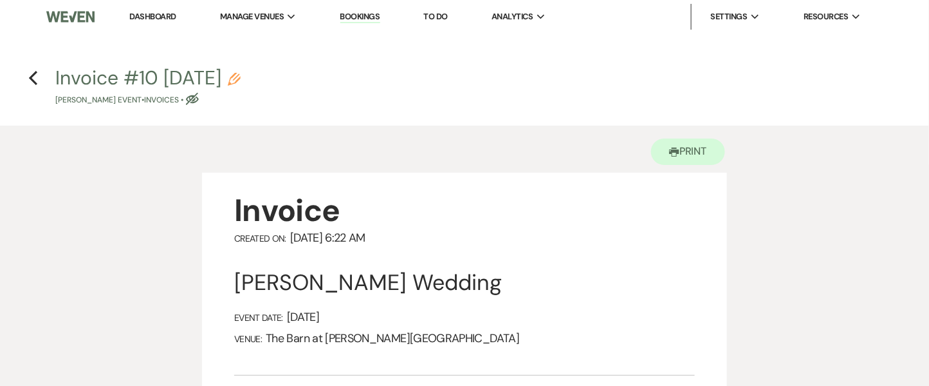
click at [241, 80] on use "button" at bounding box center [234, 79] width 13 height 13
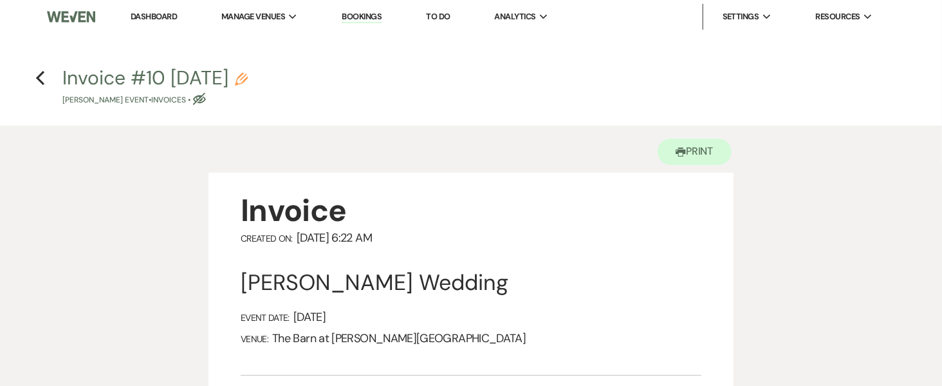
select select "22"
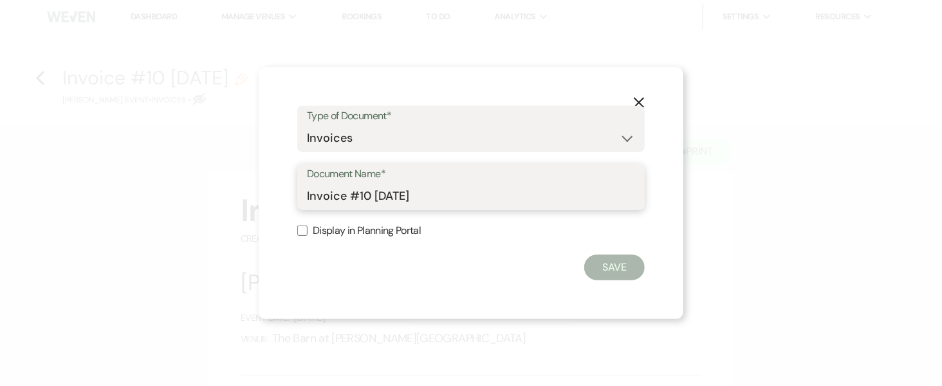
click at [370, 203] on input "Invoice #10 [DATE]" at bounding box center [471, 195] width 328 height 25
paste input "(excluding Call Wine and Beer Package) Final - 8.19."
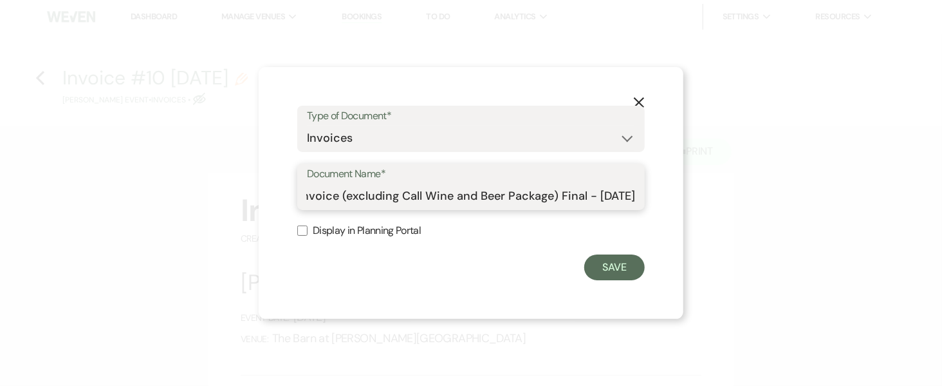
click at [603, 194] on input "Invoice (excluding Call Wine and Beer Package) Final - [DATE]" at bounding box center [471, 195] width 328 height 25
type input "Invoice (excluding Call Wine and Beer Package) Final - [DATE]"
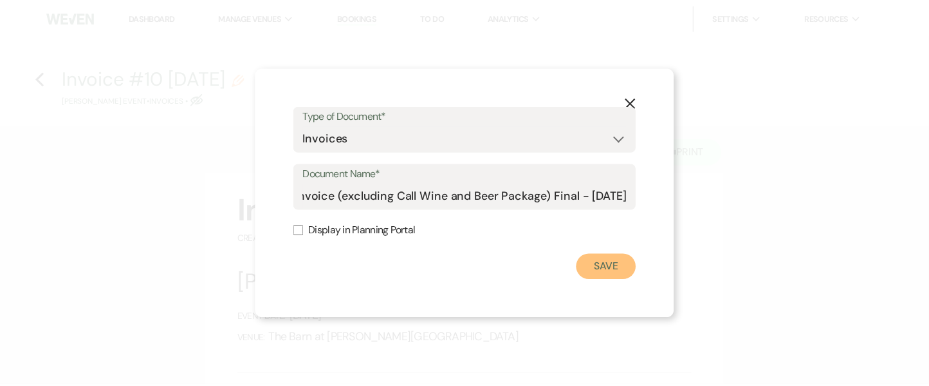
scroll to position [0, 0]
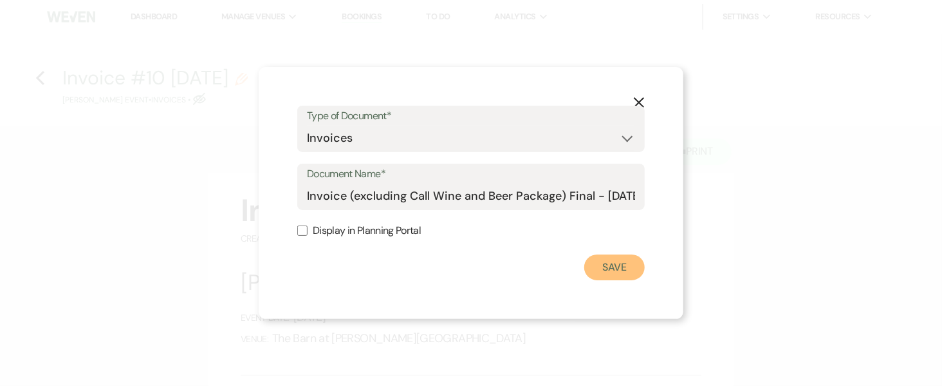
click at [625, 276] on button "Save" at bounding box center [614, 267] width 61 height 26
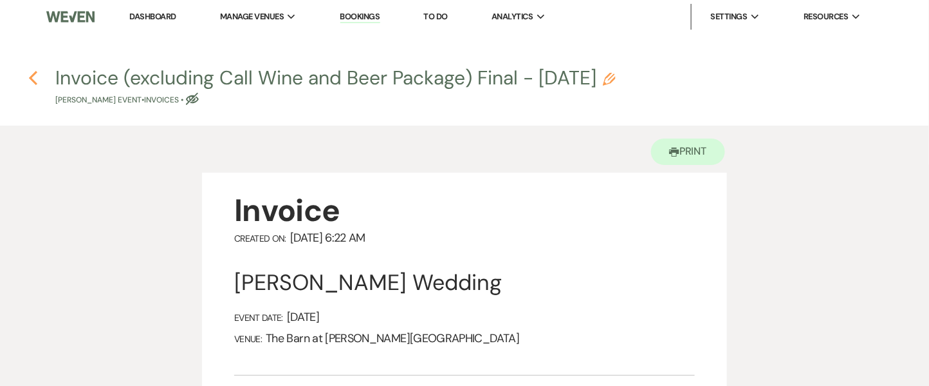
click at [28, 75] on icon "Previous" at bounding box center [33, 77] width 10 height 15
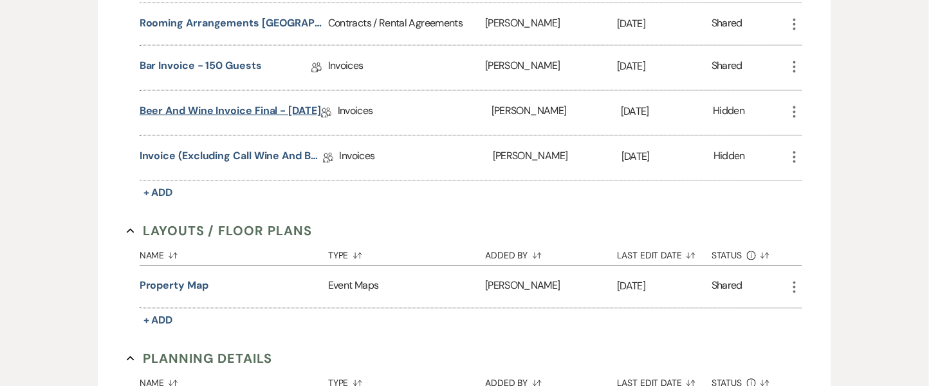
click at [239, 106] on link "Beer and Wine Invoice Final - [DATE]" at bounding box center [231, 113] width 182 height 20
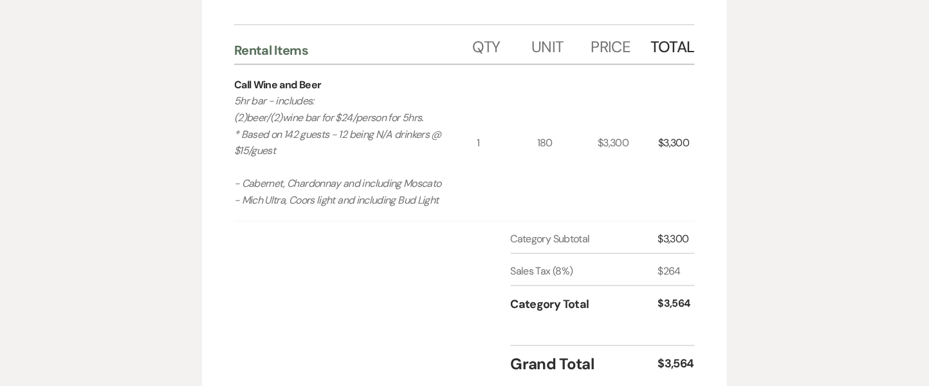
scroll to position [354, 0]
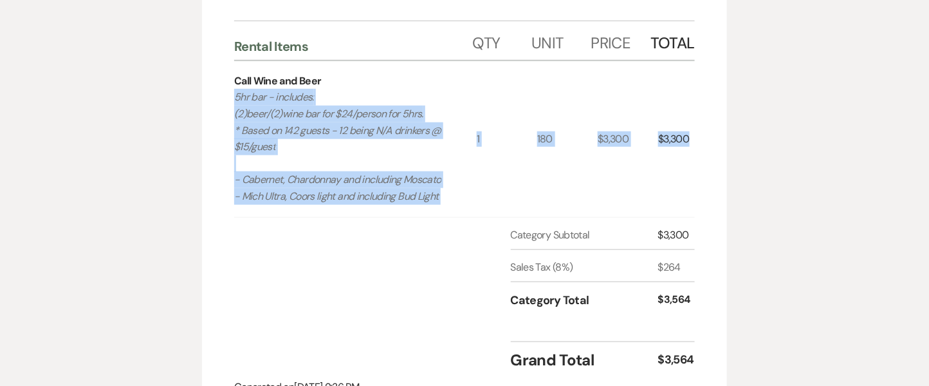
copy div "5hr bar - includes: (2)beer/(2)wine bar for $24/person for 5hrs. * Based on 142…"
drag, startPoint x: 237, startPoint y: 93, endPoint x: 706, endPoint y: 170, distance: 475.6
click at [706, 170] on div "Invoice Created On: [DATE] 9:36 PM [PERSON_NAME] Wedding Event Date: [DATE] Ven…" at bounding box center [464, 114] width 525 height 593
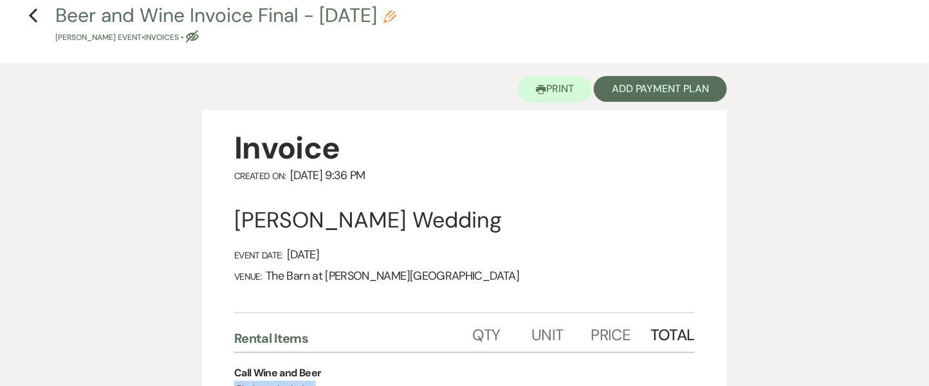
scroll to position [44, 0]
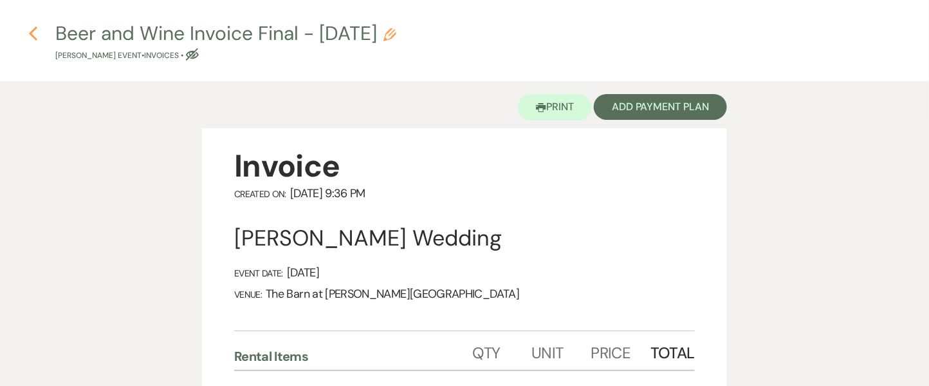
click at [35, 32] on icon "Previous" at bounding box center [33, 33] width 10 height 15
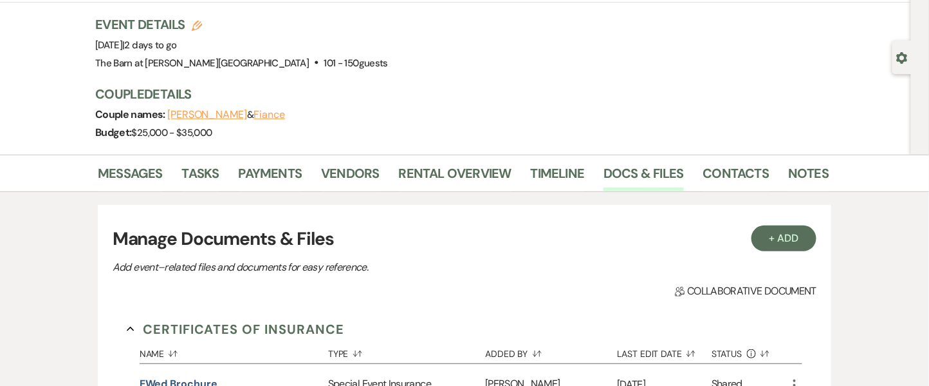
scroll to position [70, 0]
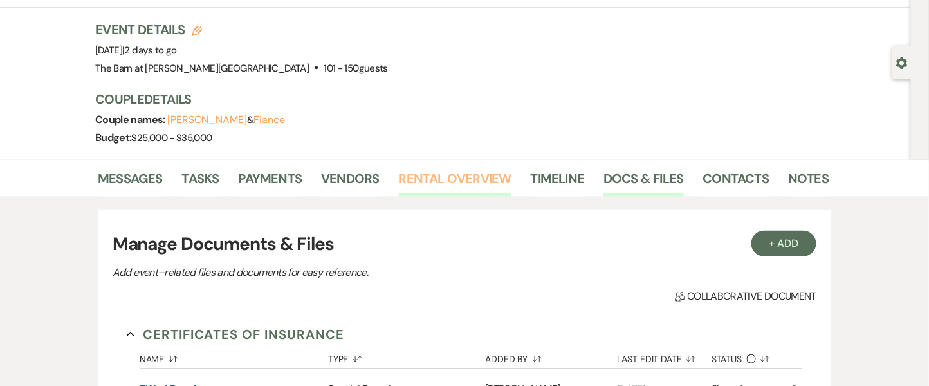
click at [436, 173] on link "Rental Overview" at bounding box center [455, 182] width 113 height 28
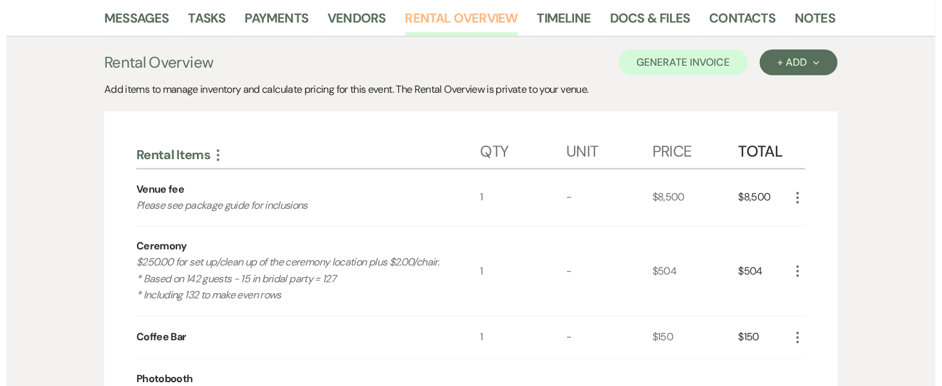
scroll to position [237, 0]
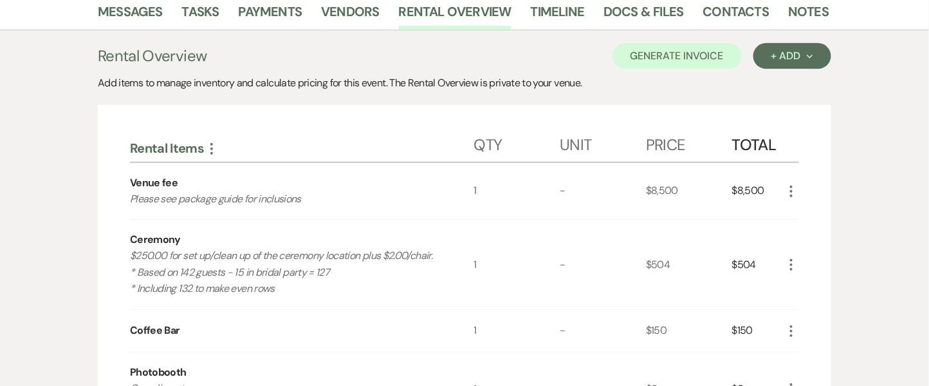
click at [790, 190] on icon "More" at bounding box center [791, 190] width 15 height 15
click at [801, 239] on icon "X" at bounding box center [802, 237] width 8 height 10
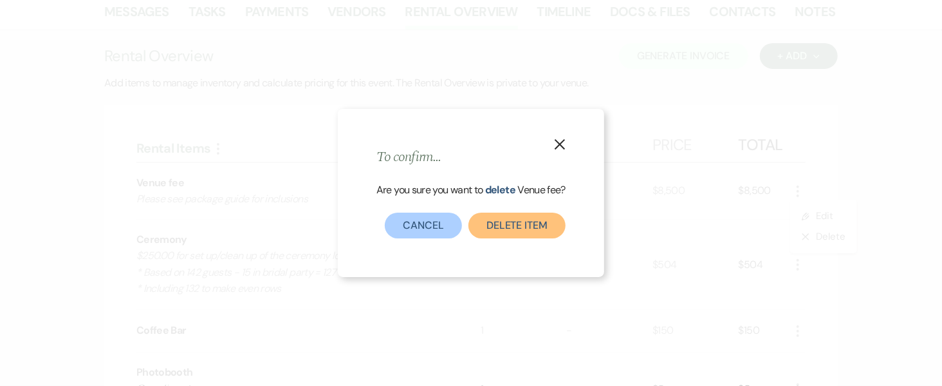
click at [521, 223] on button "Delete Item" at bounding box center [517, 225] width 97 height 26
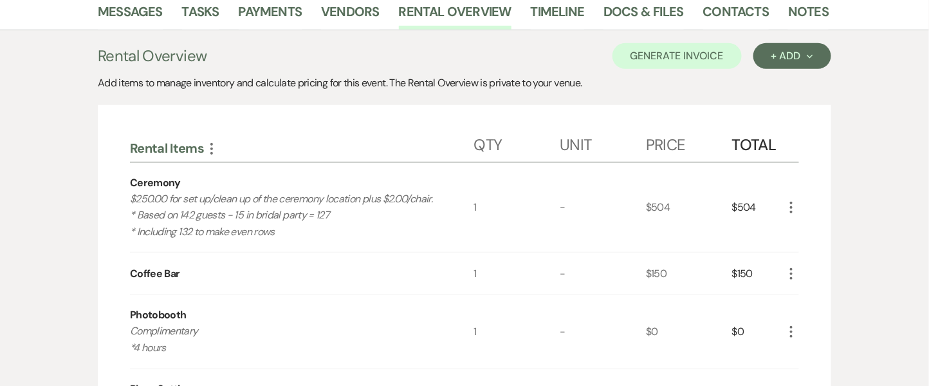
click at [789, 205] on icon "More" at bounding box center [791, 207] width 15 height 15
click at [821, 256] on button "X Delete" at bounding box center [819, 253] width 70 height 21
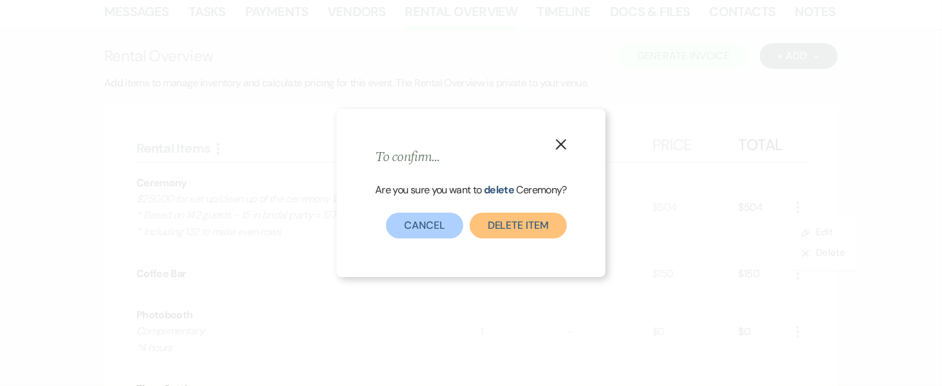
click at [521, 223] on button "Delete Item" at bounding box center [518, 225] width 97 height 26
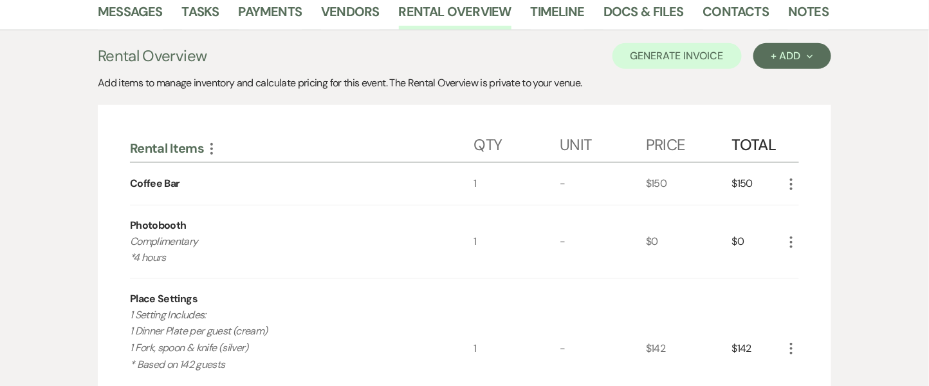
click at [790, 180] on icon "More" at bounding box center [791, 183] width 15 height 15
click at [801, 232] on icon "X" at bounding box center [802, 230] width 8 height 10
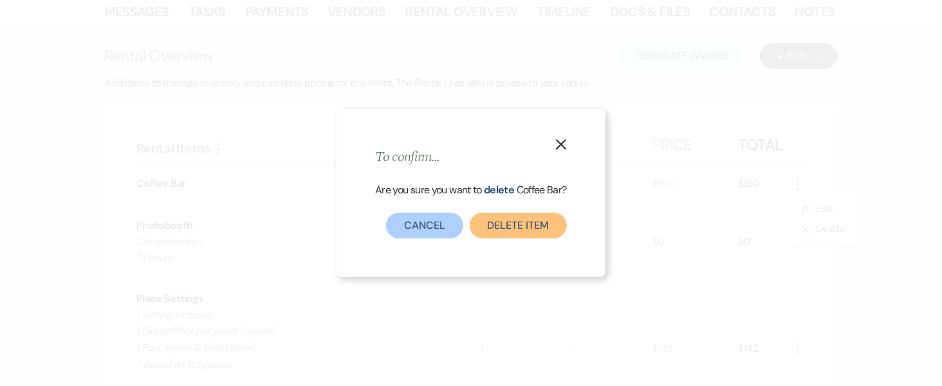
click at [521, 229] on button "Delete Item" at bounding box center [518, 225] width 97 height 26
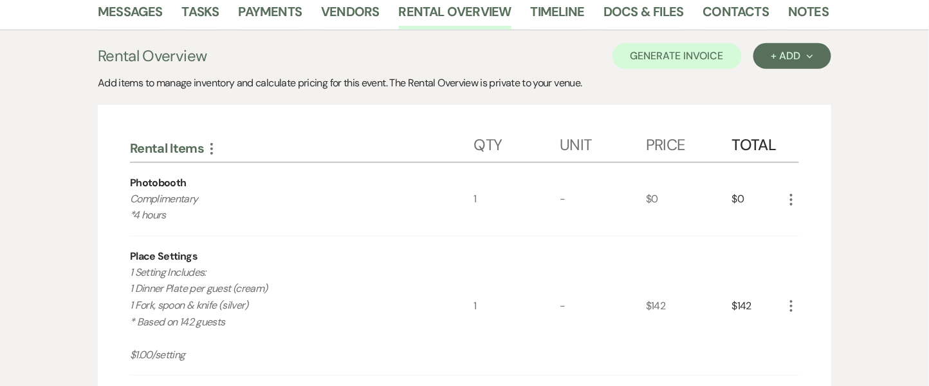
click at [795, 194] on icon "More" at bounding box center [791, 199] width 15 height 15
click at [789, 245] on button "X Delete" at bounding box center [819, 244] width 70 height 21
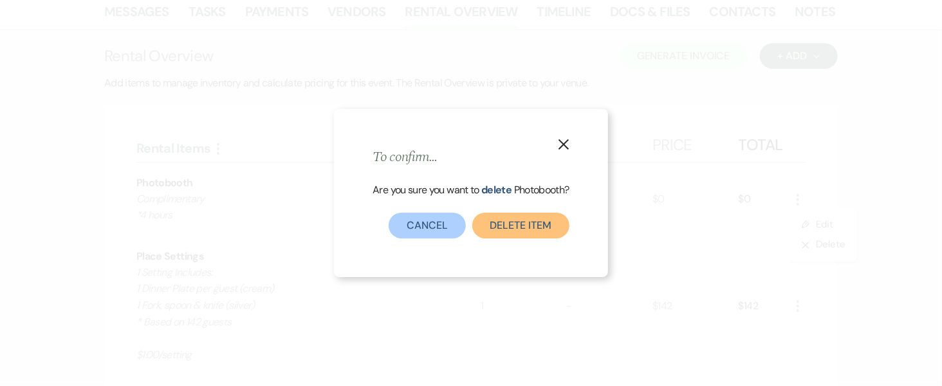
click at [511, 227] on button "Delete Item" at bounding box center [520, 225] width 97 height 26
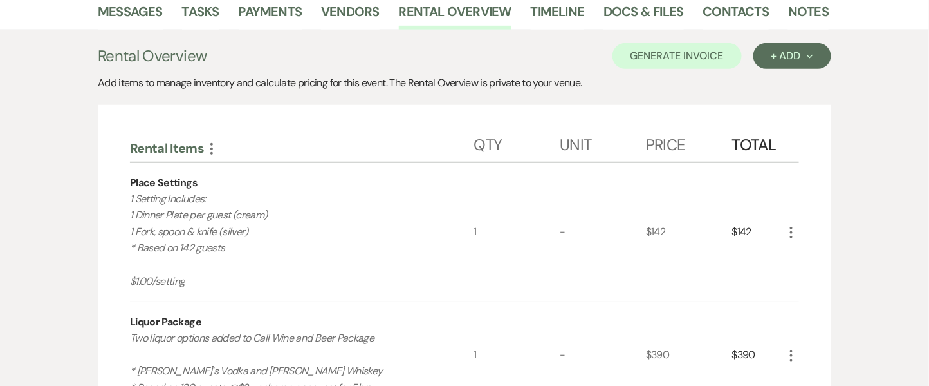
click at [790, 226] on icon "More" at bounding box center [791, 232] width 15 height 15
click at [799, 278] on icon "X" at bounding box center [802, 278] width 8 height 10
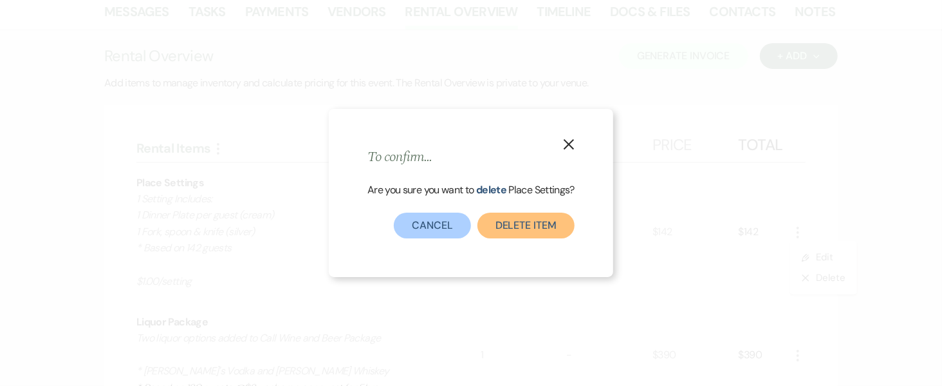
click at [528, 227] on button "Delete Item" at bounding box center [526, 225] width 97 height 26
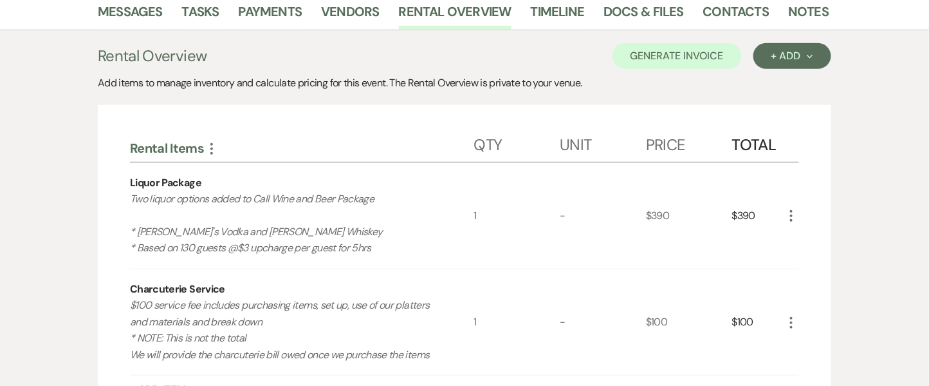
click at [797, 326] on icon "More" at bounding box center [791, 322] width 15 height 15
click at [793, 368] on button "X Delete" at bounding box center [819, 367] width 70 height 21
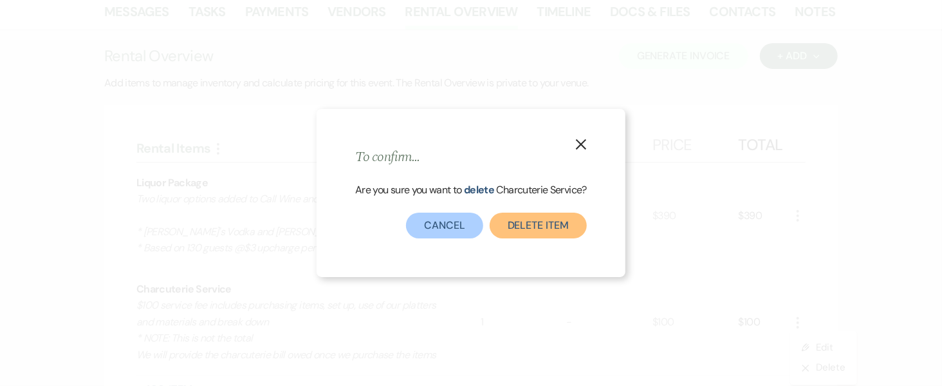
click at [539, 230] on button "Delete Item" at bounding box center [538, 225] width 97 height 26
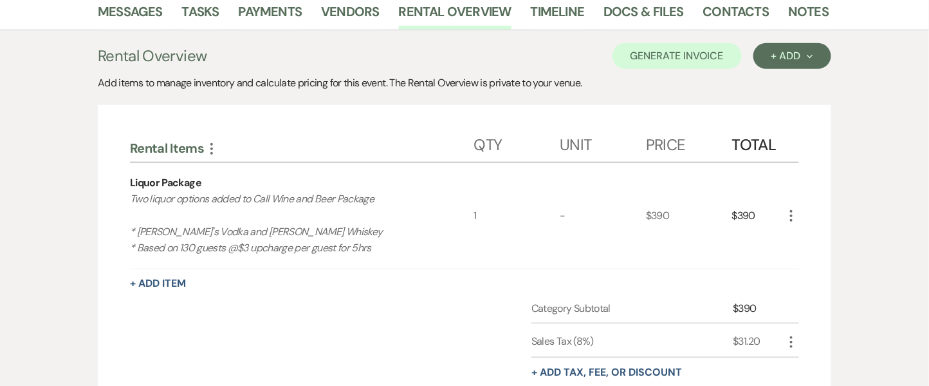
click at [797, 209] on icon "More" at bounding box center [791, 215] width 15 height 15
click at [792, 243] on button "Pencil Edit" at bounding box center [817, 240] width 67 height 21
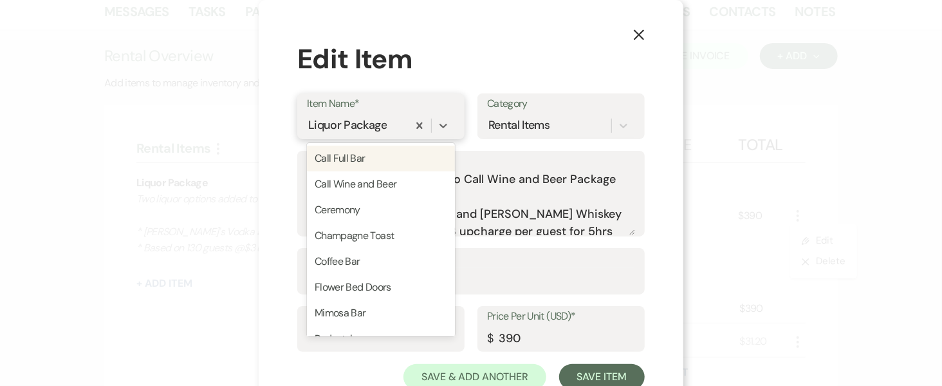
click at [370, 122] on div "Liquor Package" at bounding box center [347, 125] width 79 height 17
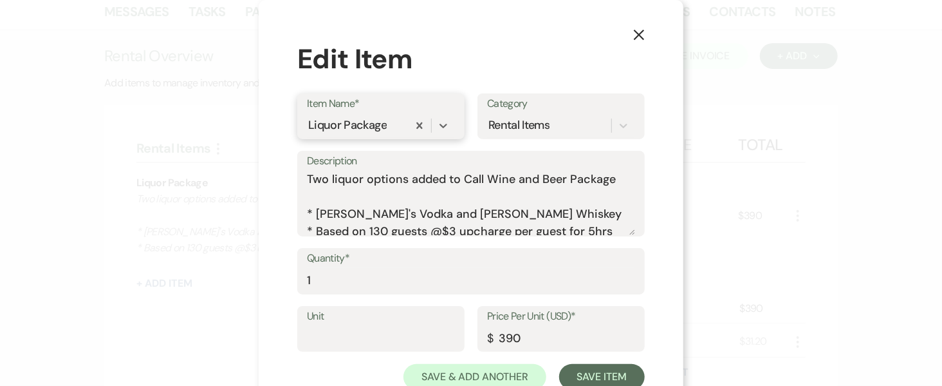
drag, startPoint x: 386, startPoint y: 127, endPoint x: 337, endPoint y: 131, distance: 48.4
click at [337, 131] on div "Liquor Package" at bounding box center [357, 125] width 101 height 23
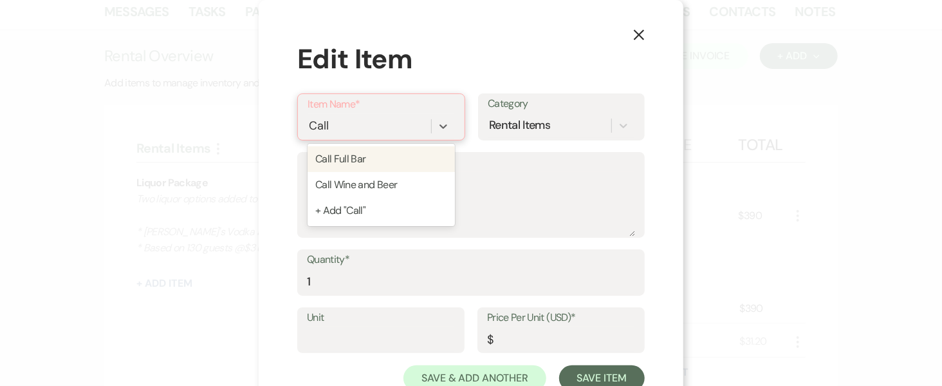
type input "Call"
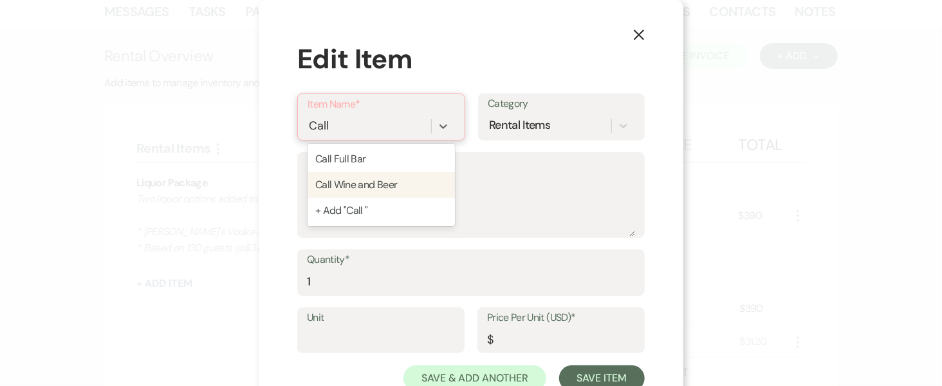
click at [373, 184] on div "Call Wine and Beer" at bounding box center [381, 185] width 147 height 26
type textarea "Four hours $25.00/ Five Hours $30.00/ Six hours $35.00 Local/call brand red and…"
type input "0"
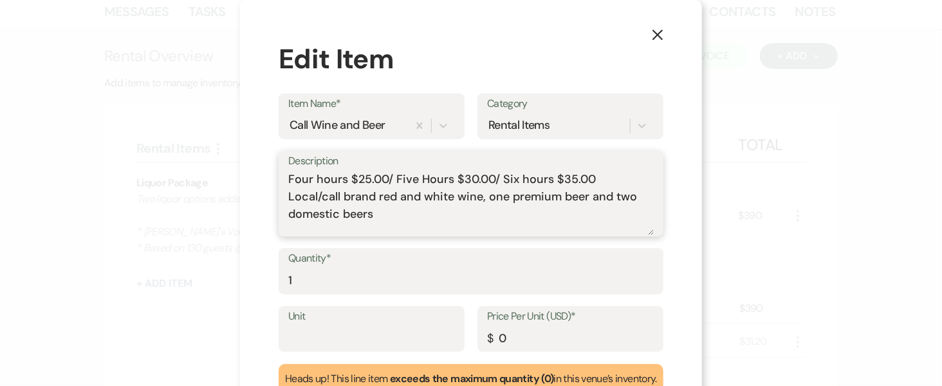
drag, startPoint x: 283, startPoint y: 180, endPoint x: 412, endPoint y: 277, distance: 160.9
click at [412, 277] on form "Item Name* Call Wine and Beer Category Rental Items Description Four hours $25.…" at bounding box center [471, 262] width 385 height 339
type textarea "F"
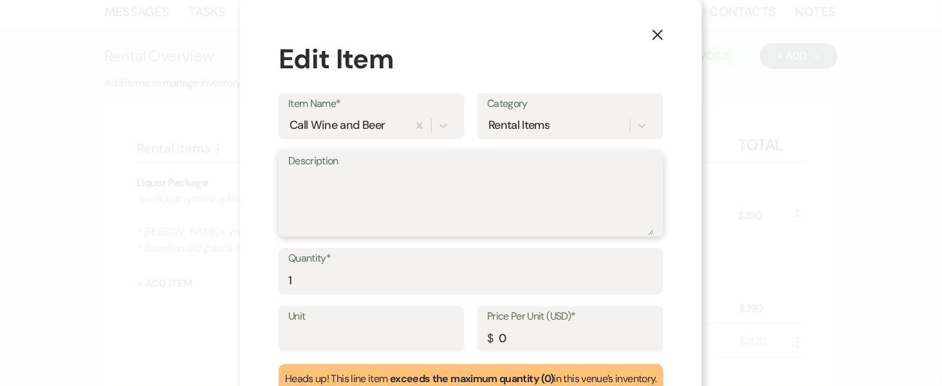
paste textarea "5hr bar - includes: (2)beer/(2)wine bar for $24/person for 5hrs. * Based on 142…"
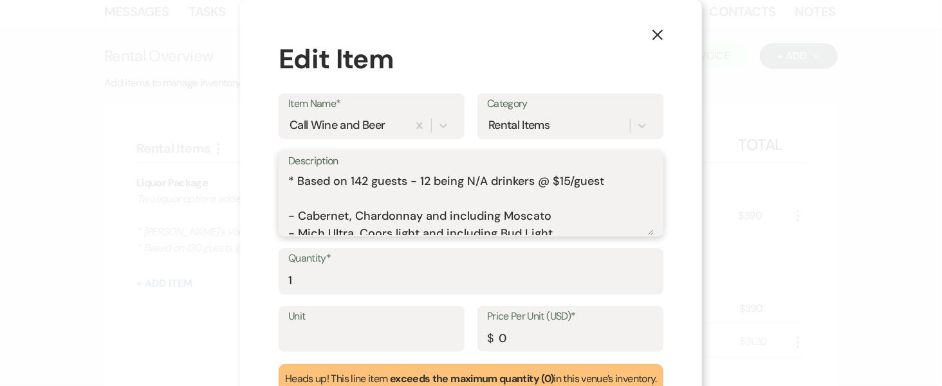
scroll to position [0, 0]
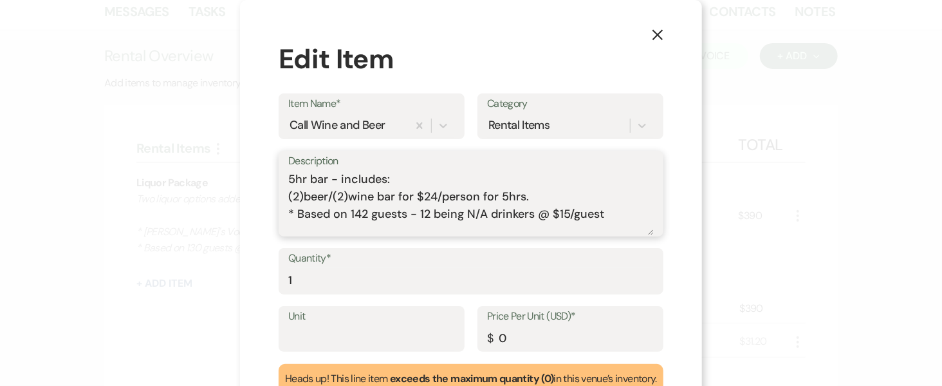
click at [428, 194] on textarea "5hr bar - includes: (2)beer/(2)wine bar for $24/person for 5hrs. * Based on 142…" at bounding box center [471, 203] width 366 height 64
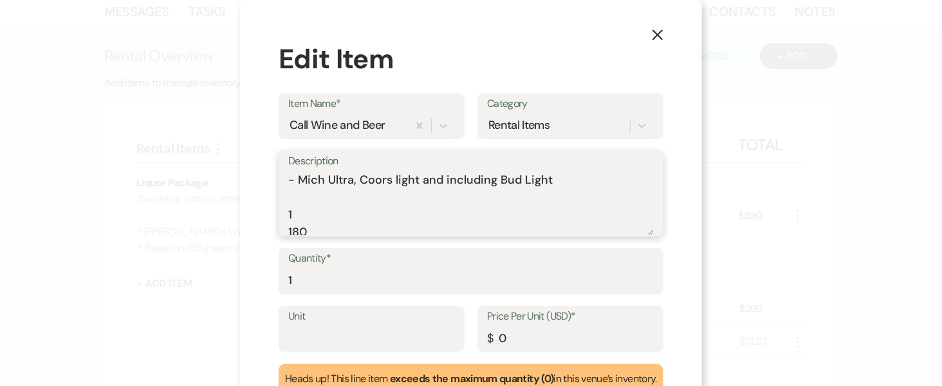
scroll to position [103, 0]
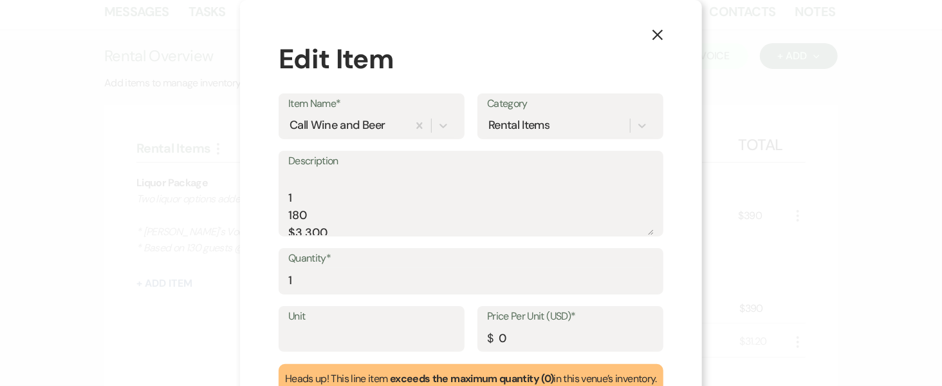
drag, startPoint x: 276, startPoint y: 194, endPoint x: 314, endPoint y: 202, distance: 39.4
click at [314, 202] on div "Description 5hr bar - includes: (2)beer/(2)wine bar for $23/person for 5hrs. * …" at bounding box center [471, 194] width 385 height 86
drag, startPoint x: 279, startPoint y: 196, endPoint x: 297, endPoint y: 196, distance: 18.7
click at [297, 196] on textarea "5hr bar - includes: (2)beer/(2)wine bar for $23/person for 5hrs. * Based on 142…" at bounding box center [471, 203] width 366 height 64
drag, startPoint x: 344, startPoint y: 232, endPoint x: 283, endPoint y: 183, distance: 77.8
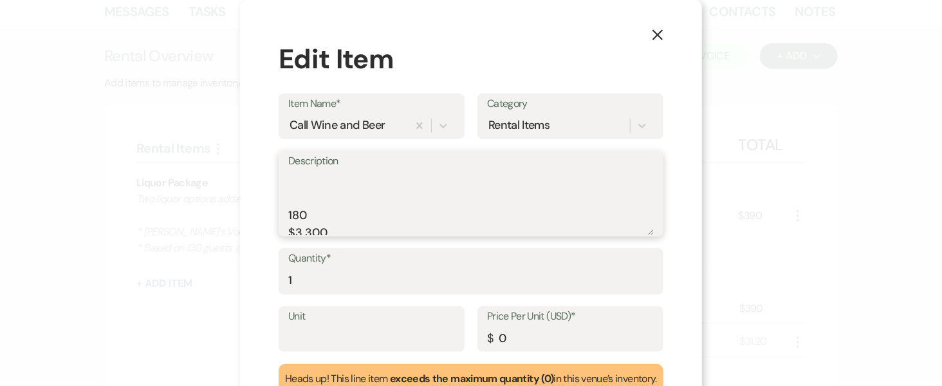
click at [288, 183] on textarea "5hr bar - includes: (2)beer/(2)wine bar for $23/person for 5hrs. * Based on 142…" at bounding box center [471, 203] width 366 height 64
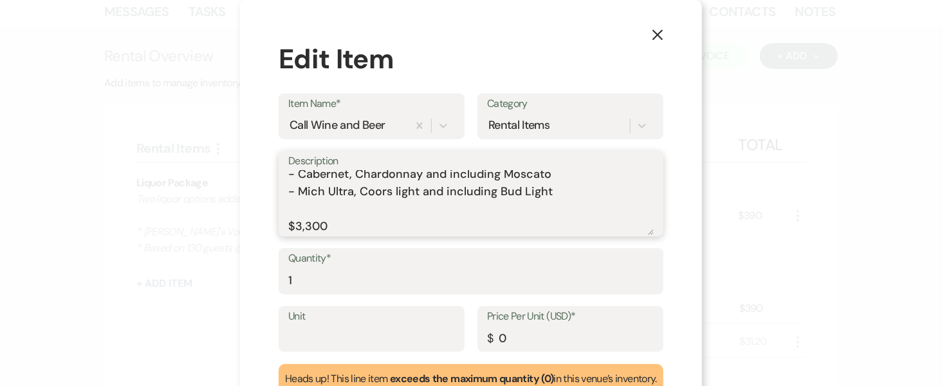
scroll to position [75, 0]
drag, startPoint x: 280, startPoint y: 201, endPoint x: 354, endPoint y: 266, distance: 98.1
click at [354, 266] on form "Item Name* Call Wine and Beer Category Rental Items Description 5hr bar - inclu…" at bounding box center [471, 262] width 385 height 339
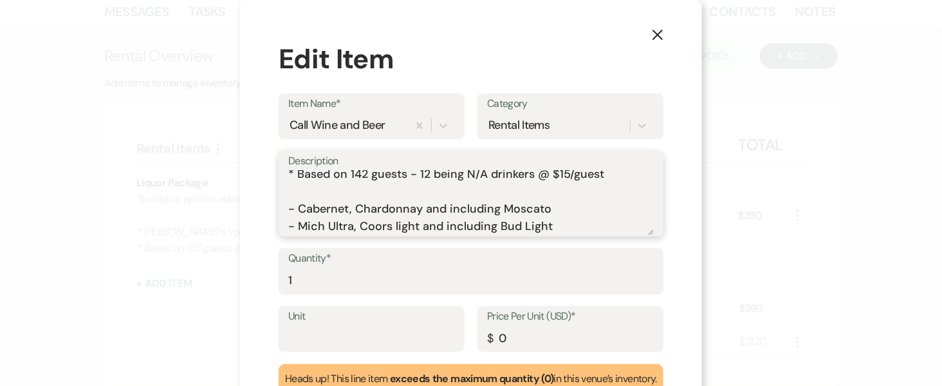
scroll to position [40, 0]
type textarea "5hr bar - includes: (2)beer/(2)wine bar for $23/person for 5hrs. * Based on 142…"
drag, startPoint x: 509, startPoint y: 333, endPoint x: 472, endPoint y: 333, distance: 36.7
click at [478, 333] on div "Price Per Unit (USD)* $ 0" at bounding box center [571, 329] width 186 height 46
paste input "317"
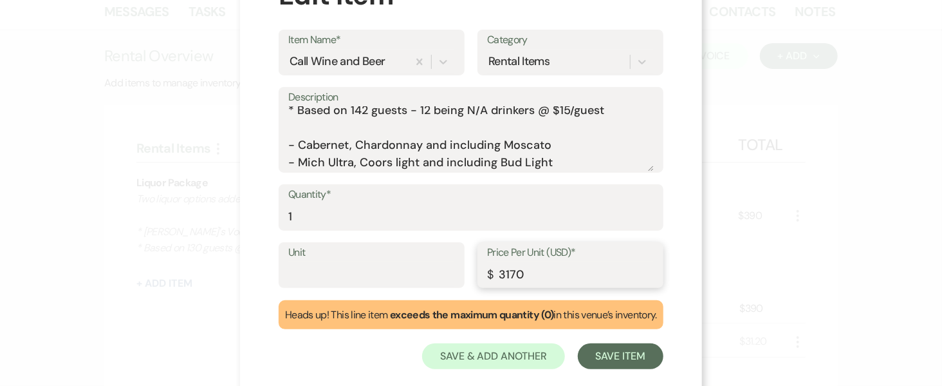
scroll to position [76, 0]
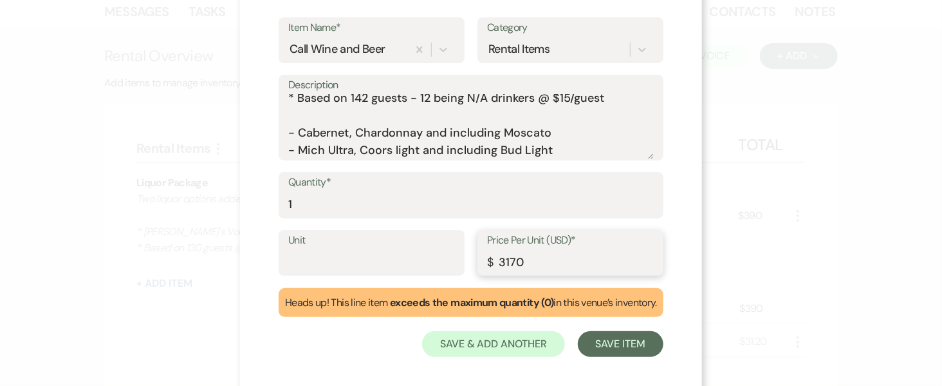
type input "3170"
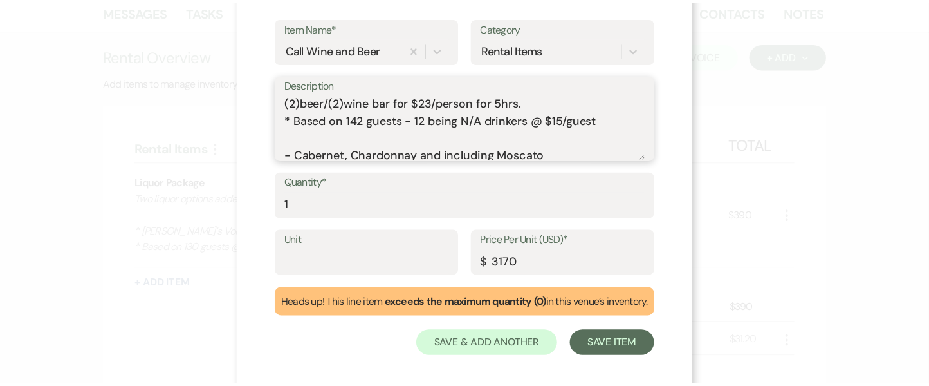
scroll to position [6, 0]
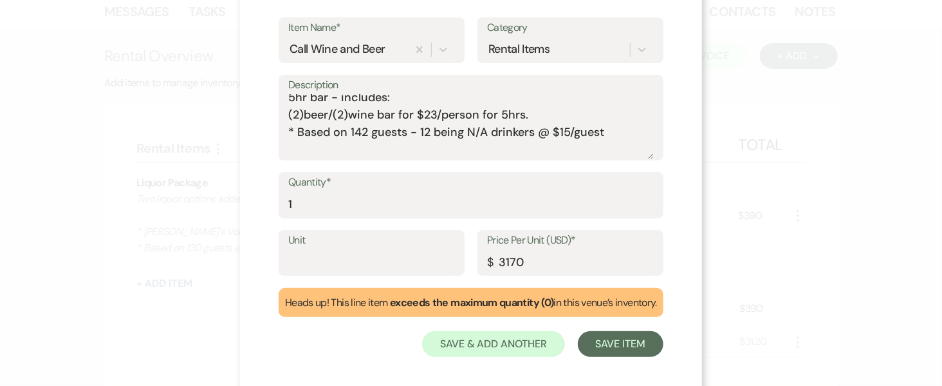
click at [780, 299] on div "X Edit Item Item Name* Call Wine and Beer Category Rental Items Description 5hr…" at bounding box center [471, 193] width 942 height 386
click at [608, 352] on button "Save Item" at bounding box center [621, 344] width 86 height 26
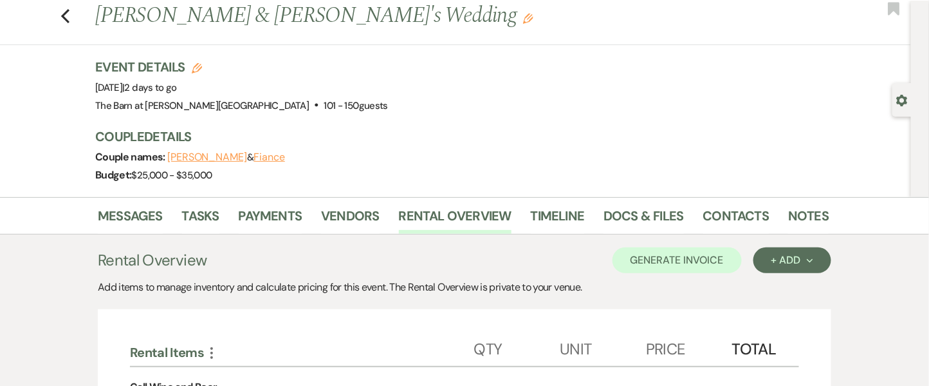
scroll to position [32, 0]
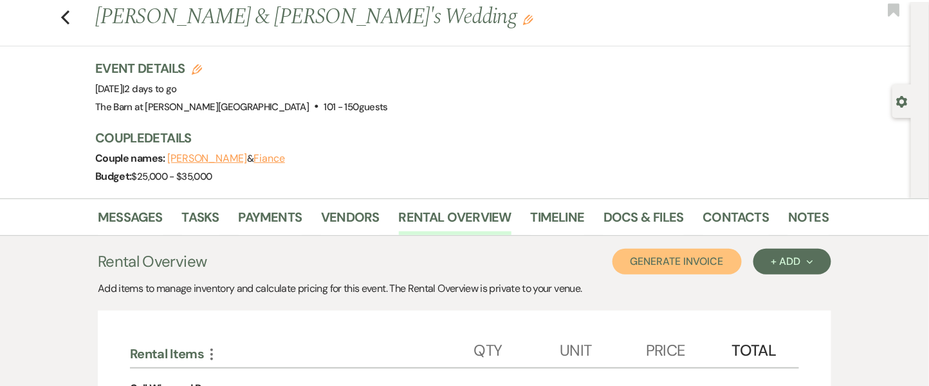
click at [703, 256] on button "Generate Invoice" at bounding box center [677, 261] width 129 height 26
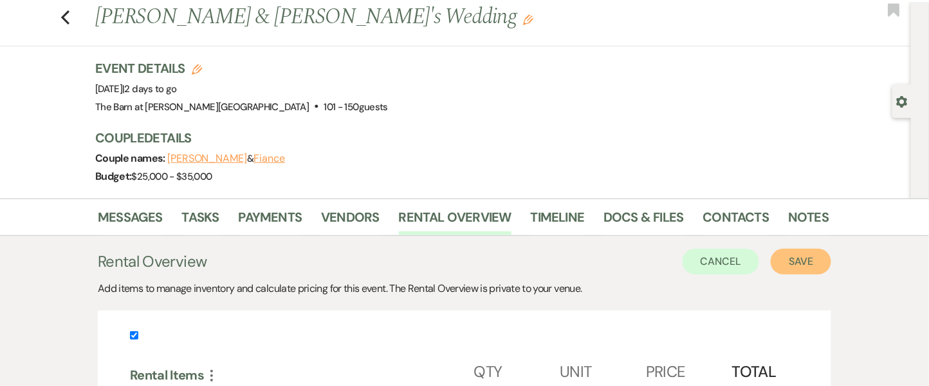
click at [819, 264] on button "Save" at bounding box center [801, 261] width 61 height 26
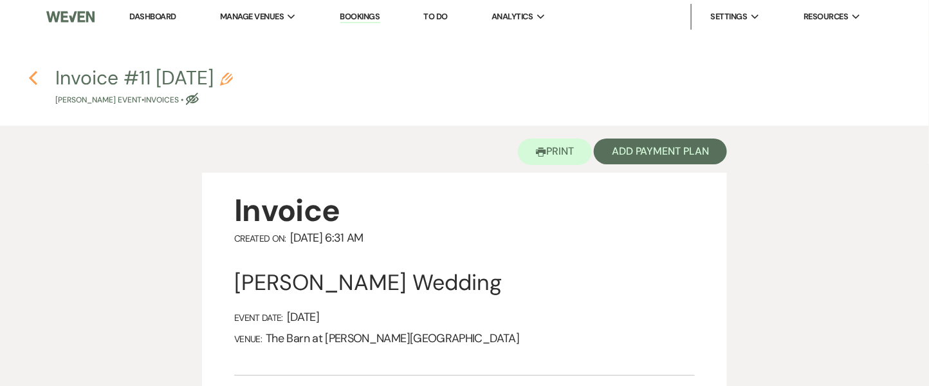
click at [35, 79] on icon "Previous" at bounding box center [33, 77] width 10 height 15
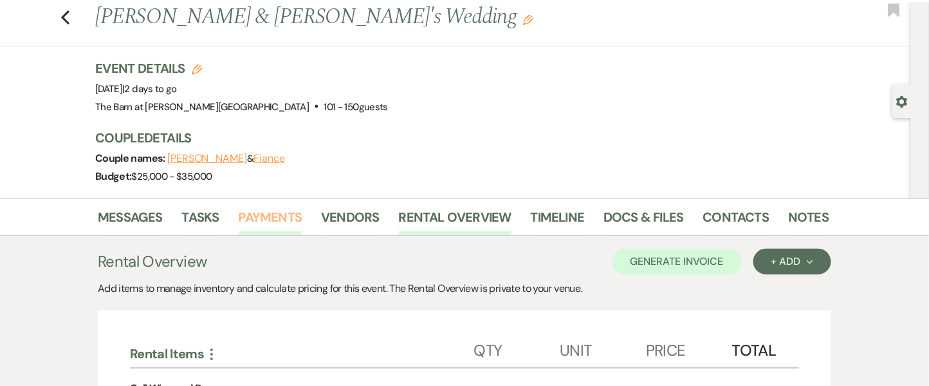
click at [297, 211] on link "Payments" at bounding box center [271, 221] width 64 height 28
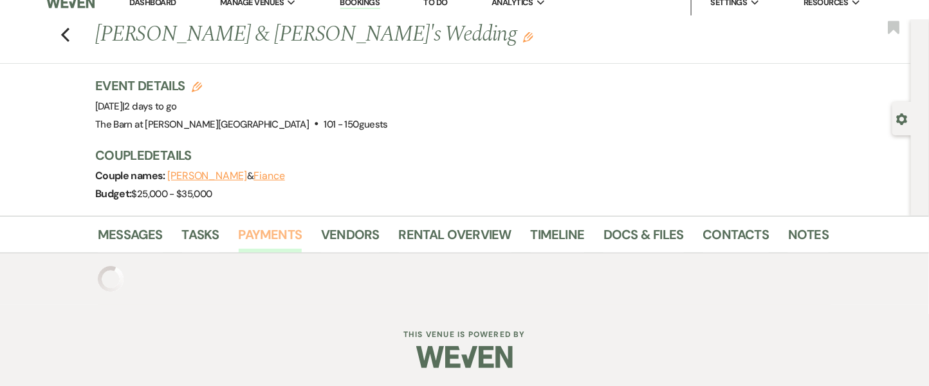
scroll to position [32, 0]
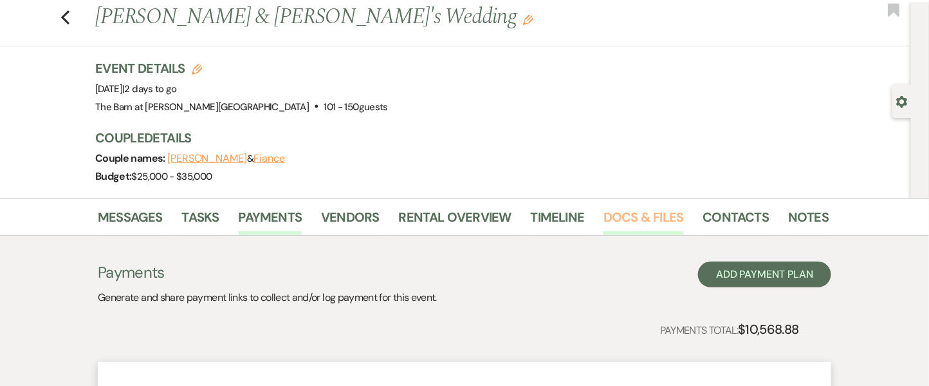
click at [617, 219] on link "Docs & Files" at bounding box center [644, 221] width 80 height 28
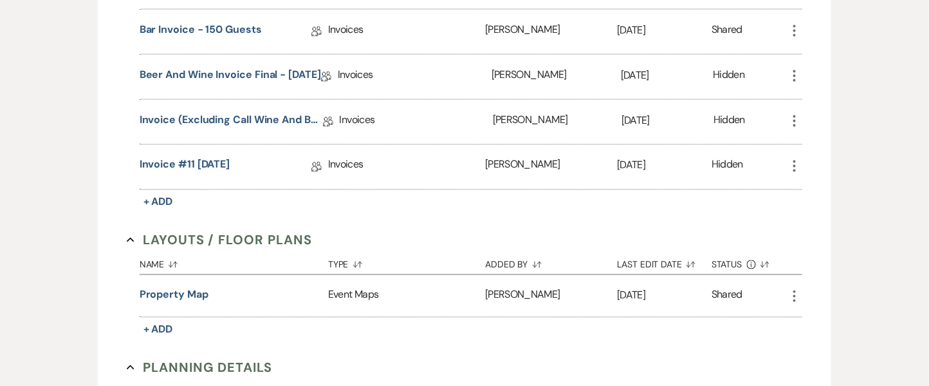
scroll to position [684, 0]
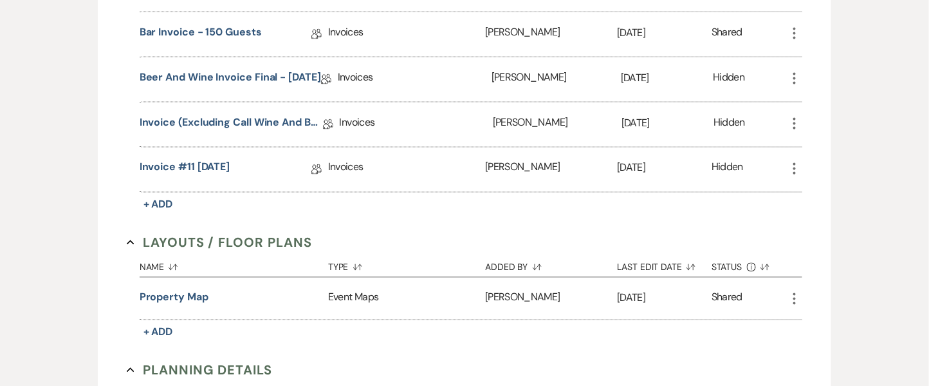
click at [792, 72] on icon "More" at bounding box center [794, 78] width 15 height 15
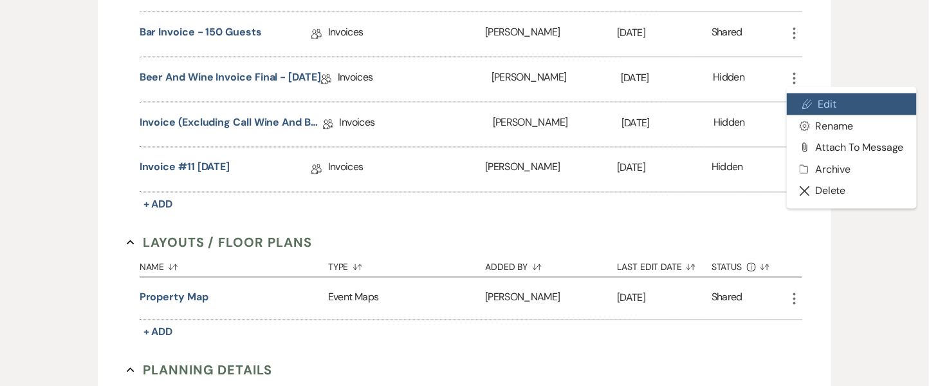
click at [809, 99] on use at bounding box center [808, 104] width 10 height 10
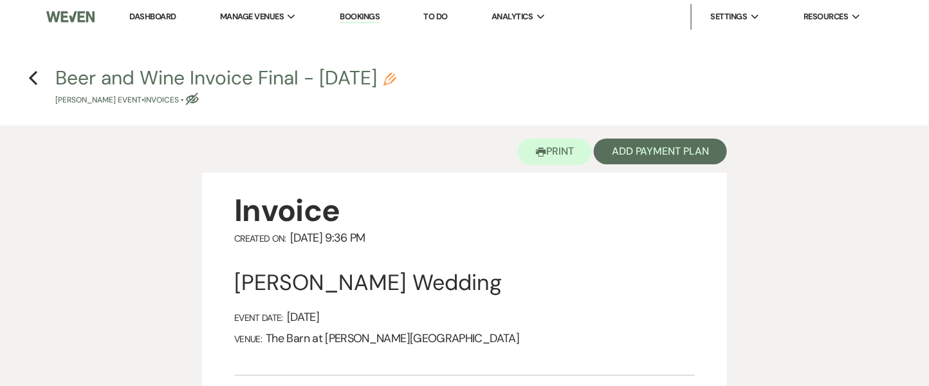
click at [397, 82] on icon "Pencil" at bounding box center [390, 79] width 13 height 13
select select "22"
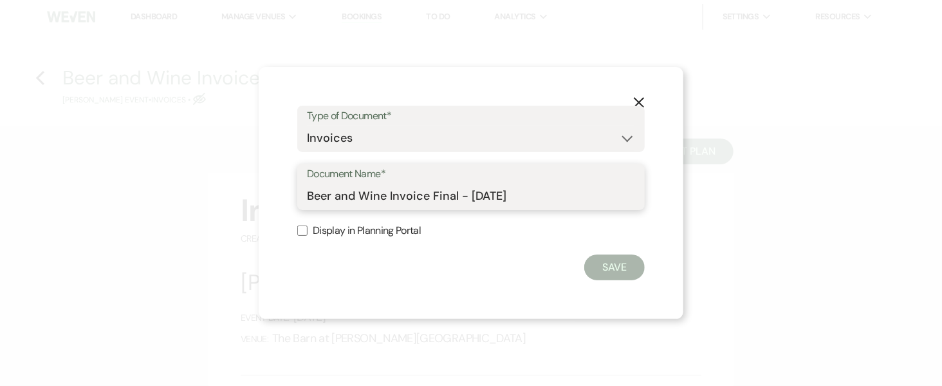
drag, startPoint x: 523, startPoint y: 199, endPoint x: 268, endPoint y: 185, distance: 255.3
click at [268, 185] on div "X Type of Document* Special Event Insurance Vendor Certificate of Insurance Con…" at bounding box center [471, 193] width 425 height 252
click at [643, 106] on use "button" at bounding box center [639, 102] width 10 height 10
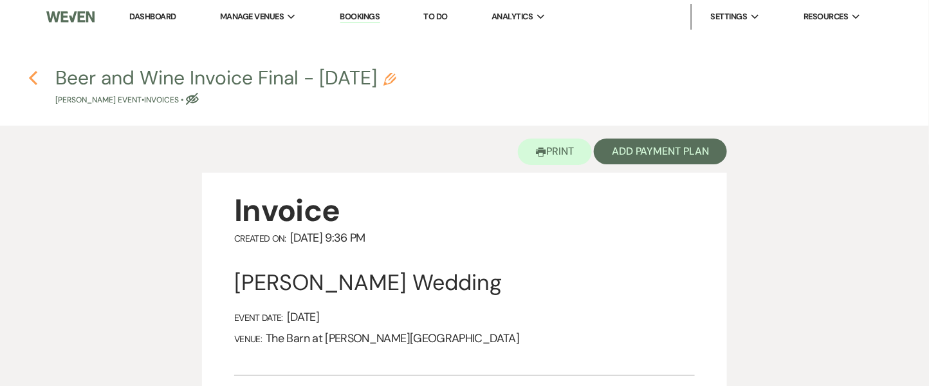
click at [33, 72] on icon "Previous" at bounding box center [33, 77] width 10 height 15
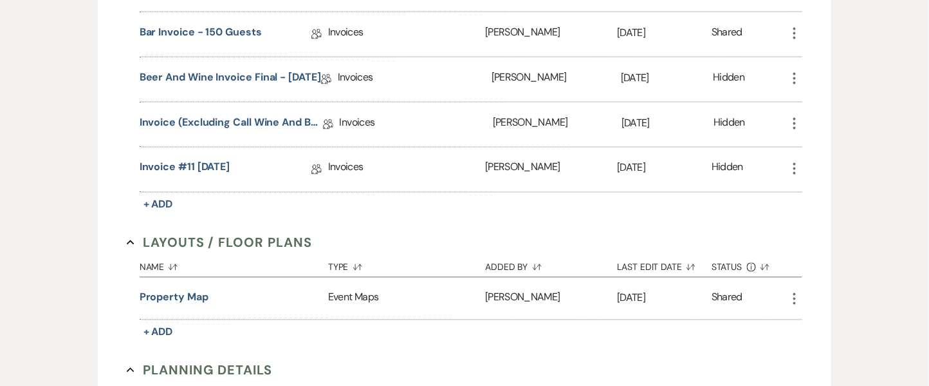
click at [790, 165] on icon "More" at bounding box center [794, 168] width 15 height 15
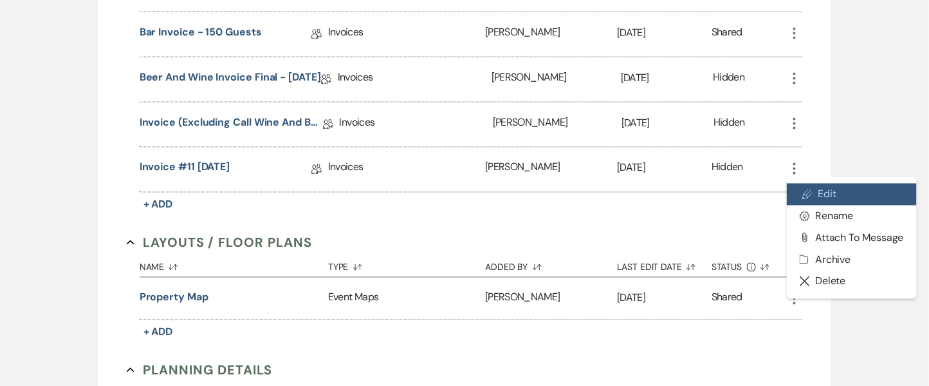
click at [813, 200] on link "Pencil Edit" at bounding box center [852, 194] width 130 height 22
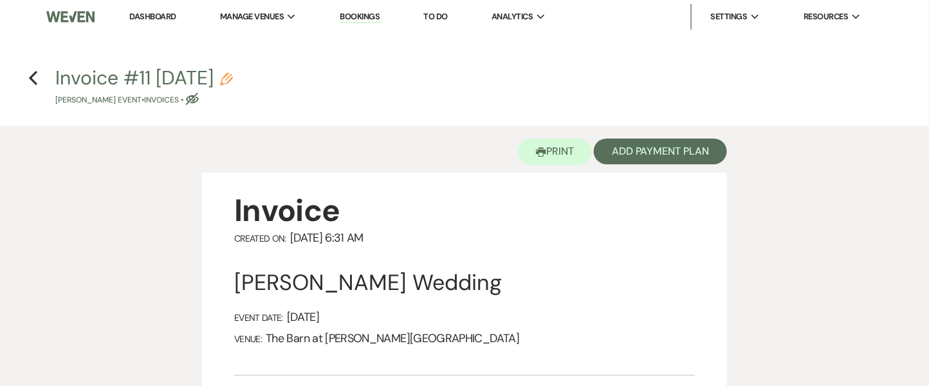
click at [233, 77] on icon "Pencil" at bounding box center [226, 79] width 13 height 13
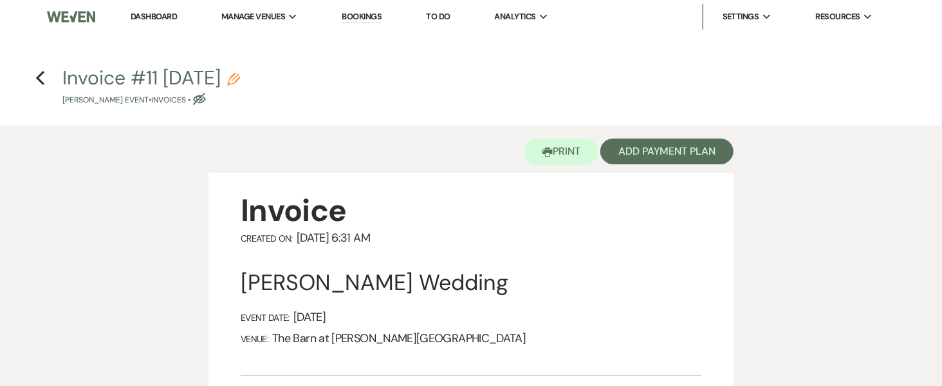
select select "22"
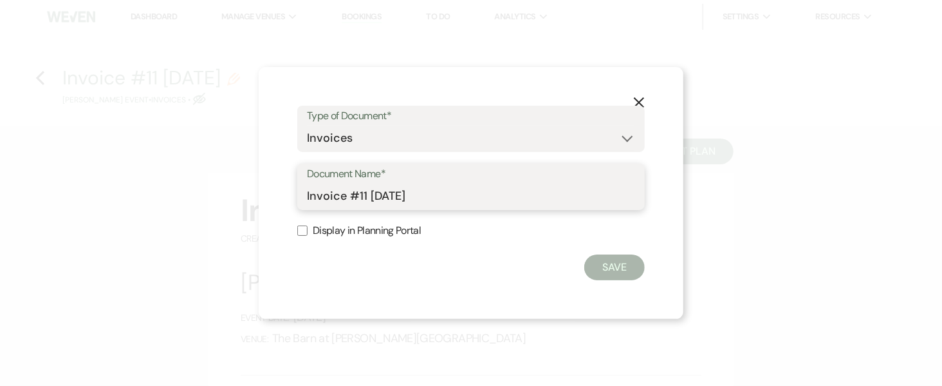
click at [447, 192] on input "Invoice #11 [DATE]" at bounding box center [471, 195] width 328 height 25
drag, startPoint x: 447, startPoint y: 192, endPoint x: 267, endPoint y: 147, distance: 185.2
click at [267, 147] on div "X Type of Document* Special Event Insurance Vendor Certificate of Insurance Con…" at bounding box center [471, 193] width 425 height 252
paste input "Beer and Wine Invoice Final - 8.19."
click at [484, 192] on input "Beer and Wine Invoice Final - [DATE]" at bounding box center [471, 195] width 328 height 25
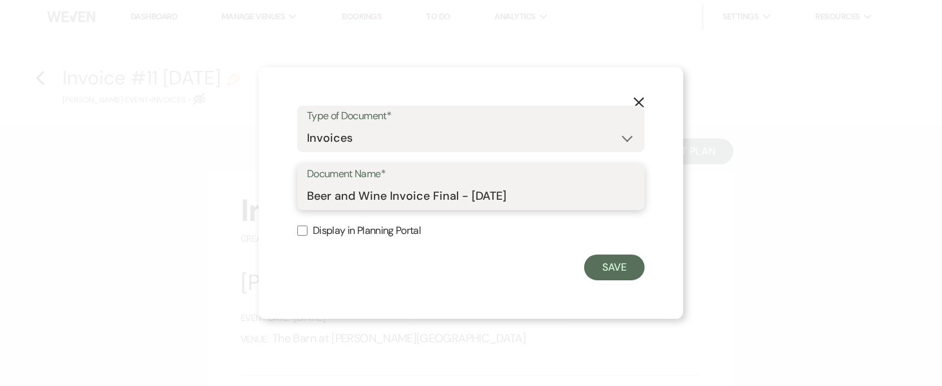
click at [488, 195] on input "Beer and Wine Invoice Final - [DATE]" at bounding box center [471, 195] width 328 height 25
type input "Beer and Wine Invoice Final - [DATE]"
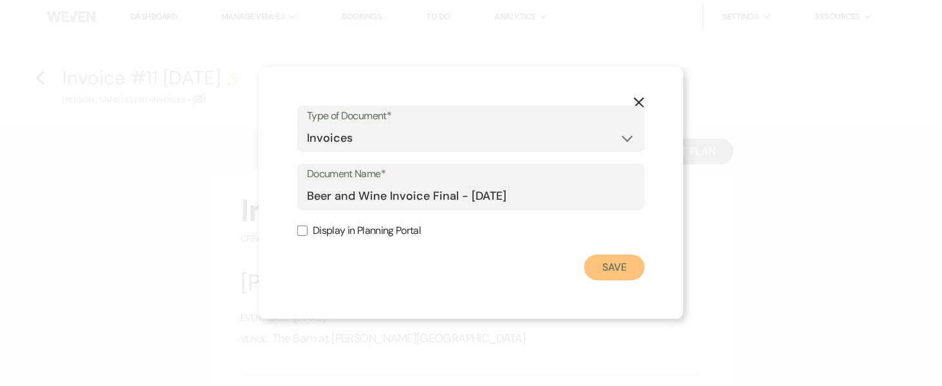
click at [605, 262] on button "Save" at bounding box center [614, 267] width 61 height 26
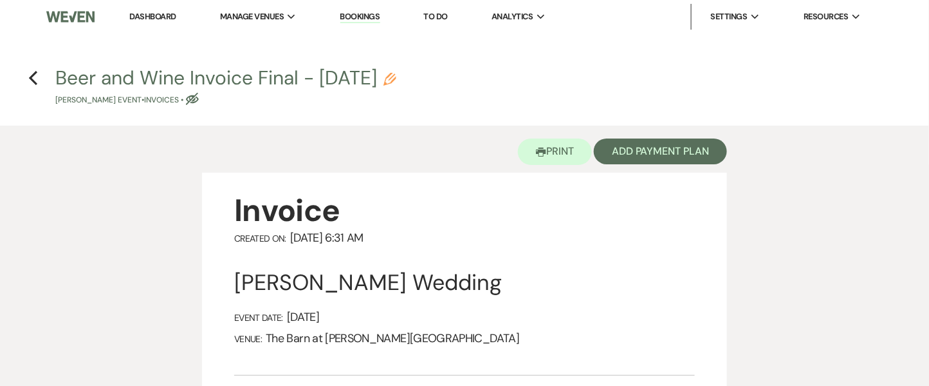
click at [26, 76] on h4 "Previous Beer and Wine Invoice Final - [DATE] Pencil [PERSON_NAME] Event • Invo…" at bounding box center [464, 85] width 927 height 42
click at [28, 77] on icon "Previous" at bounding box center [33, 77] width 10 height 15
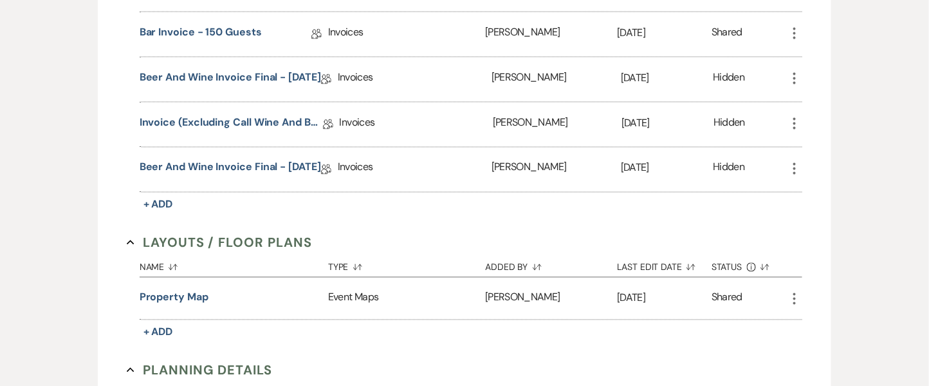
click at [797, 80] on icon "More" at bounding box center [794, 78] width 15 height 15
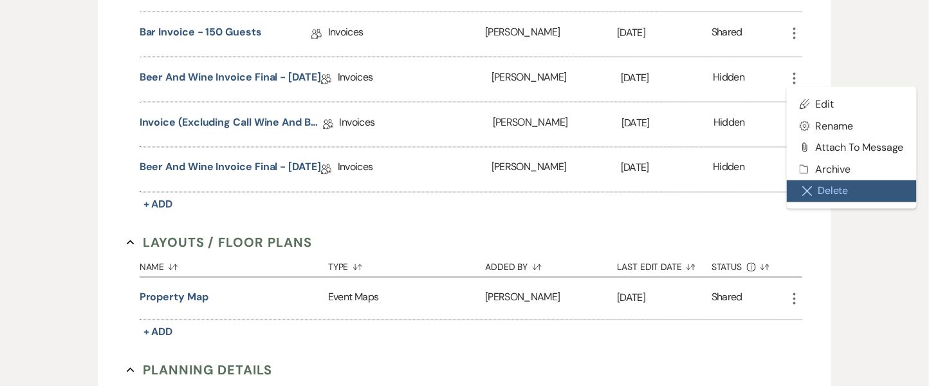
click at [814, 193] on button "Close Delete X Delete" at bounding box center [852, 191] width 130 height 22
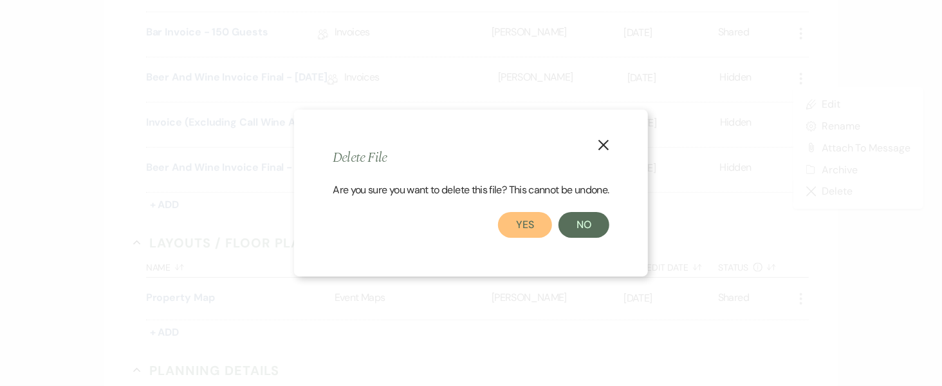
click at [540, 229] on button "Yes" at bounding box center [525, 225] width 54 height 26
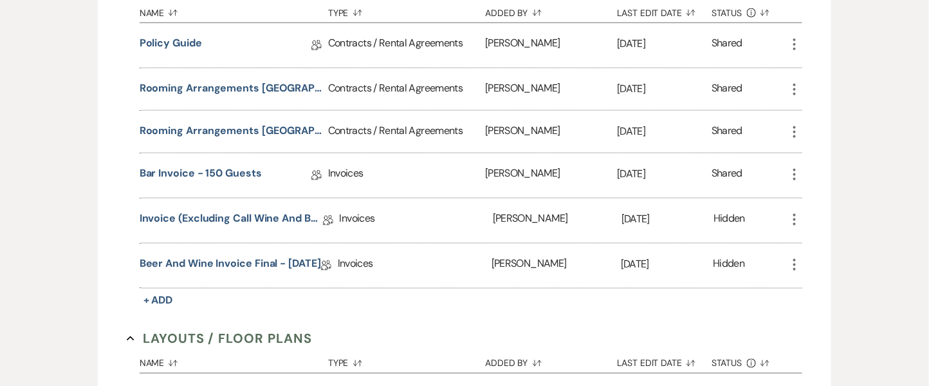
scroll to position [525, 0]
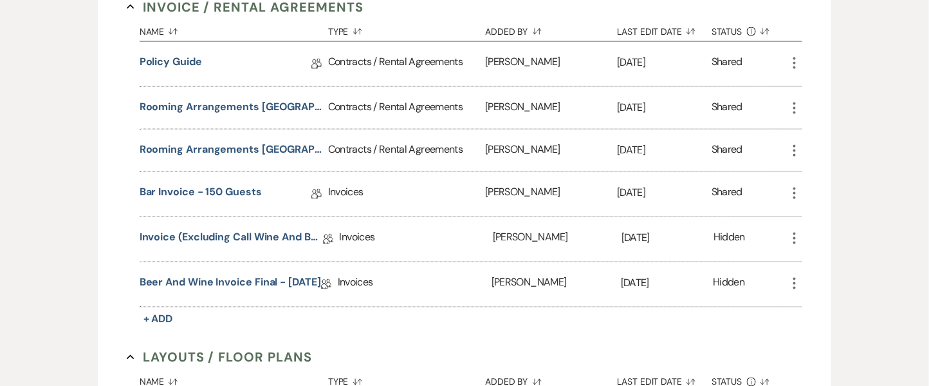
click at [796, 189] on icon "More" at bounding box center [794, 192] width 15 height 15
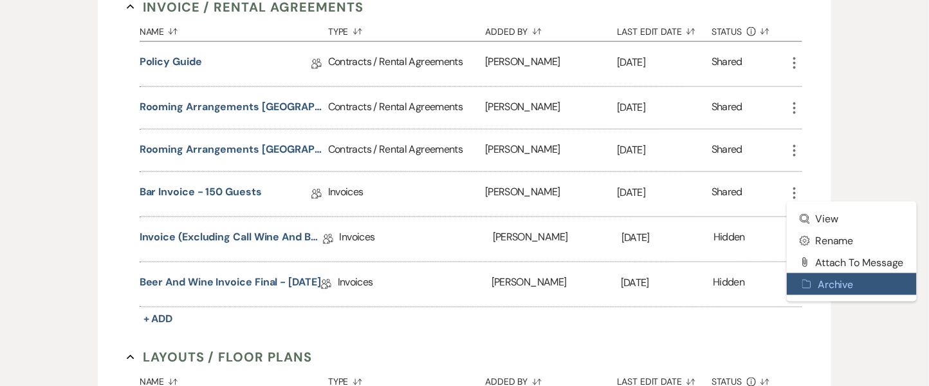
click at [805, 286] on use "button" at bounding box center [807, 284] width 8 height 8
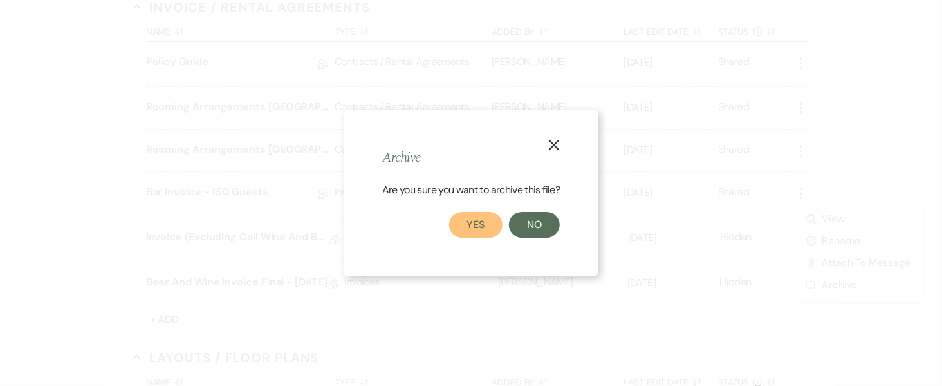
click at [484, 230] on button "Yes" at bounding box center [476, 225] width 54 height 26
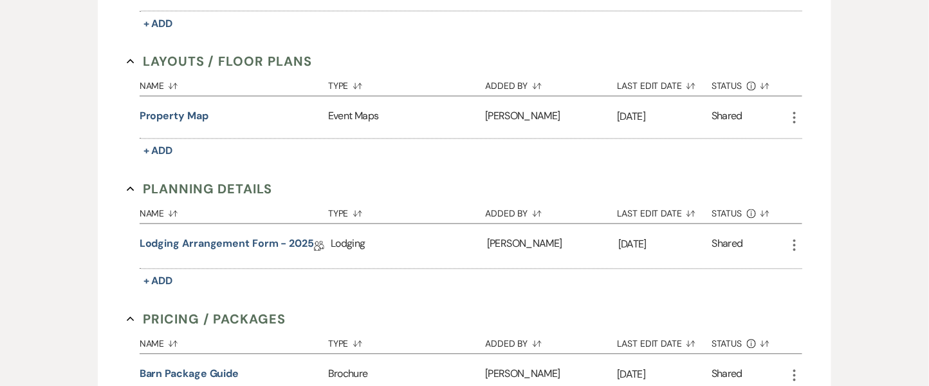
scroll to position [799, 0]
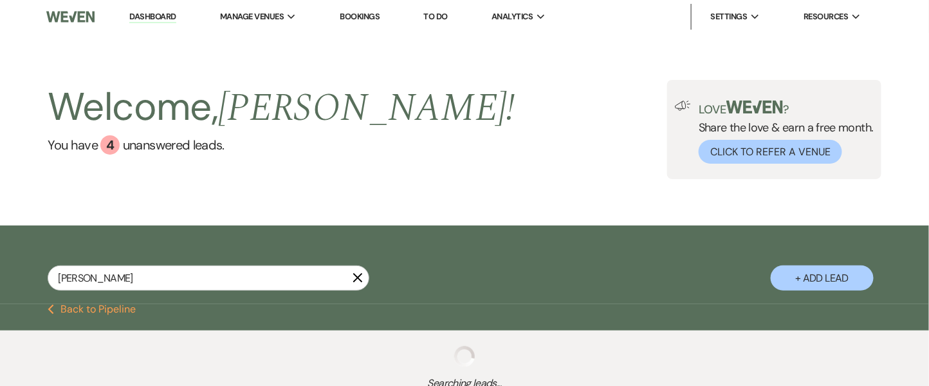
type input "sara"
select select "8"
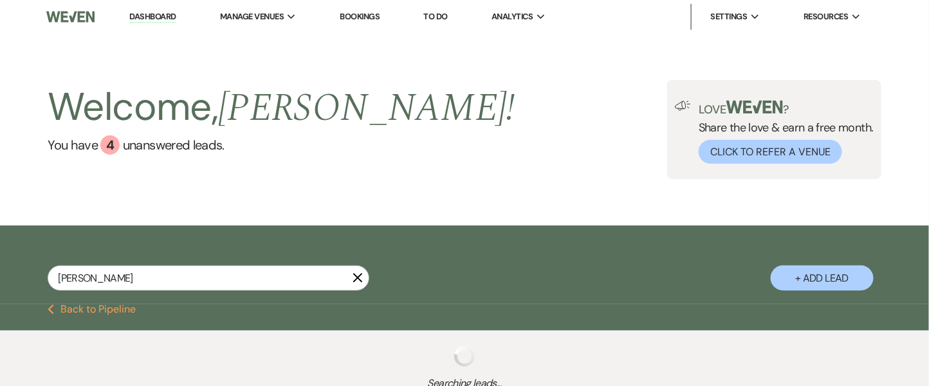
select select "8"
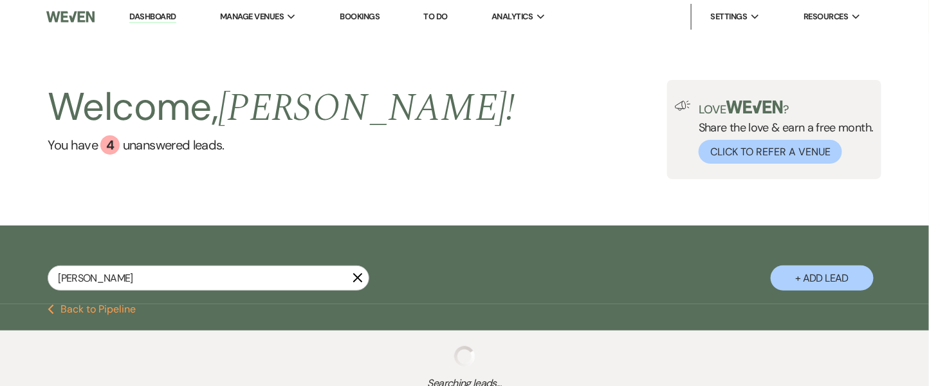
select select "8"
select select "5"
select select "8"
select select "5"
select select "8"
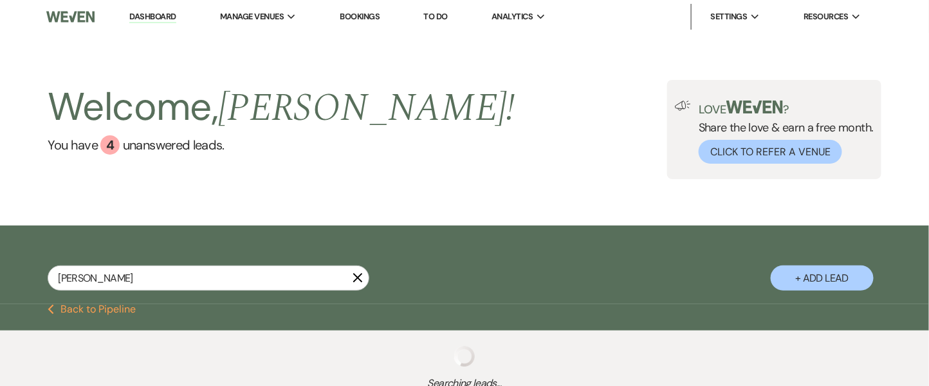
select select "8"
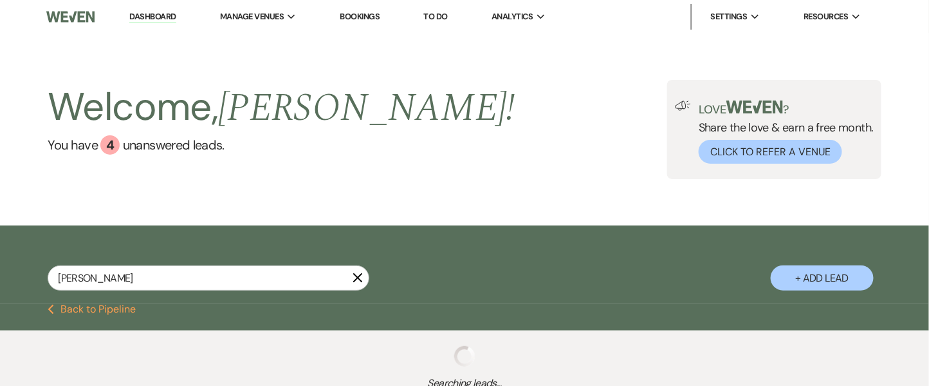
select select "8"
select select "6"
select select "8"
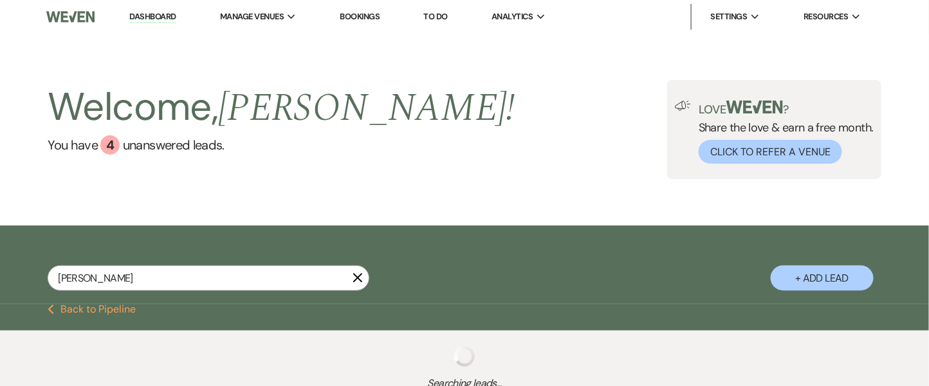
select select "8"
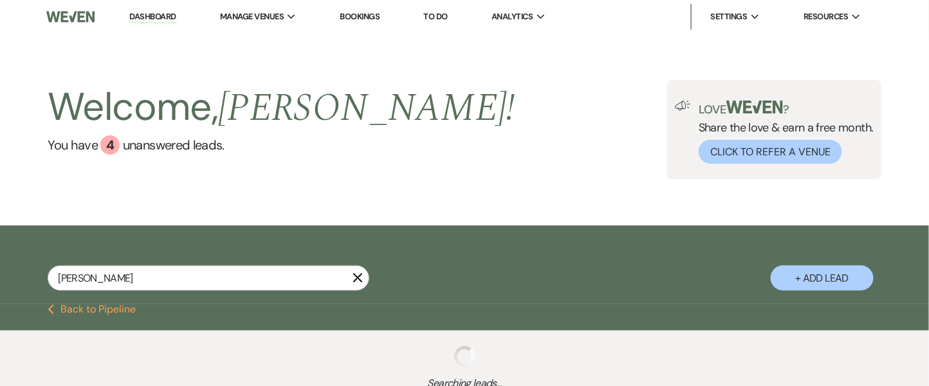
select select "8"
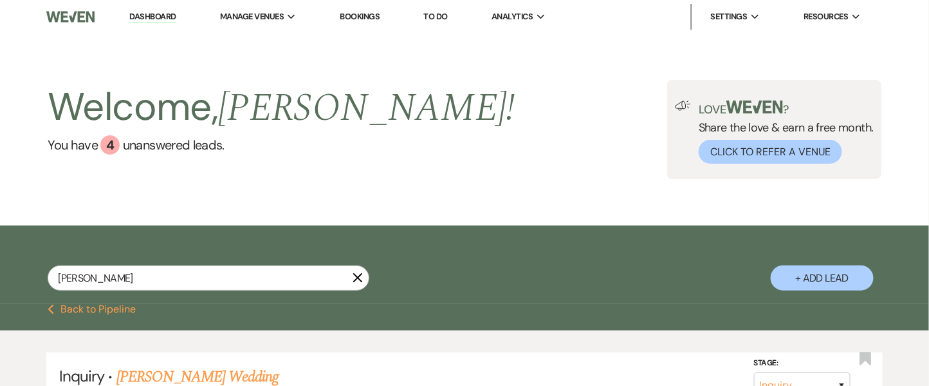
type input "sara sanders"
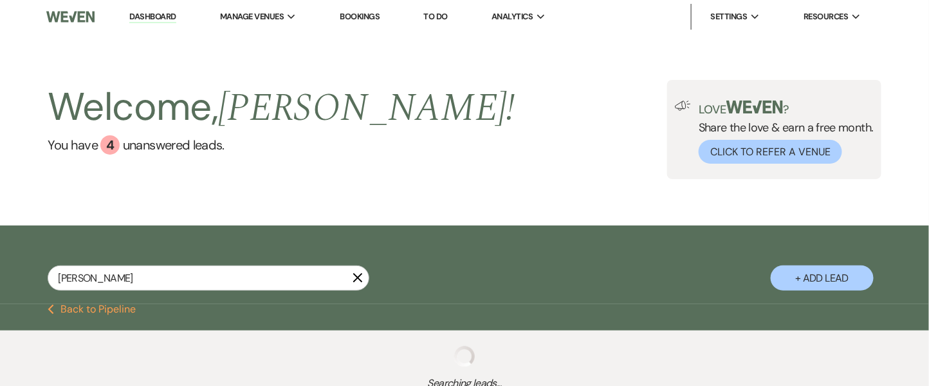
select select "8"
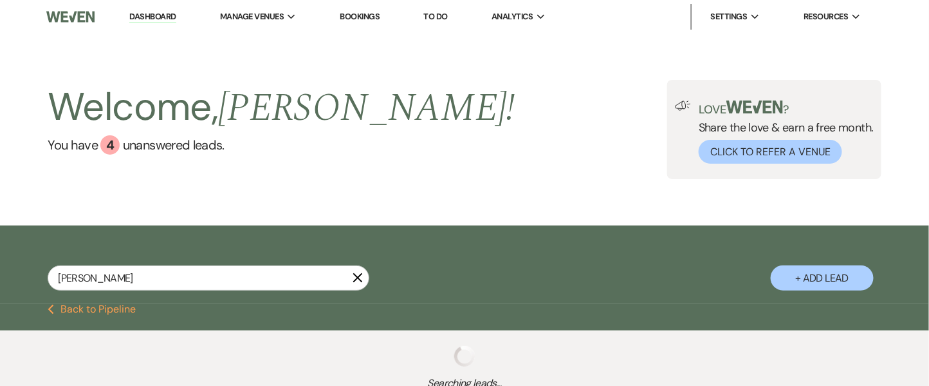
select select "8"
select select "5"
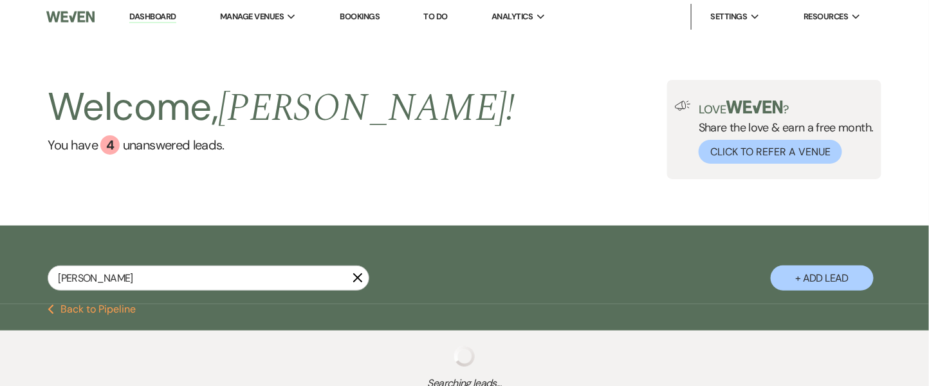
select select "8"
select select "5"
select select "8"
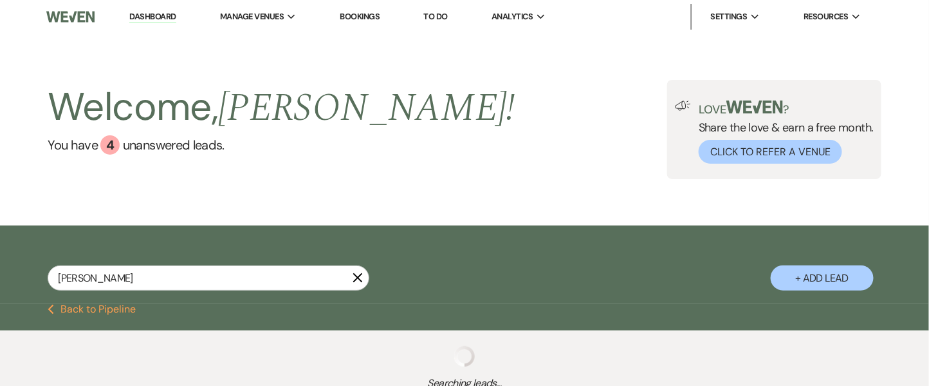
select select "8"
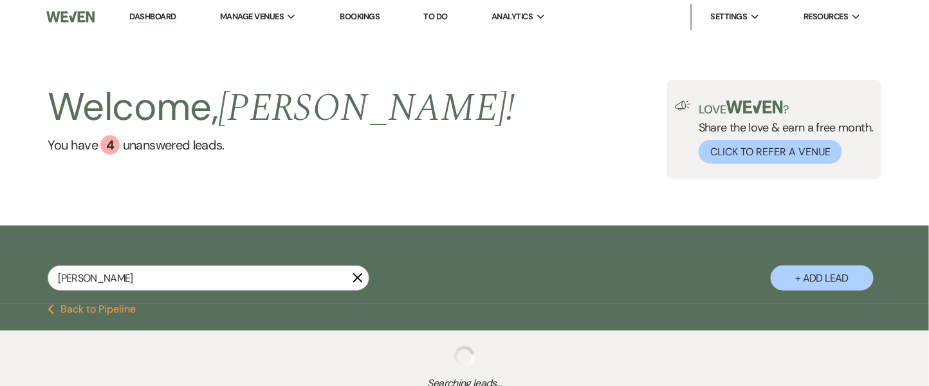
select select "8"
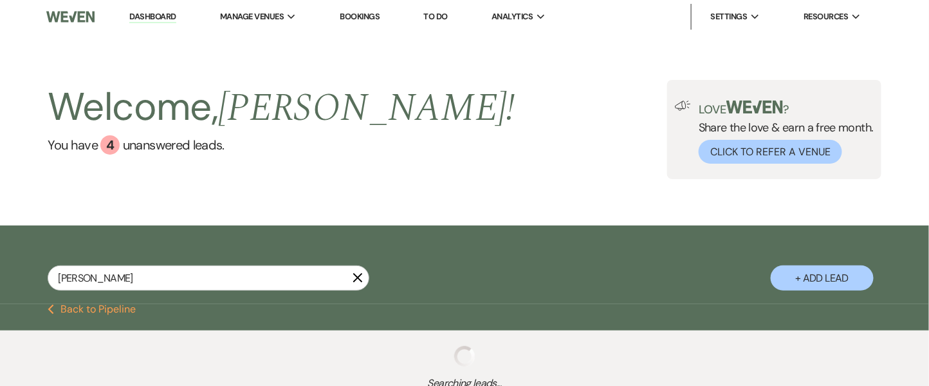
select select "8"
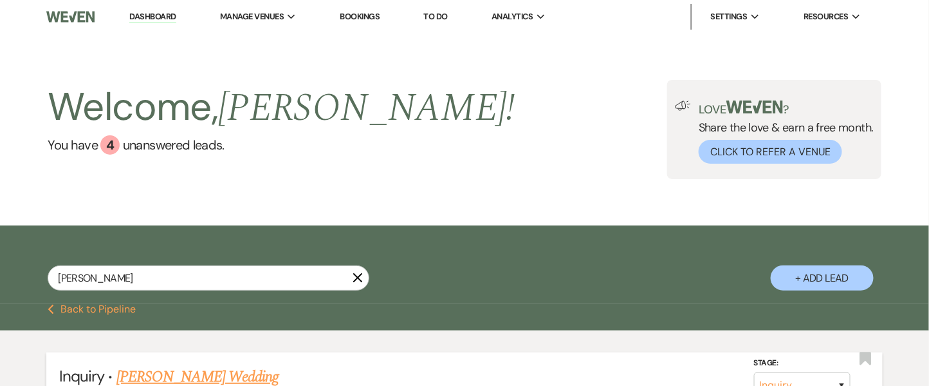
type input "sara sanders"
click at [195, 378] on link "Sara Sanders's Wedding" at bounding box center [198, 376] width 163 height 23
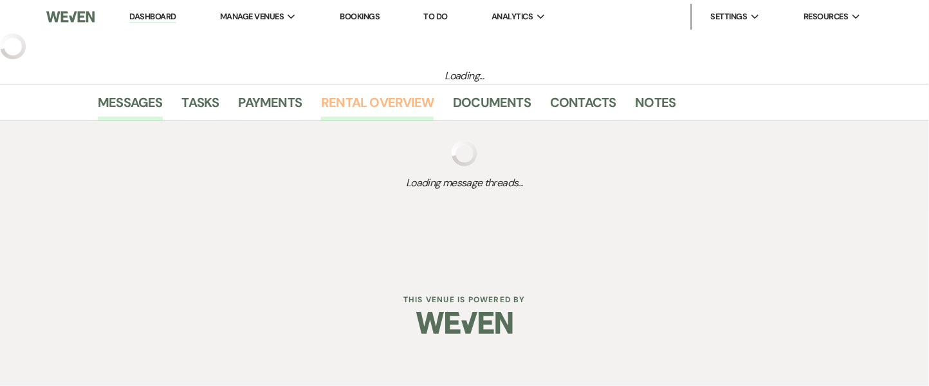
select select "5"
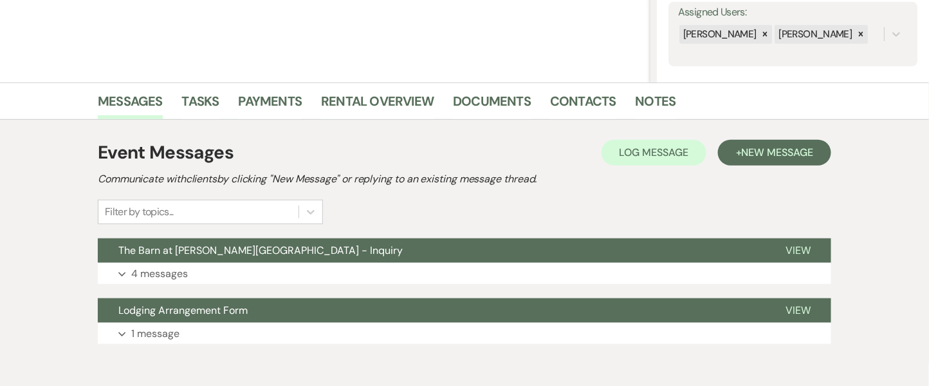
scroll to position [247, 0]
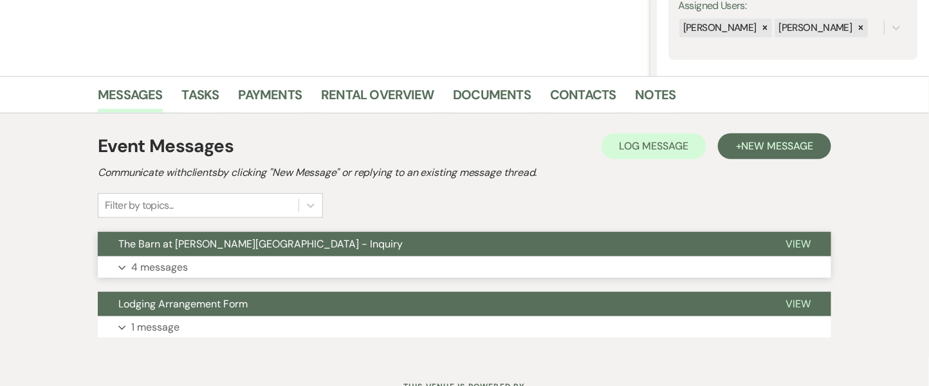
click at [797, 239] on span "View" at bounding box center [798, 244] width 25 height 14
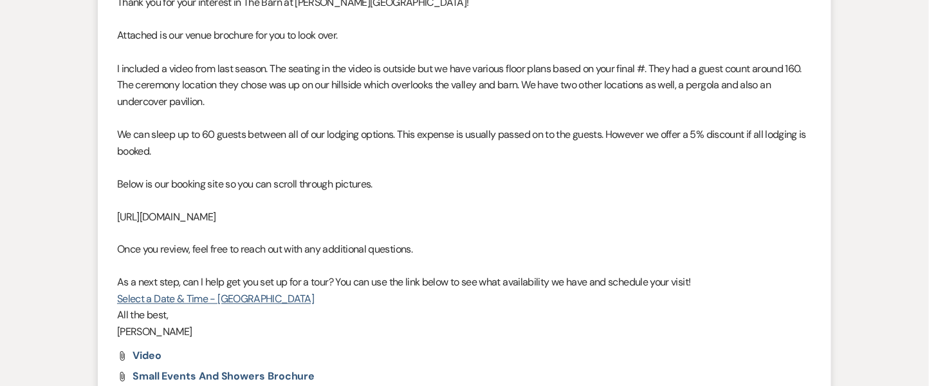
scroll to position [0, 0]
